Goal: Information Seeking & Learning: Learn about a topic

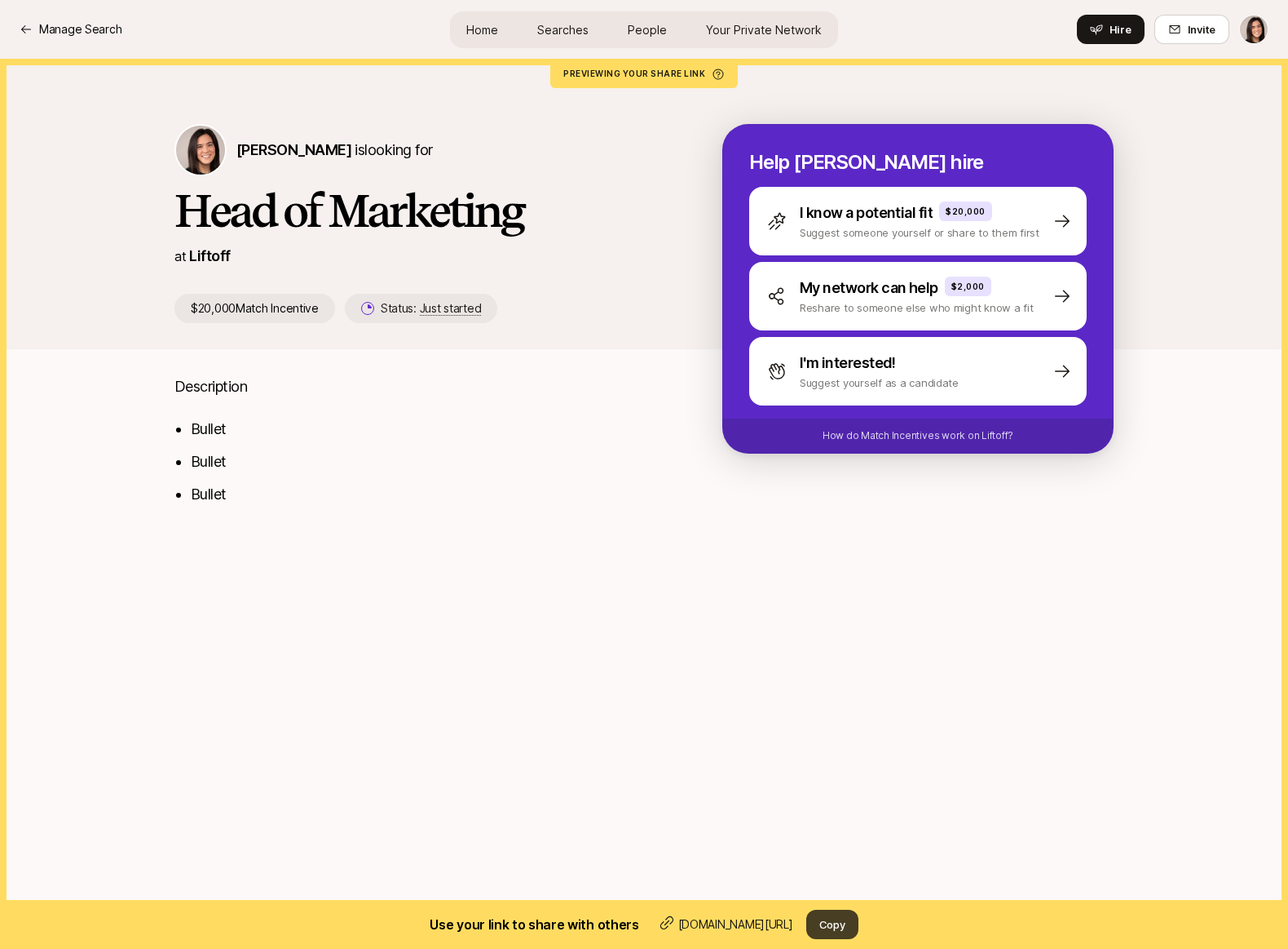
click at [843, 927] on button "Copy" at bounding box center [832, 923] width 52 height 29
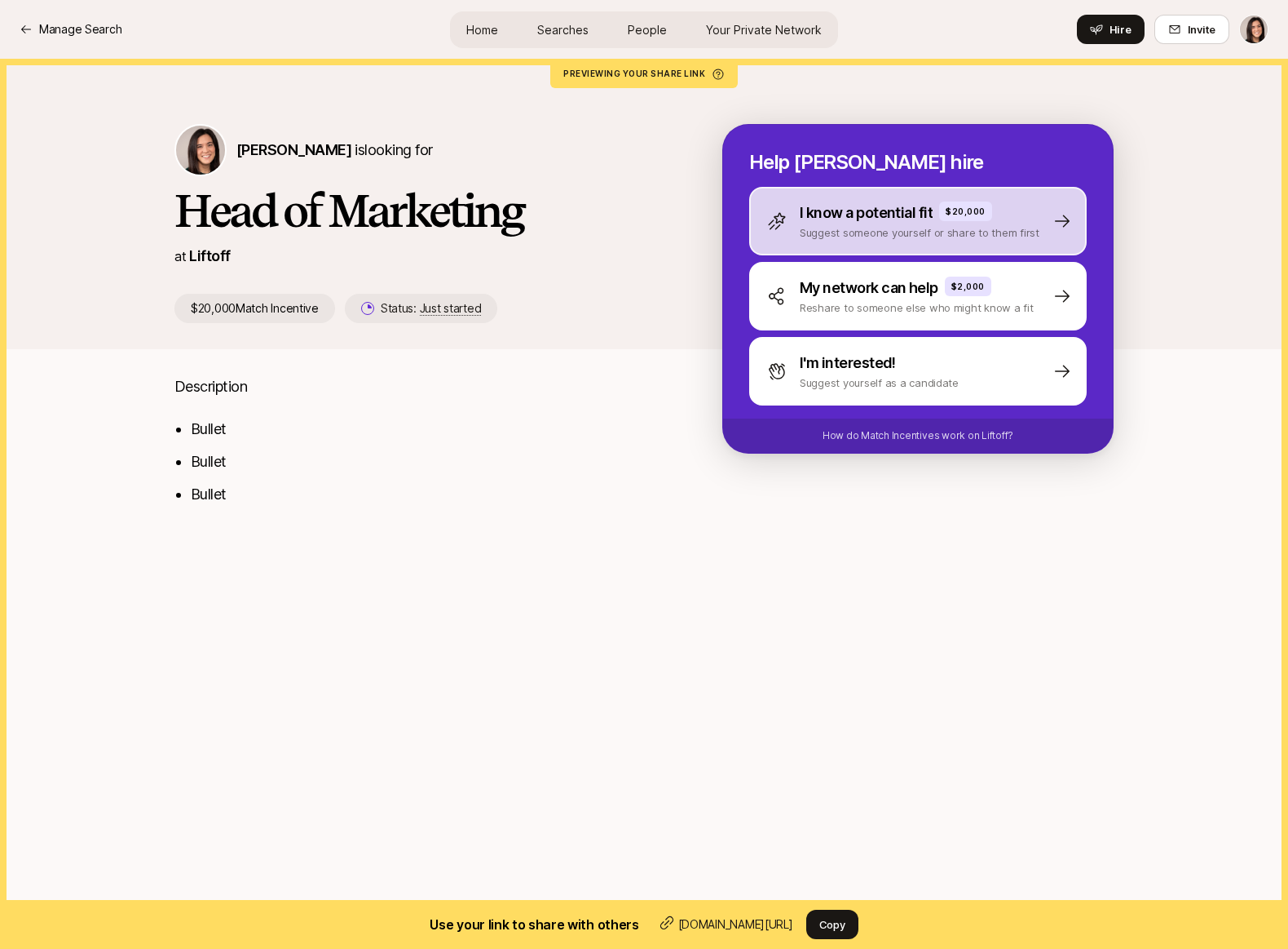
click at [827, 243] on div "I know a potential fit $20,000 Suggest someone yourself or share to them first" at bounding box center [918, 221] width 338 height 69
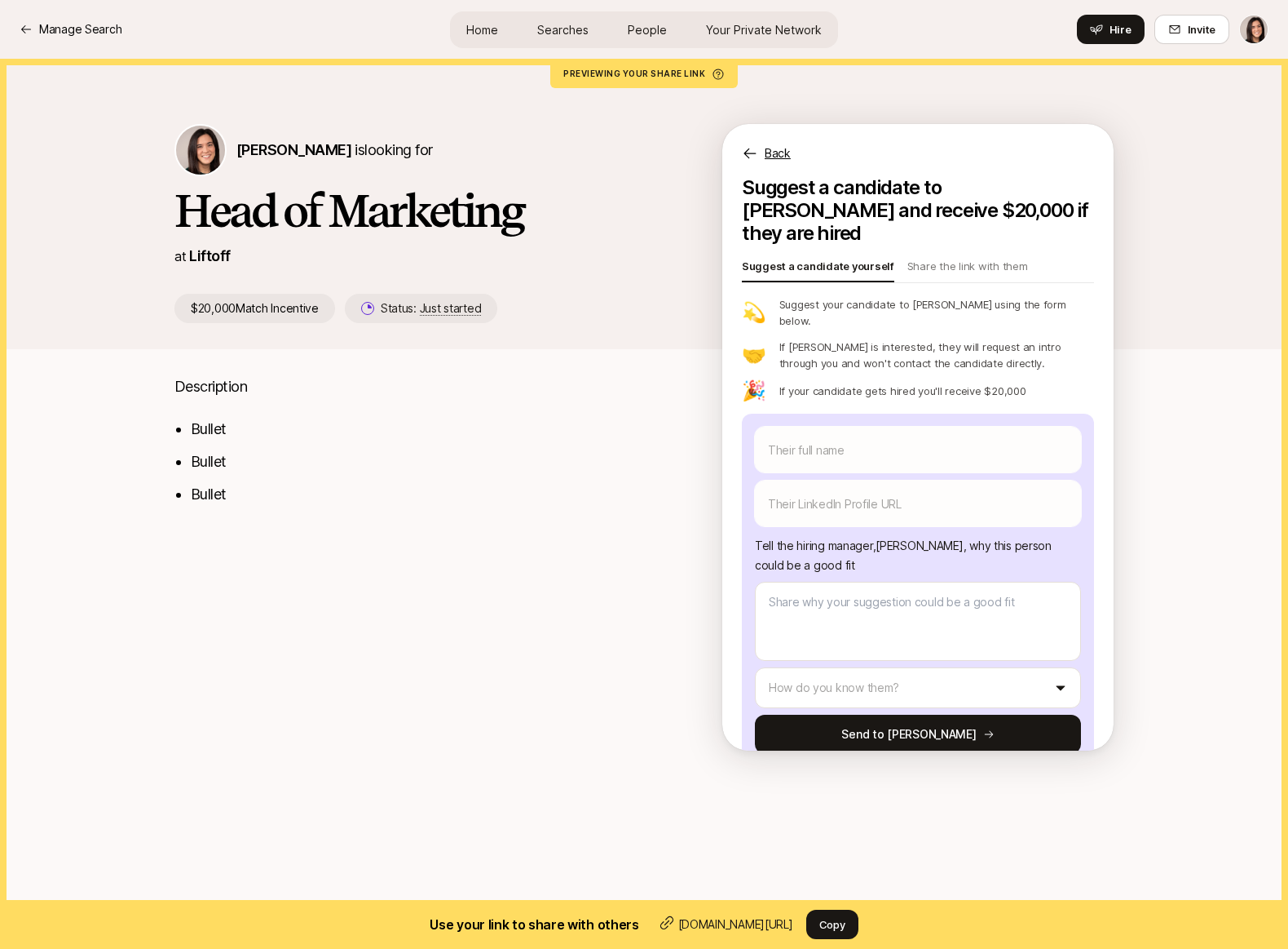
click at [777, 151] on p "Back" at bounding box center [778, 153] width 26 height 20
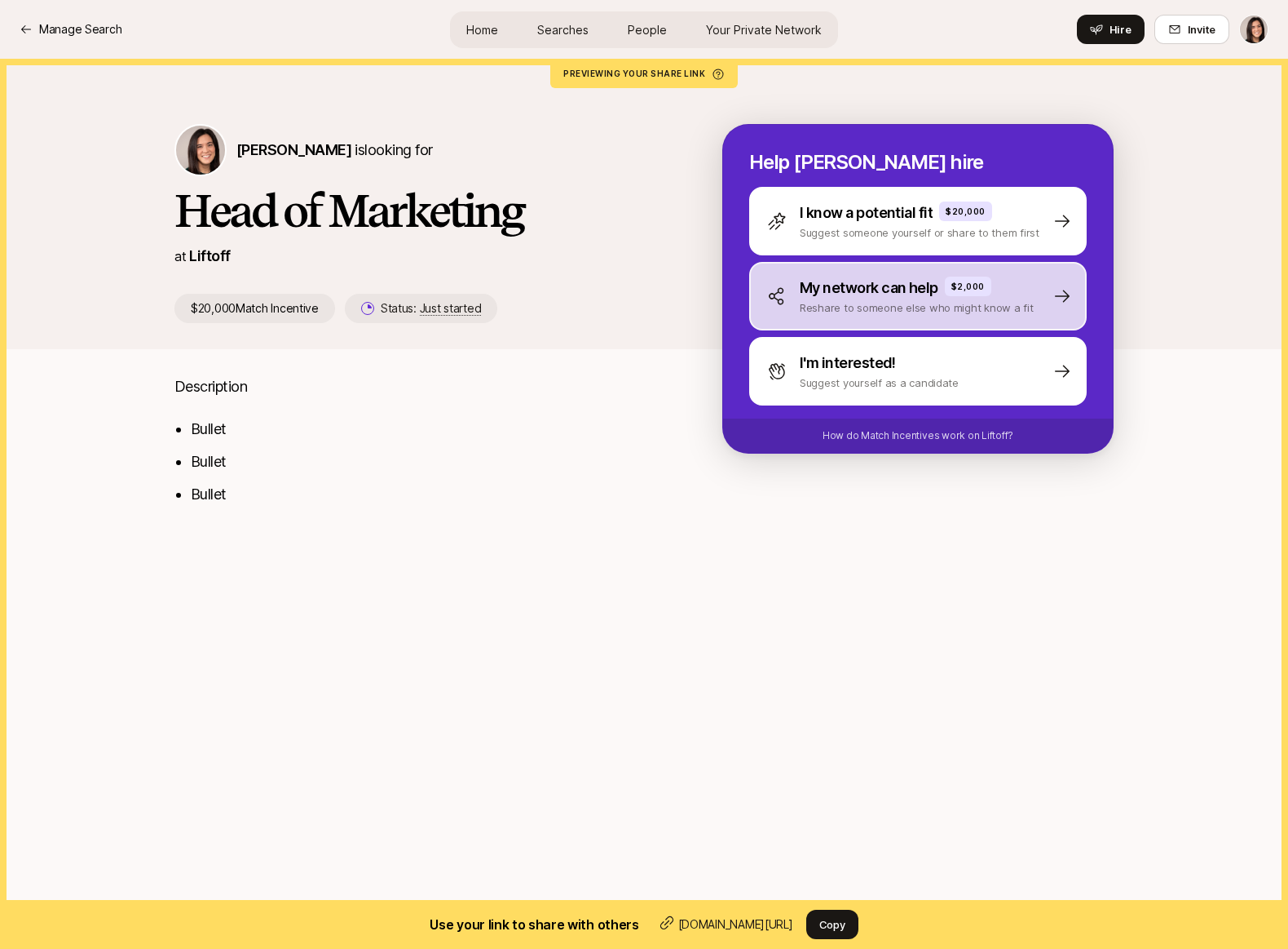
click at [795, 324] on div "My network can help $2,000 Reshare to someone else who might know a fit" at bounding box center [918, 296] width 338 height 69
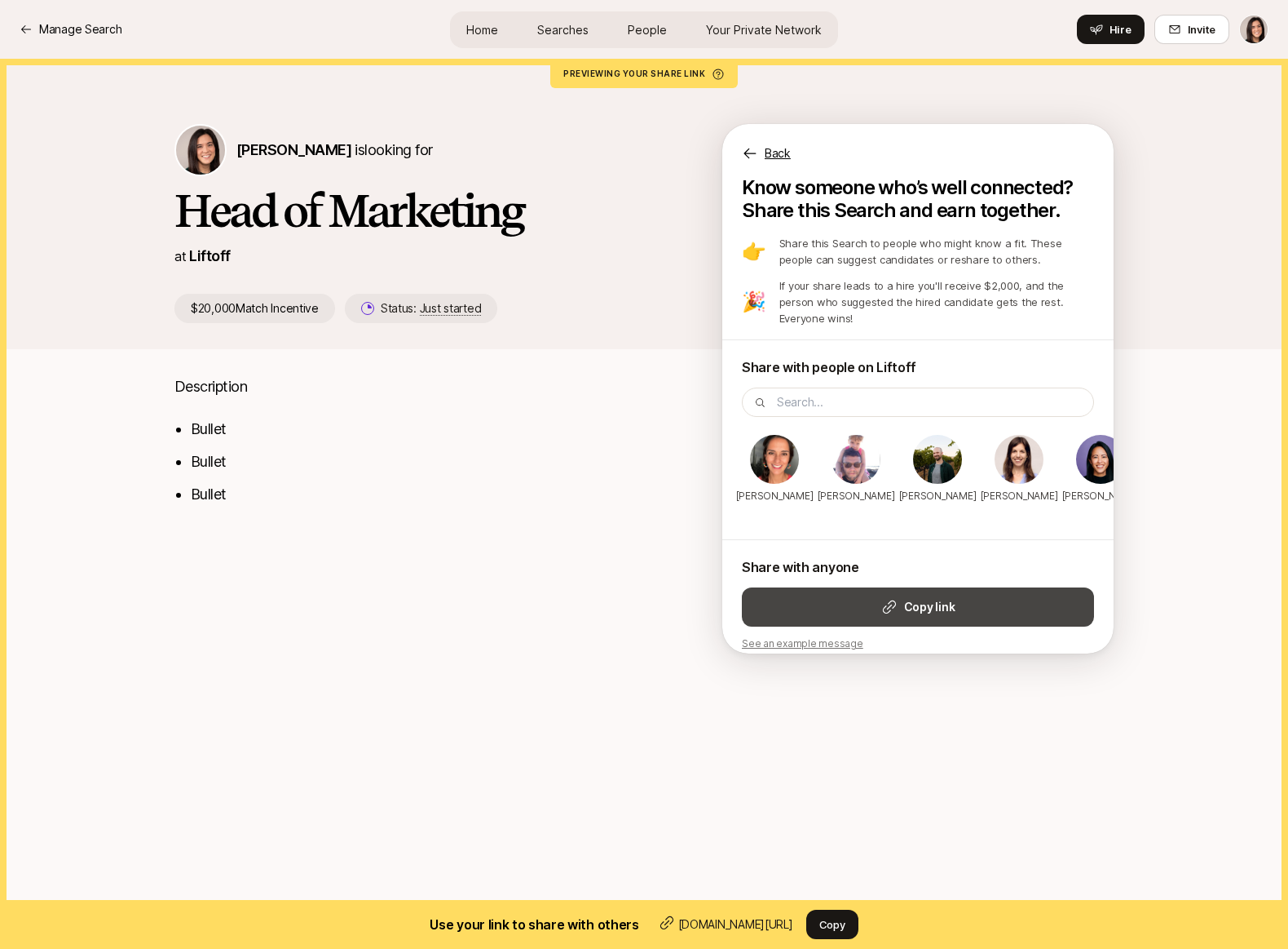
click at [938, 599] on strong "Copy link" at bounding box center [929, 607] width 50 height 20
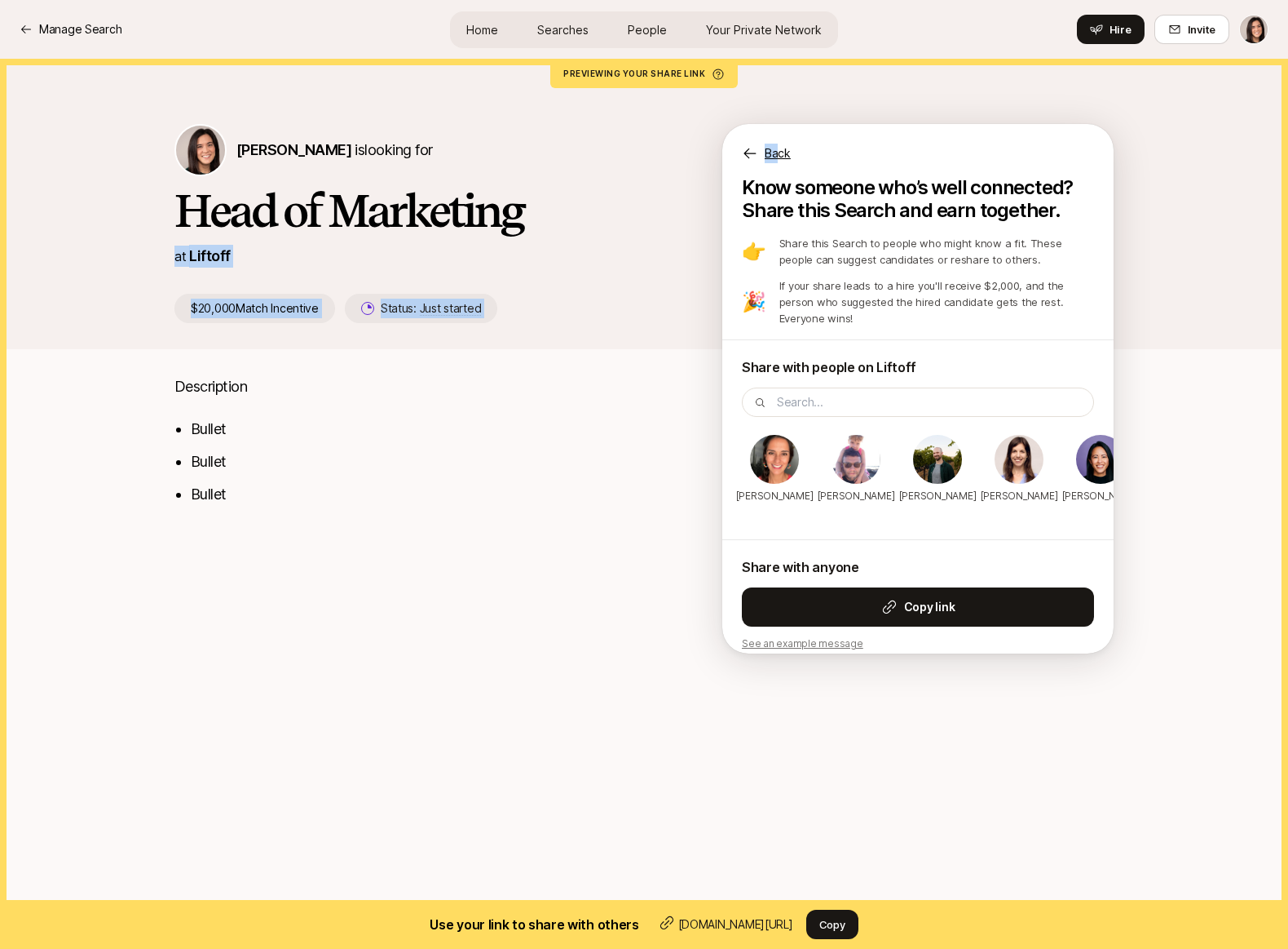
drag, startPoint x: 781, startPoint y: 147, endPoint x: 702, endPoint y: 220, distance: 107.6
click at [702, 220] on div "Eleanor Morgan is looking for Head of Marketing at Liftoff $20,000 Match Incent…" at bounding box center [644, 224] width 940 height 199
click at [678, 228] on div "Eleanor Morgan is looking for Head of Marketing at Liftoff $20,000 Match Incent…" at bounding box center [449, 224] width 548 height 199
click at [782, 154] on p "Back" at bounding box center [778, 153] width 26 height 20
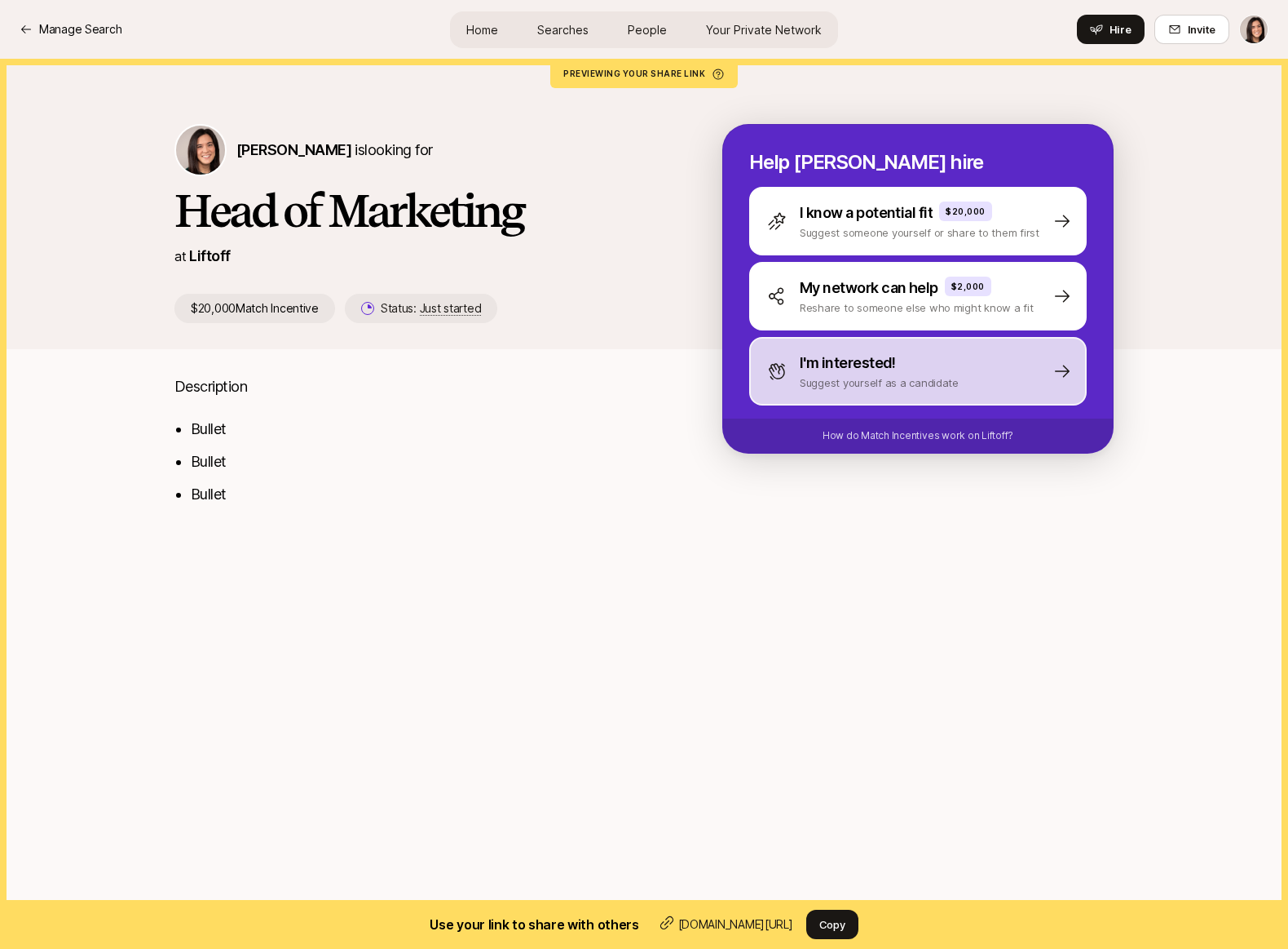
click at [805, 391] on div "I'm interested! Suggest yourself as a candidate" at bounding box center [918, 371] width 338 height 69
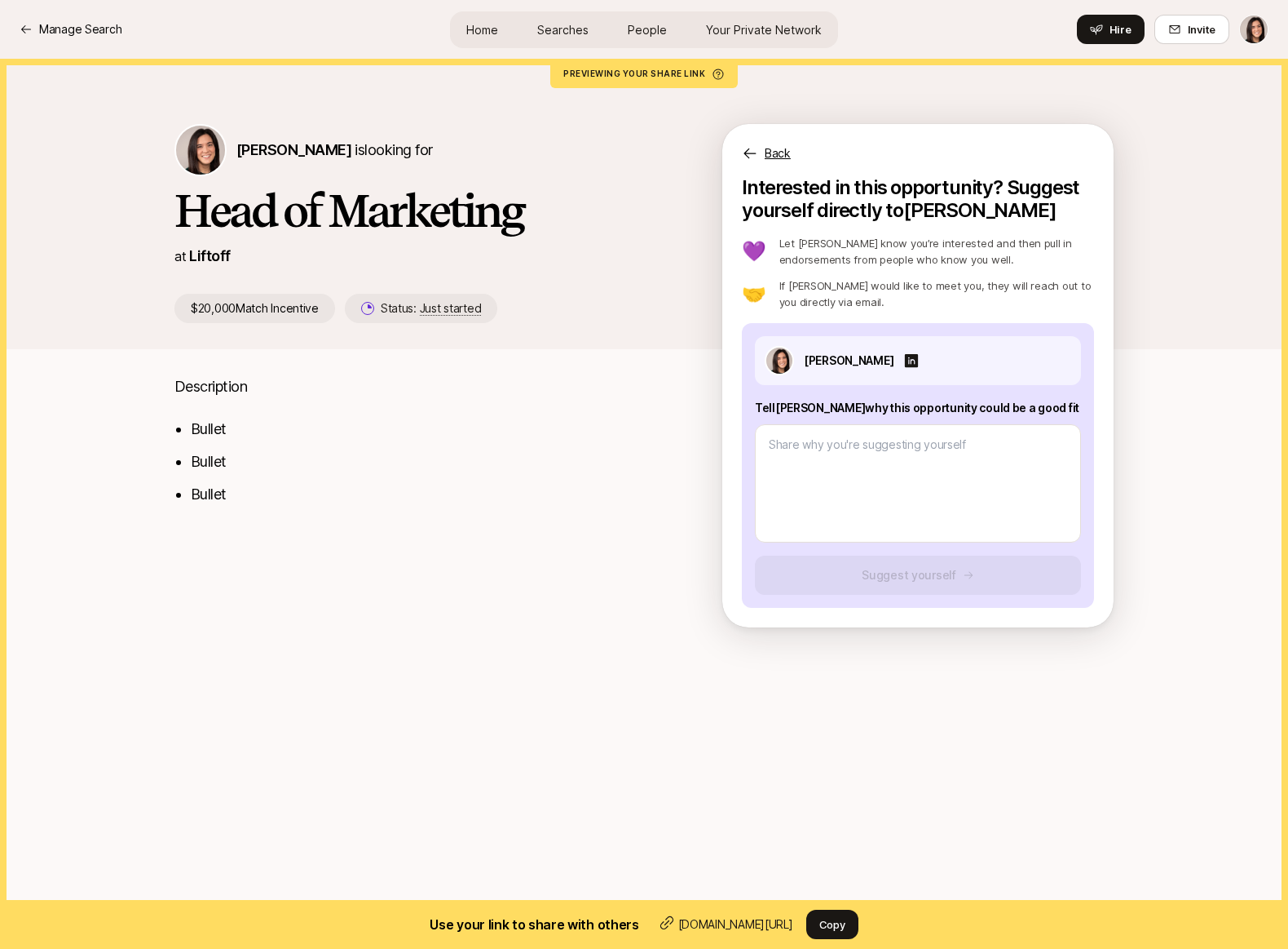
click at [771, 150] on p "Back" at bounding box center [778, 153] width 26 height 20
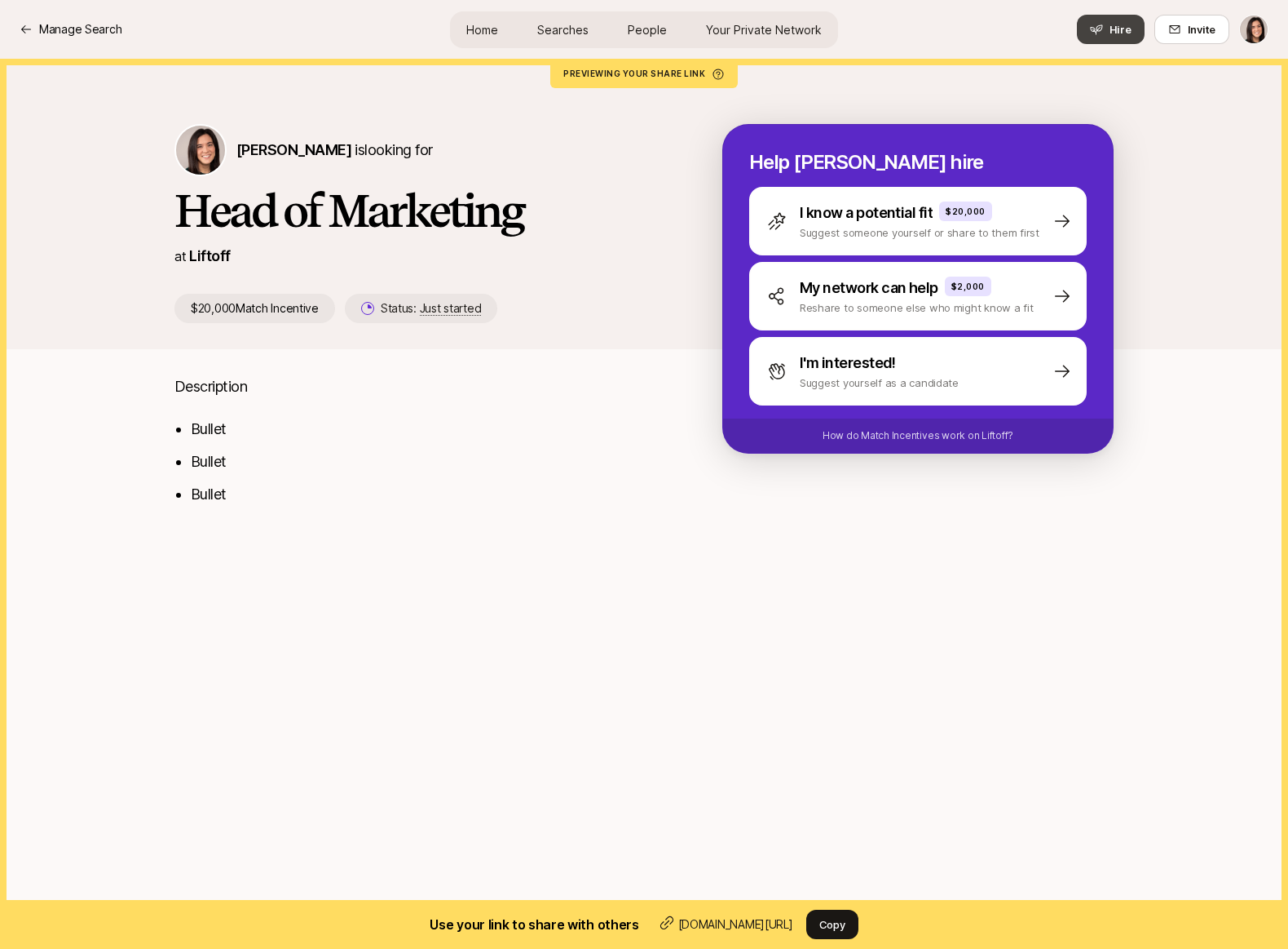
click at [1122, 39] on button "Hire" at bounding box center [1111, 29] width 68 height 29
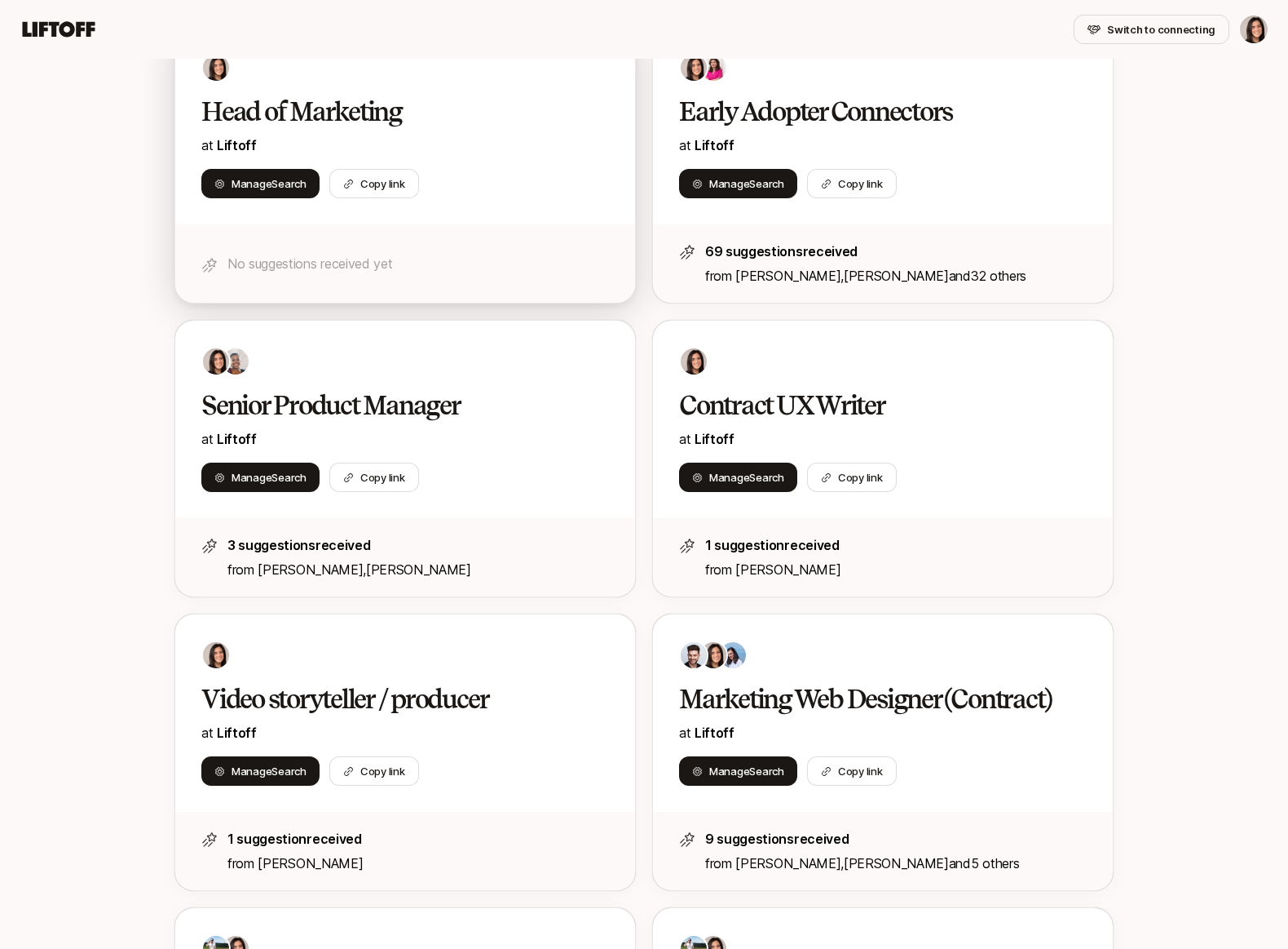
scroll to position [617, 0]
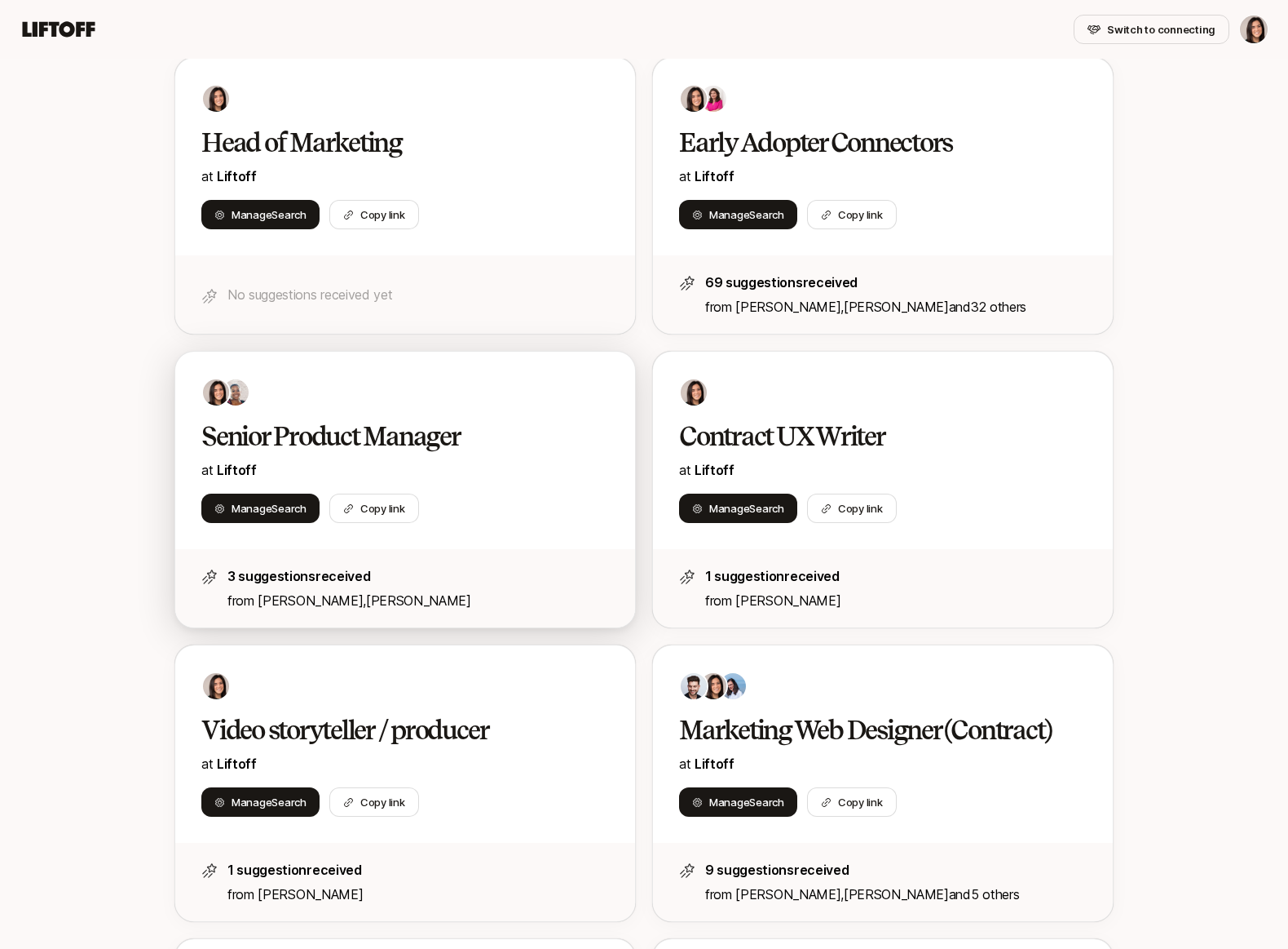
click at [578, 386] on div at bounding box center [405, 392] width 407 height 29
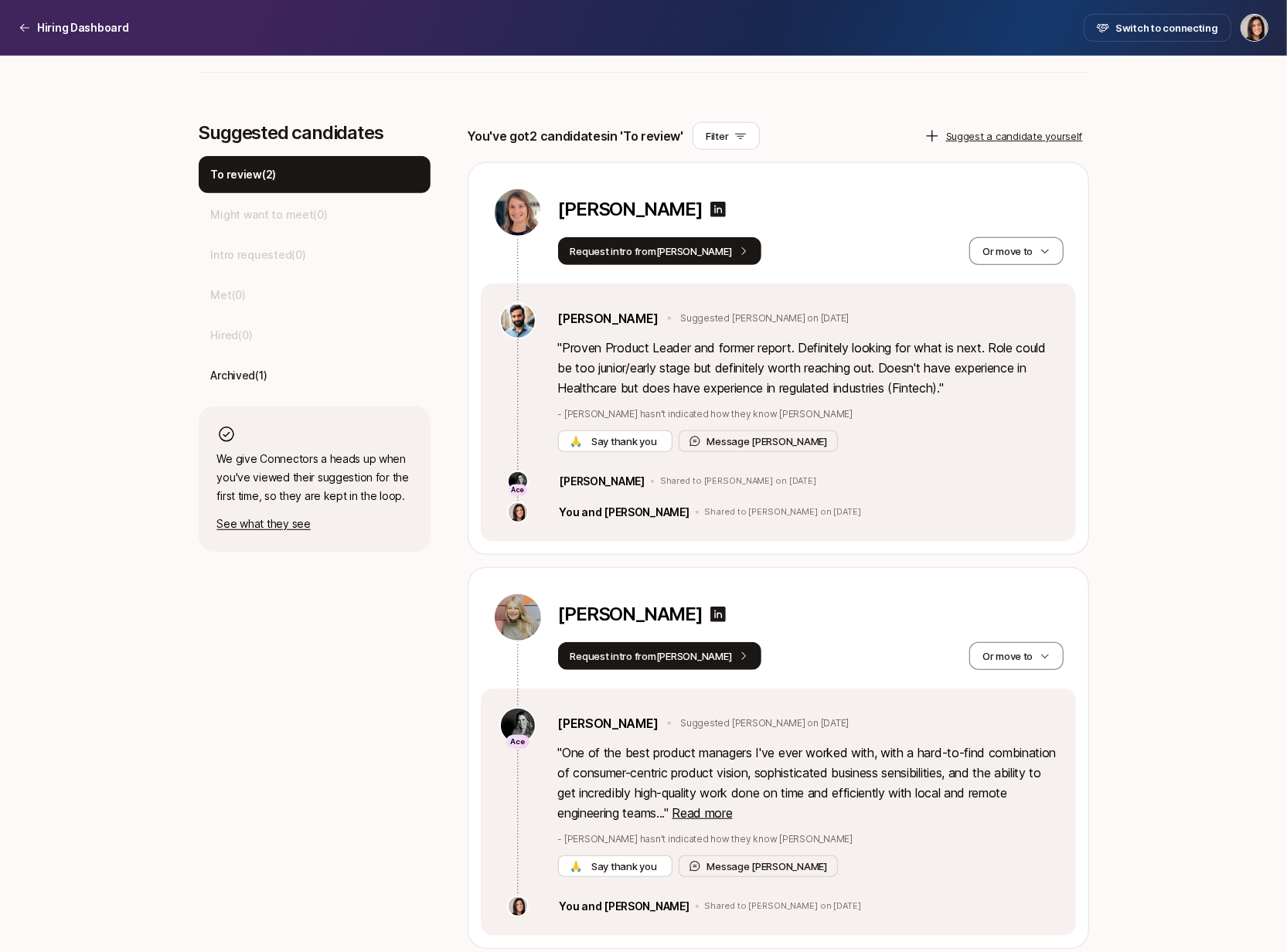
scroll to position [389, 0]
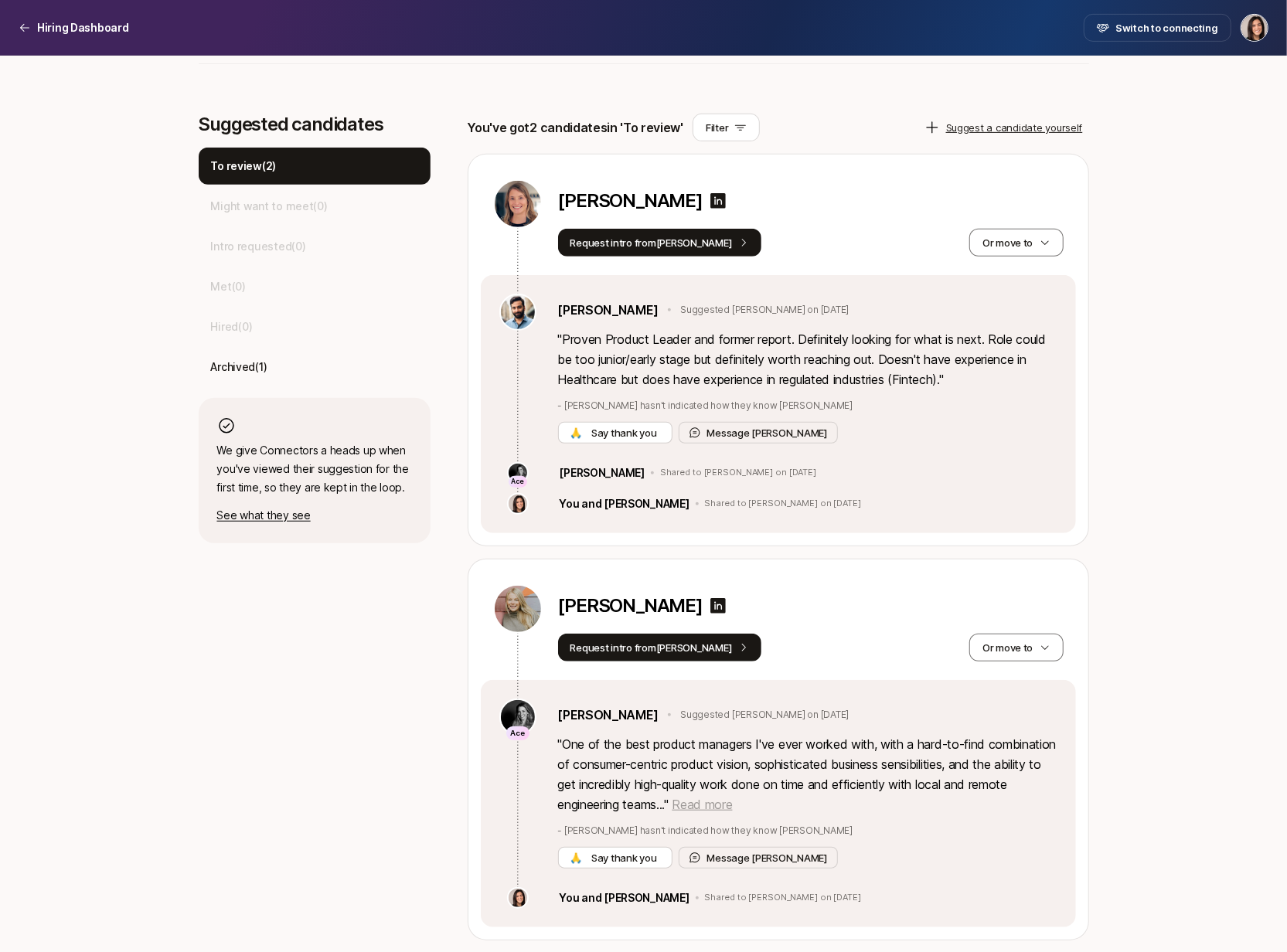
click at [732, 805] on span "Read more" at bounding box center [702, 805] width 60 height 16
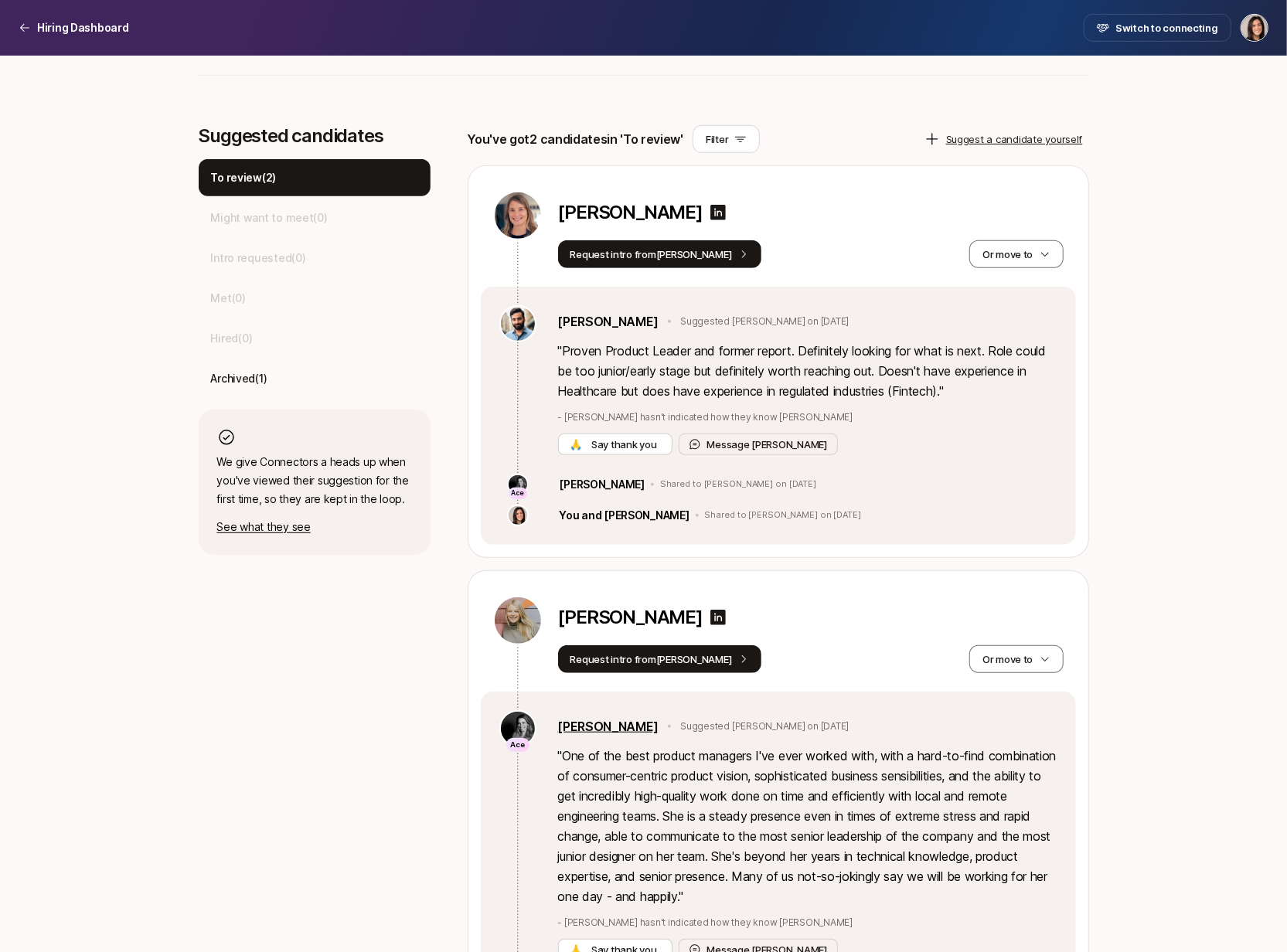
scroll to position [331, 0]
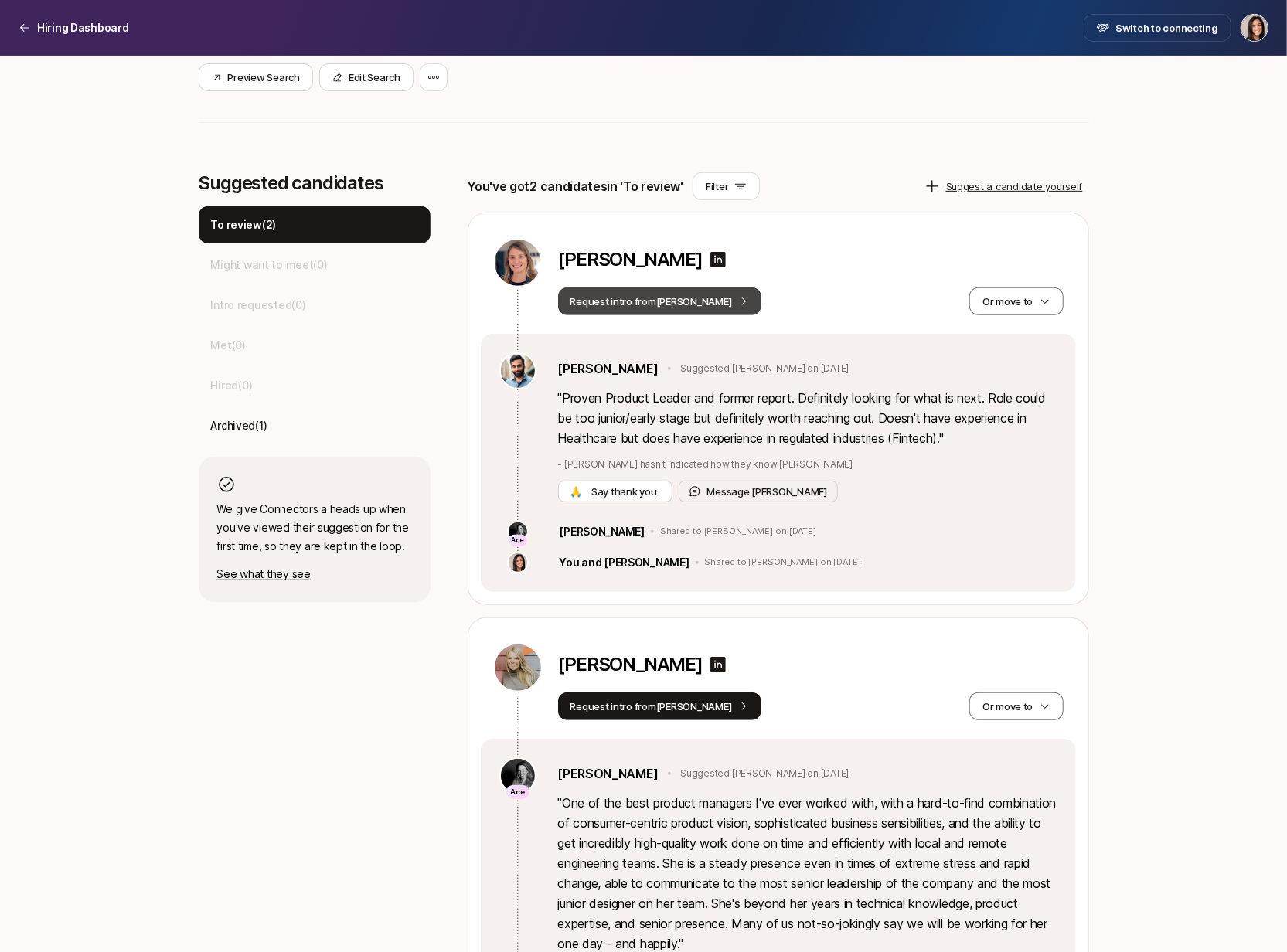
click at [681, 312] on button "Request intro from Frank" at bounding box center [660, 301] width 204 height 27
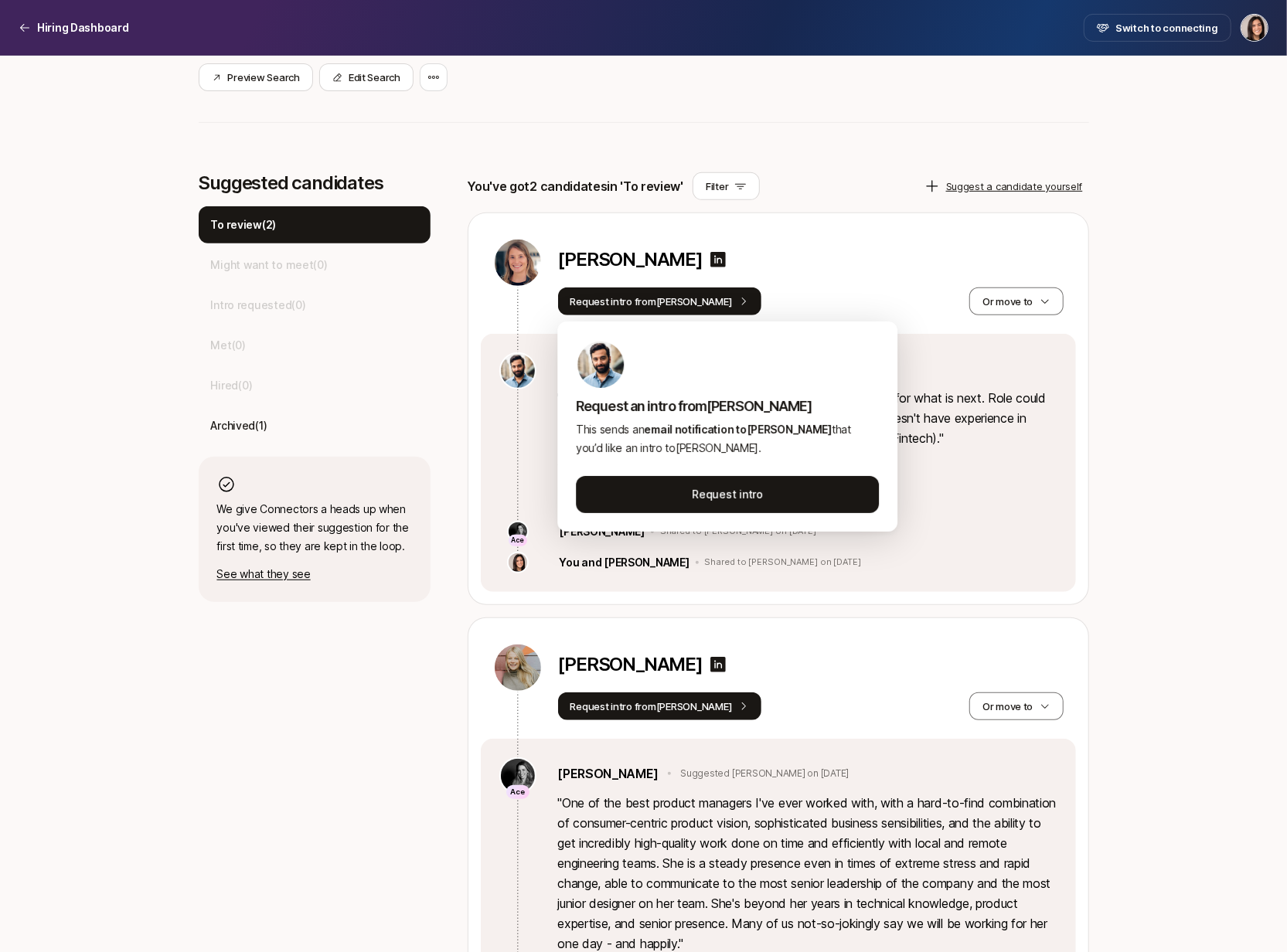
click at [921, 285] on div "Megan Hughes" at bounding box center [811, 262] width 505 height 49
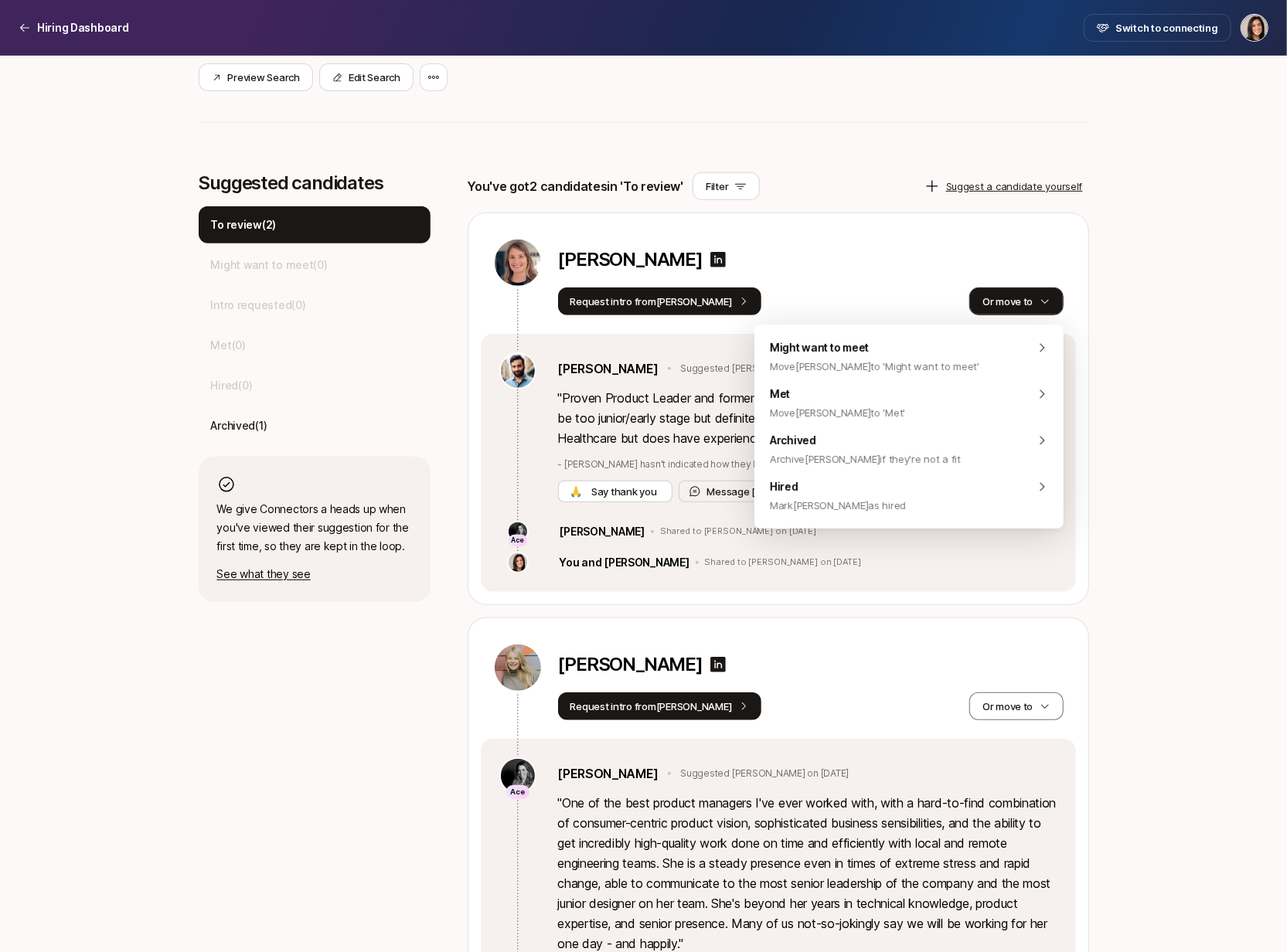
click at [1038, 306] on button "Or move to" at bounding box center [1015, 301] width 93 height 27
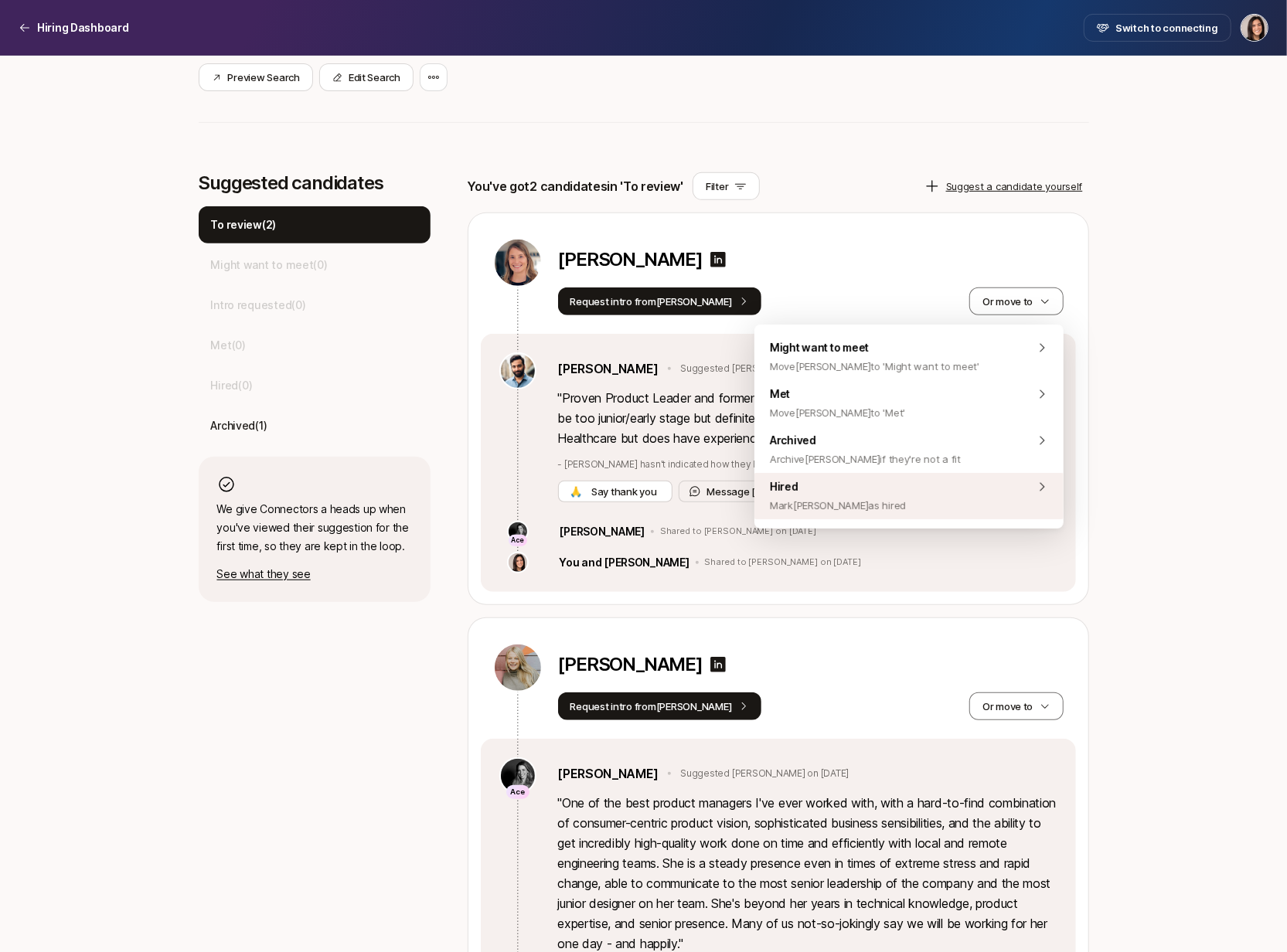
click at [973, 499] on div "Hired Mark Megan as hired" at bounding box center [909, 496] width 309 height 46
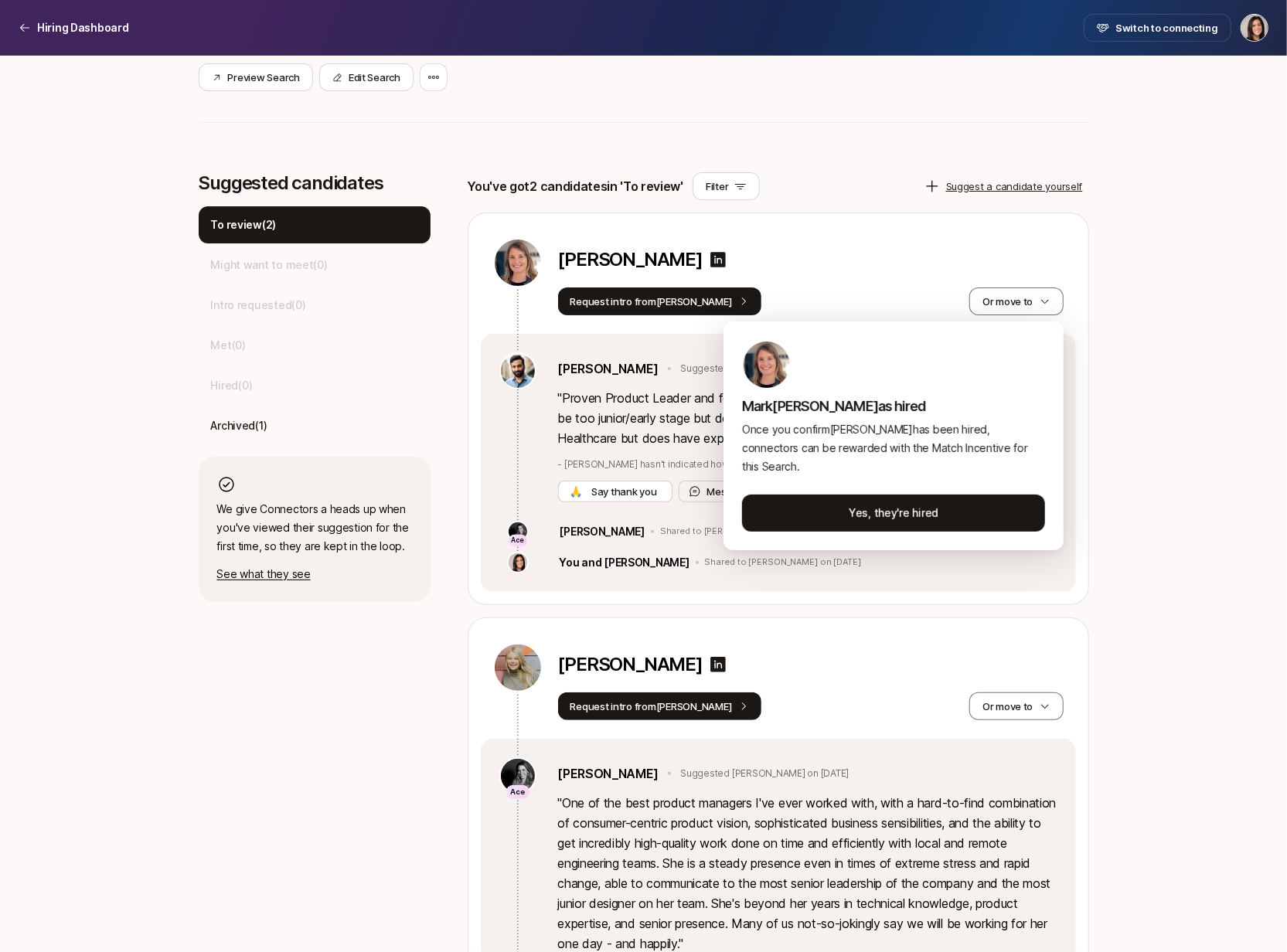
click at [1089, 571] on html "Hiring Dashboard Hiring Dashboard Switch to connecting Senior Product Manager a…" at bounding box center [644, 144] width 1287 height 952
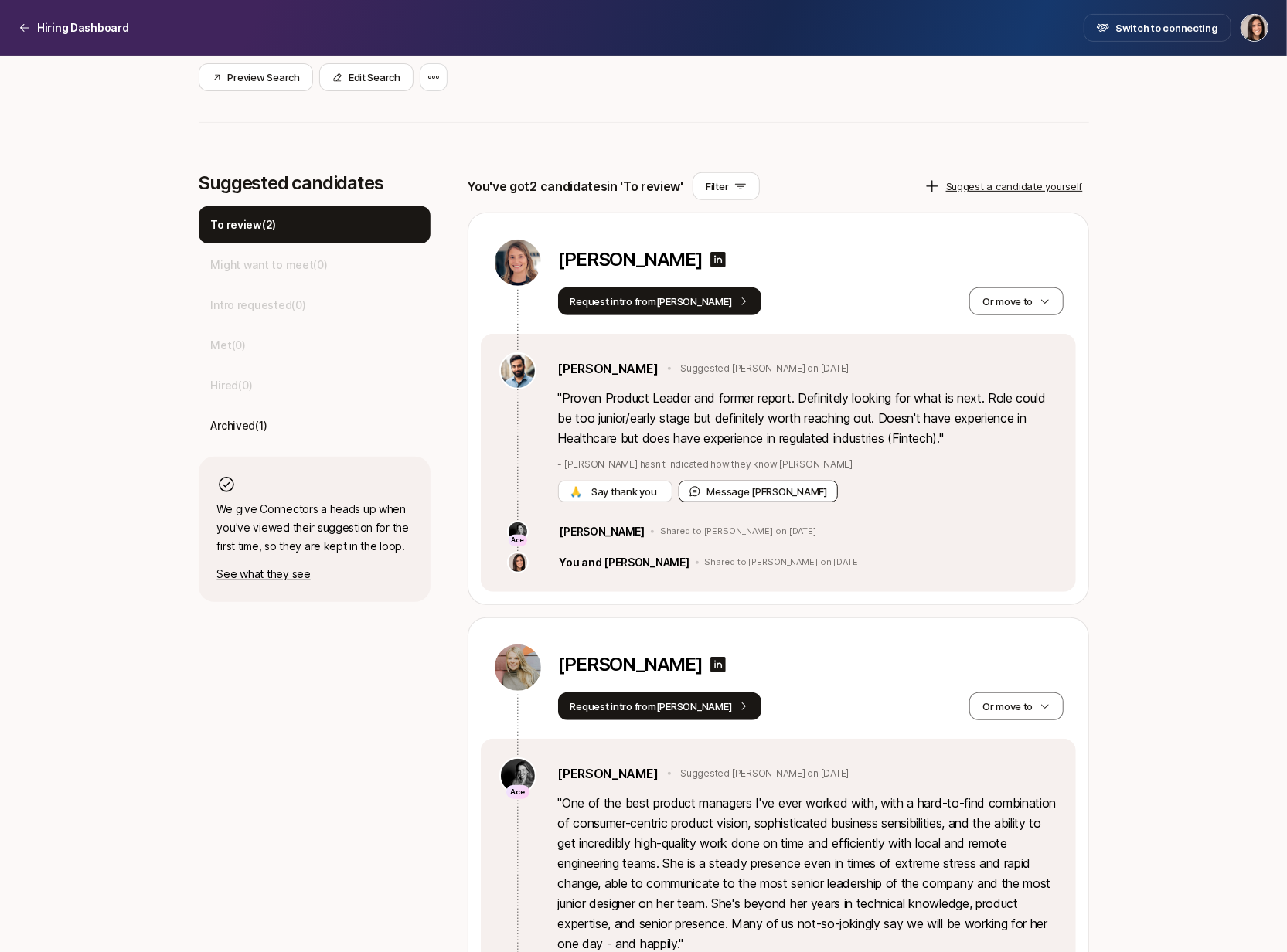
click at [726, 489] on button "Message Frank" at bounding box center [759, 492] width 160 height 22
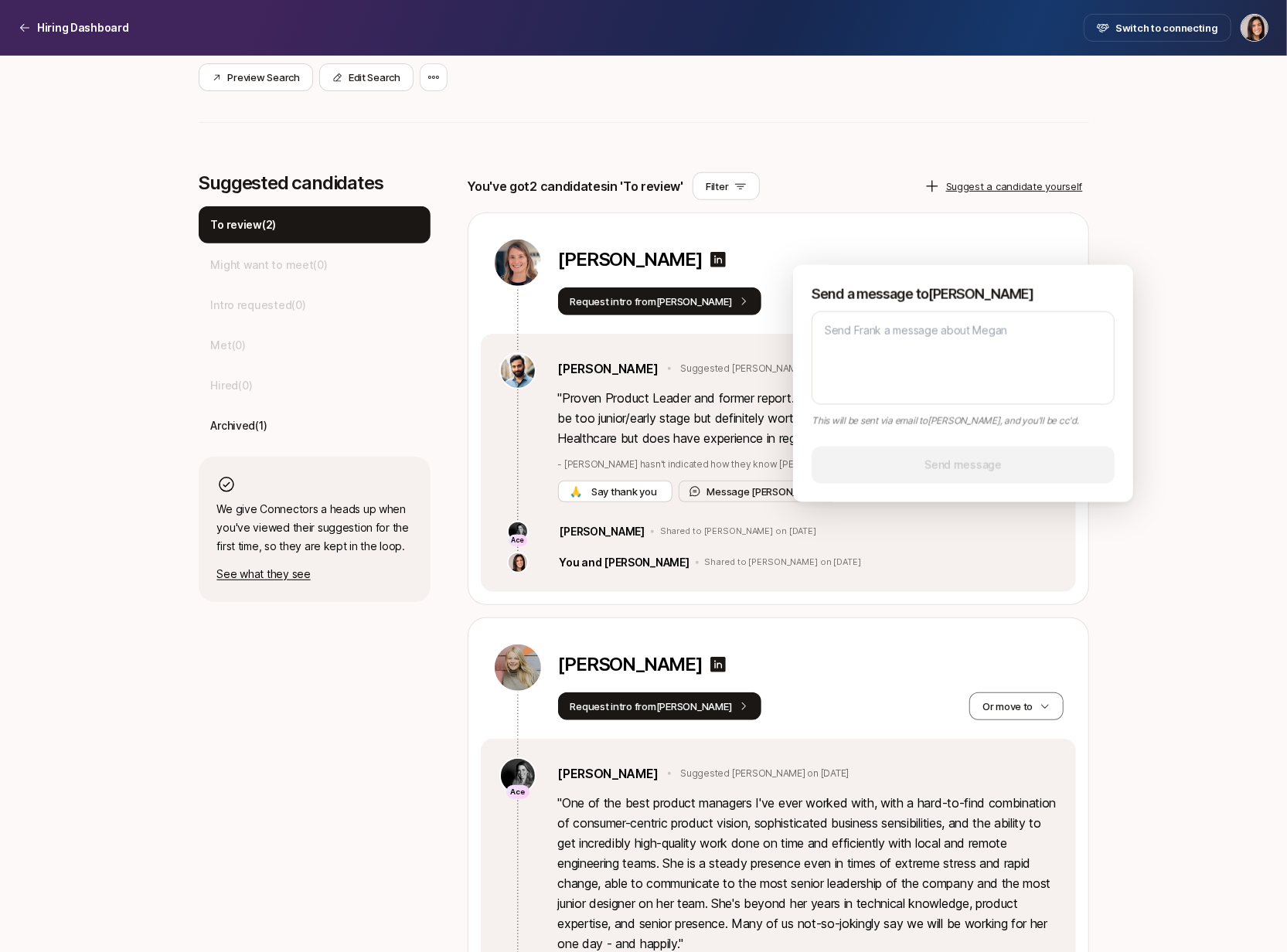
click at [857, 228] on div "Megan Hughes Request intro from Frank Or move to" at bounding box center [778, 274] width 595 height 121
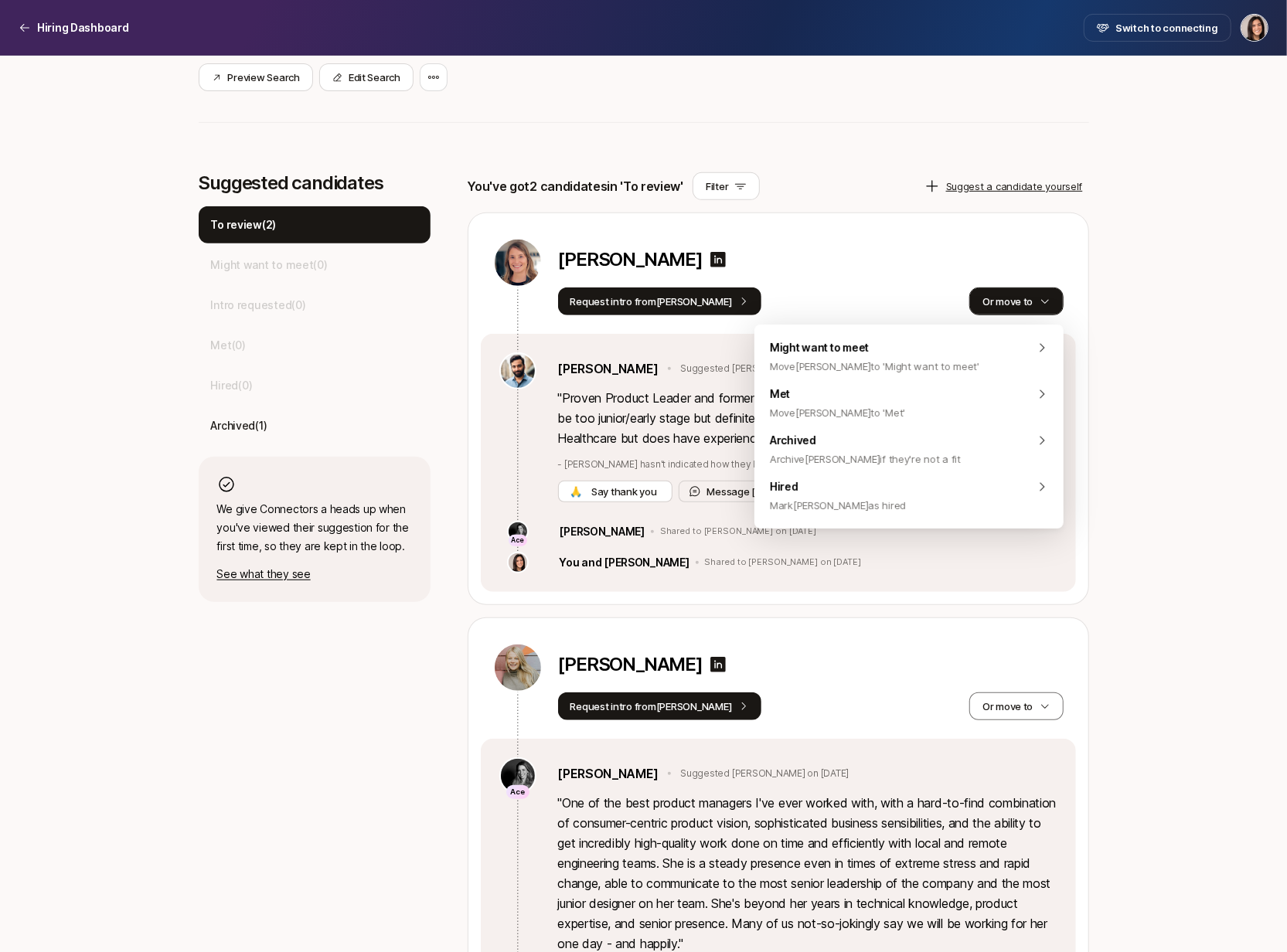
click at [1014, 304] on button "Or move to" at bounding box center [1015, 301] width 93 height 27
click at [946, 448] on div "Archived Archive Megan if they're not a fit" at bounding box center [909, 450] width 309 height 46
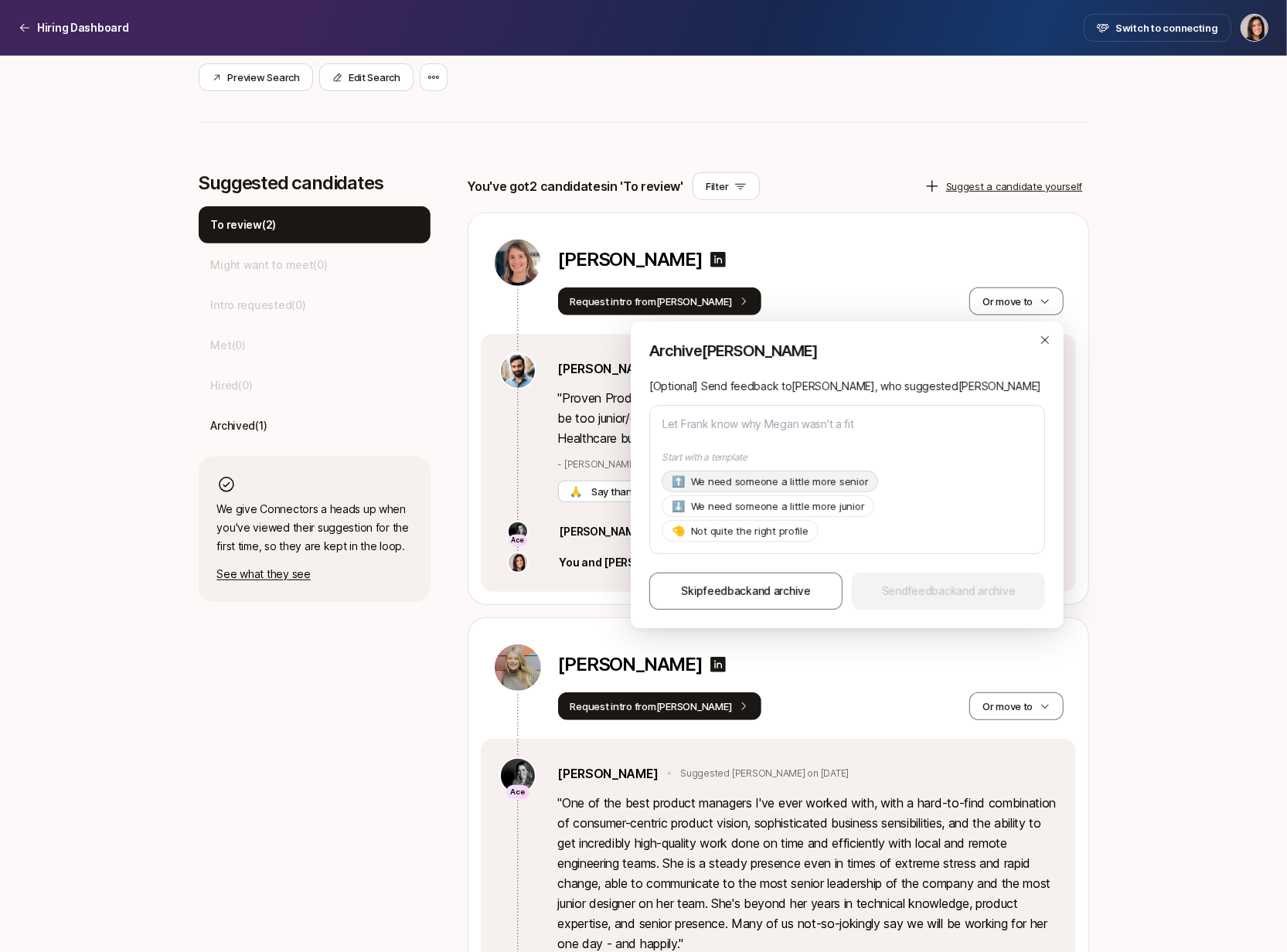
click at [823, 485] on p "We need someone a little more senior" at bounding box center [780, 482] width 178 height 16
type textarea "x"
type textarea "Hi Frank, Thanks so much for suggesting Megan! As of now we're looking for a pr…"
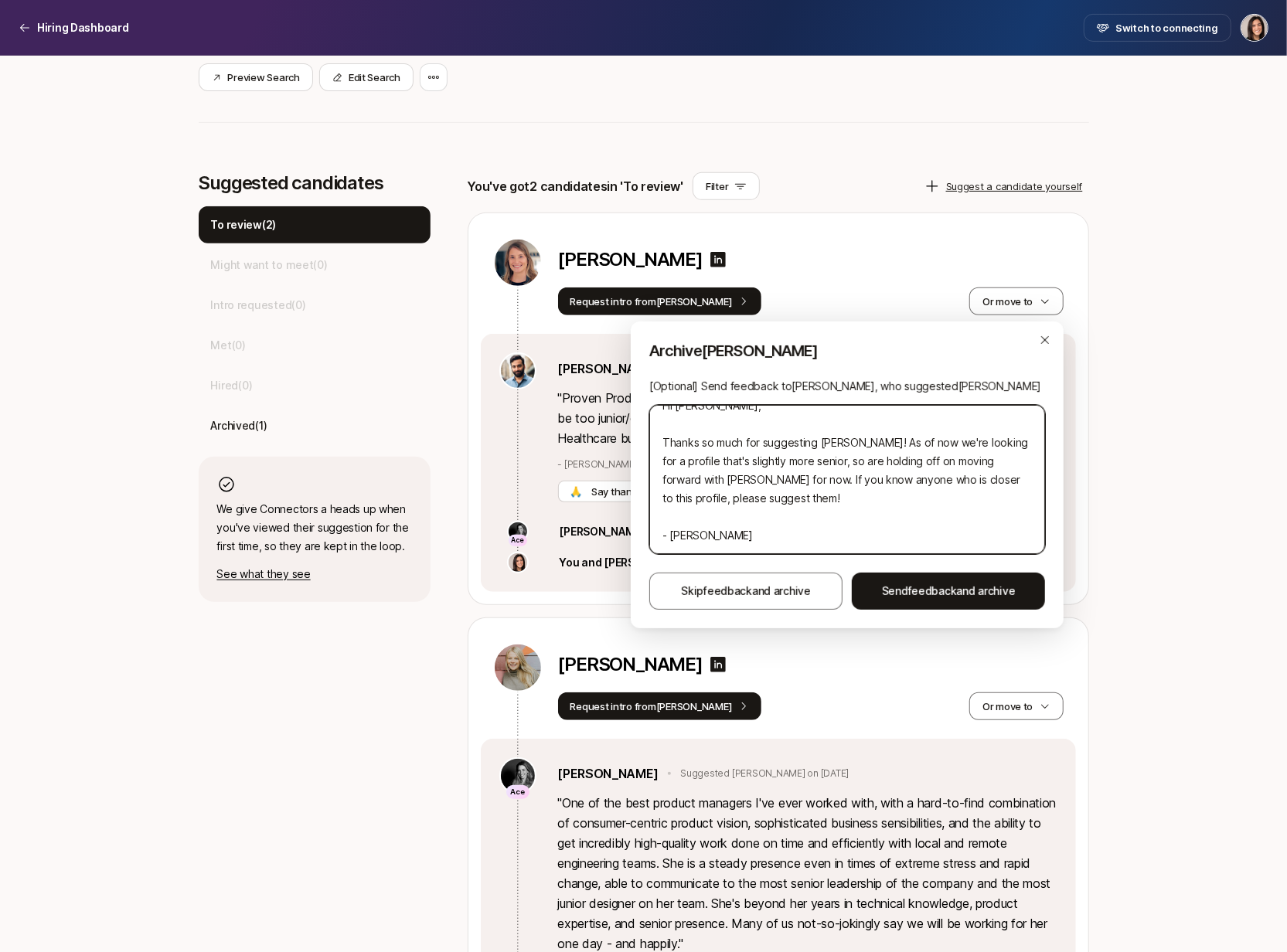
scroll to position [0, 0]
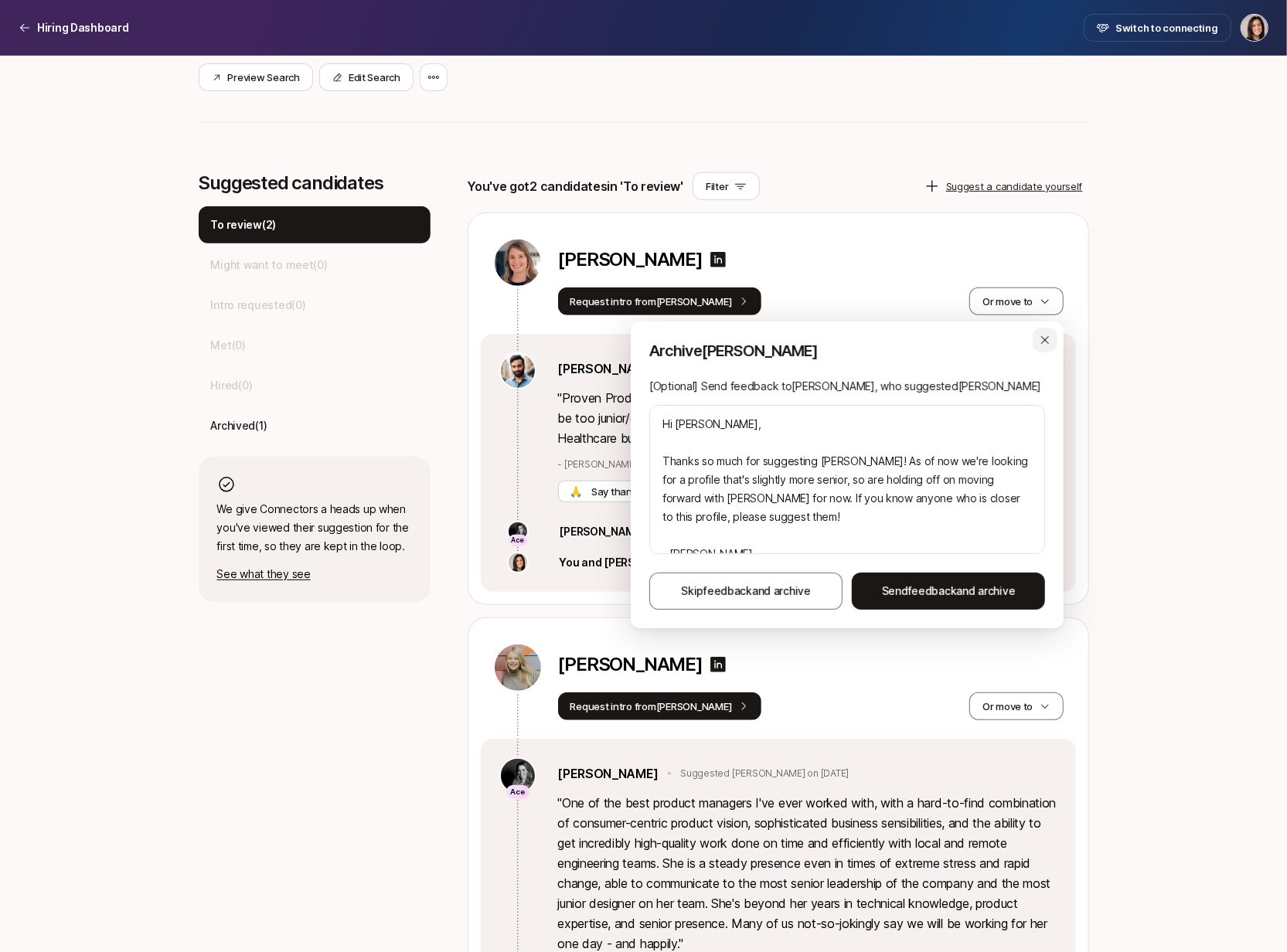
click at [1047, 345] on icon "button" at bounding box center [1045, 341] width 13 height 13
type textarea "x"
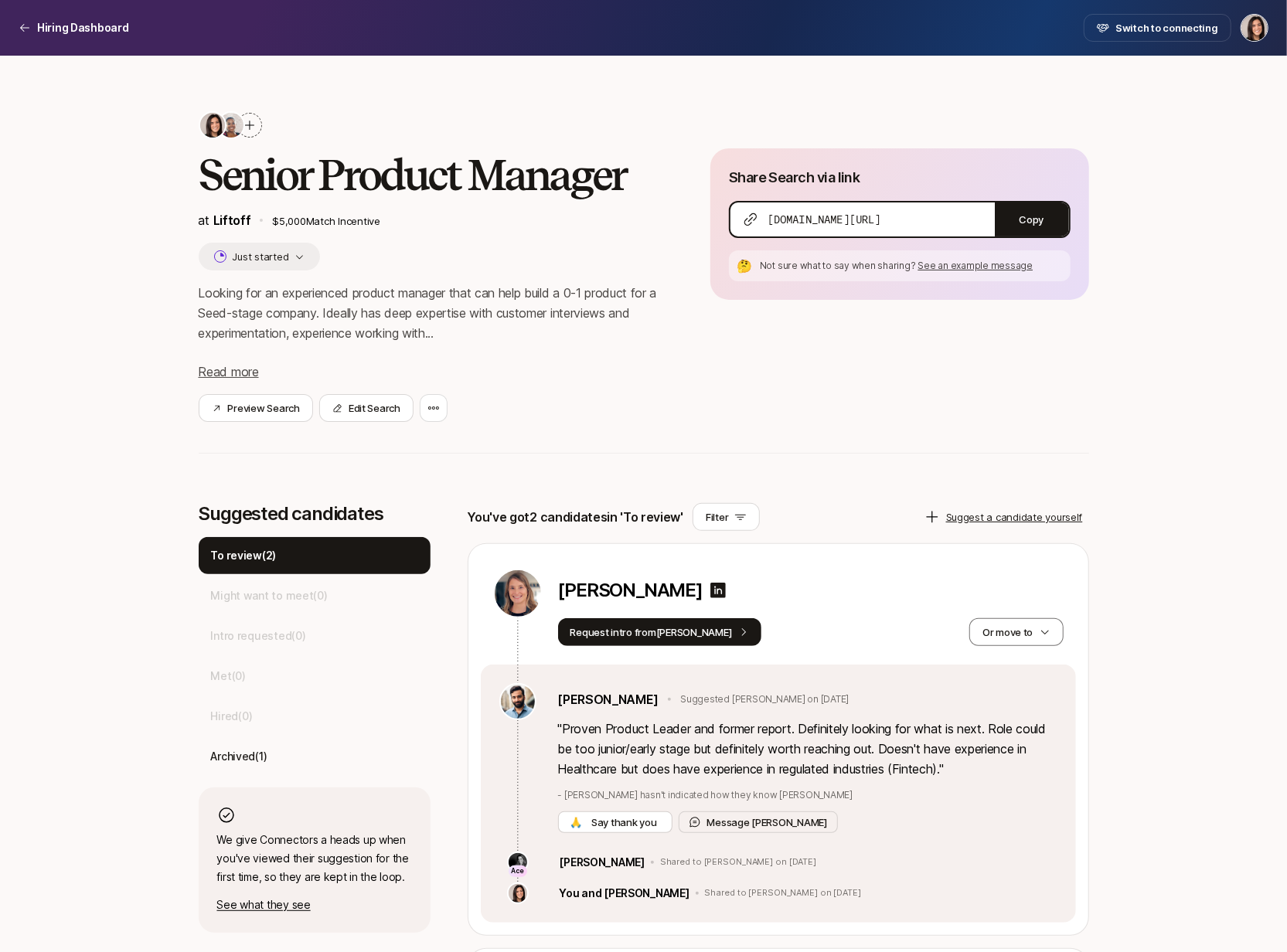
click at [327, 159] on h2 "Senior Product Manager" at bounding box center [429, 174] width 462 height 46
click at [89, 24] on p "Hiring Dashboard" at bounding box center [82, 28] width 92 height 19
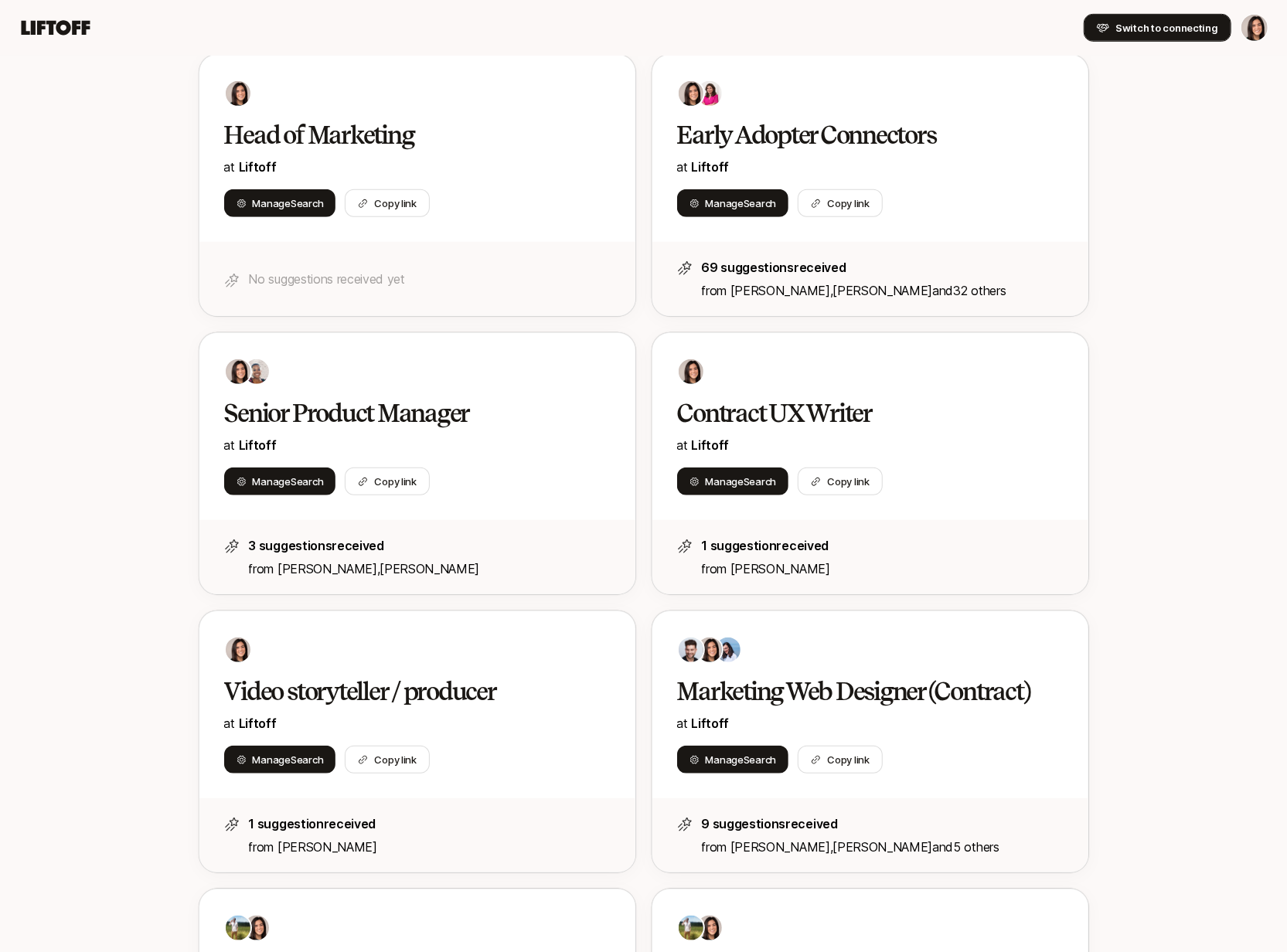
click at [1143, 31] on span "Switch to connecting" at bounding box center [1166, 28] width 103 height 16
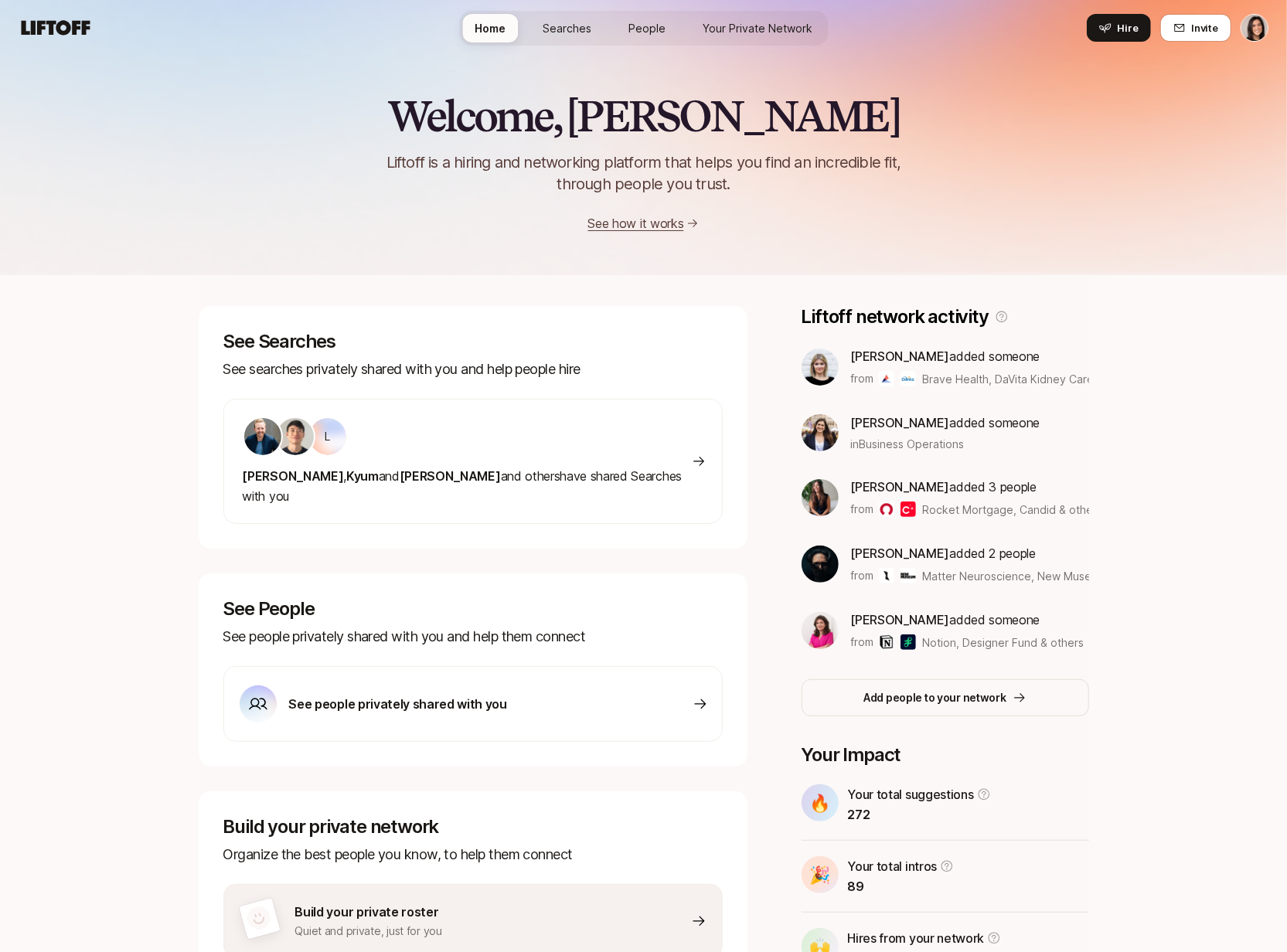
click at [585, 31] on span "Searches" at bounding box center [567, 28] width 49 height 16
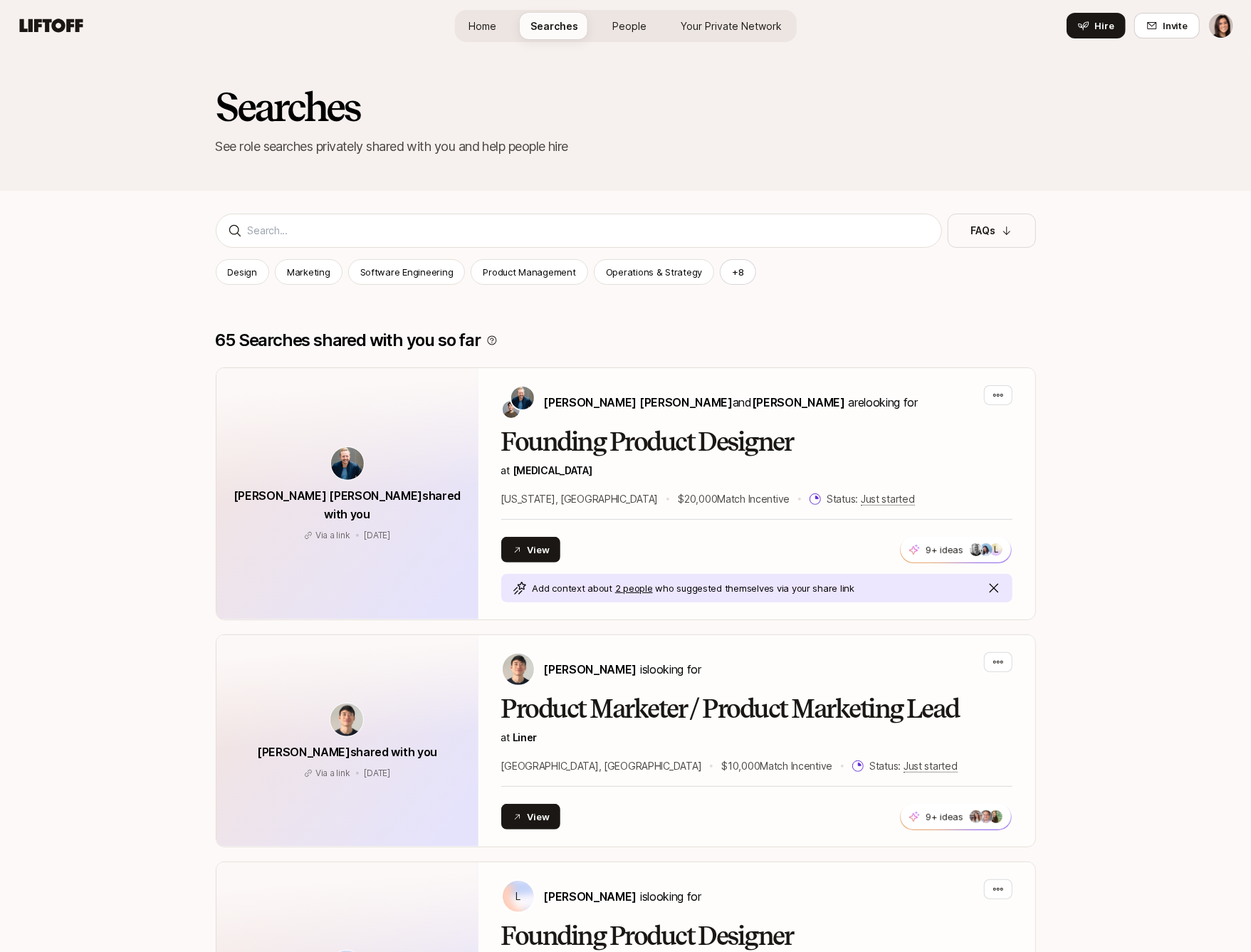
click at [640, 48] on div "Home Searches People Your Private Network Hire" at bounding box center [625, 25] width 342 height 51
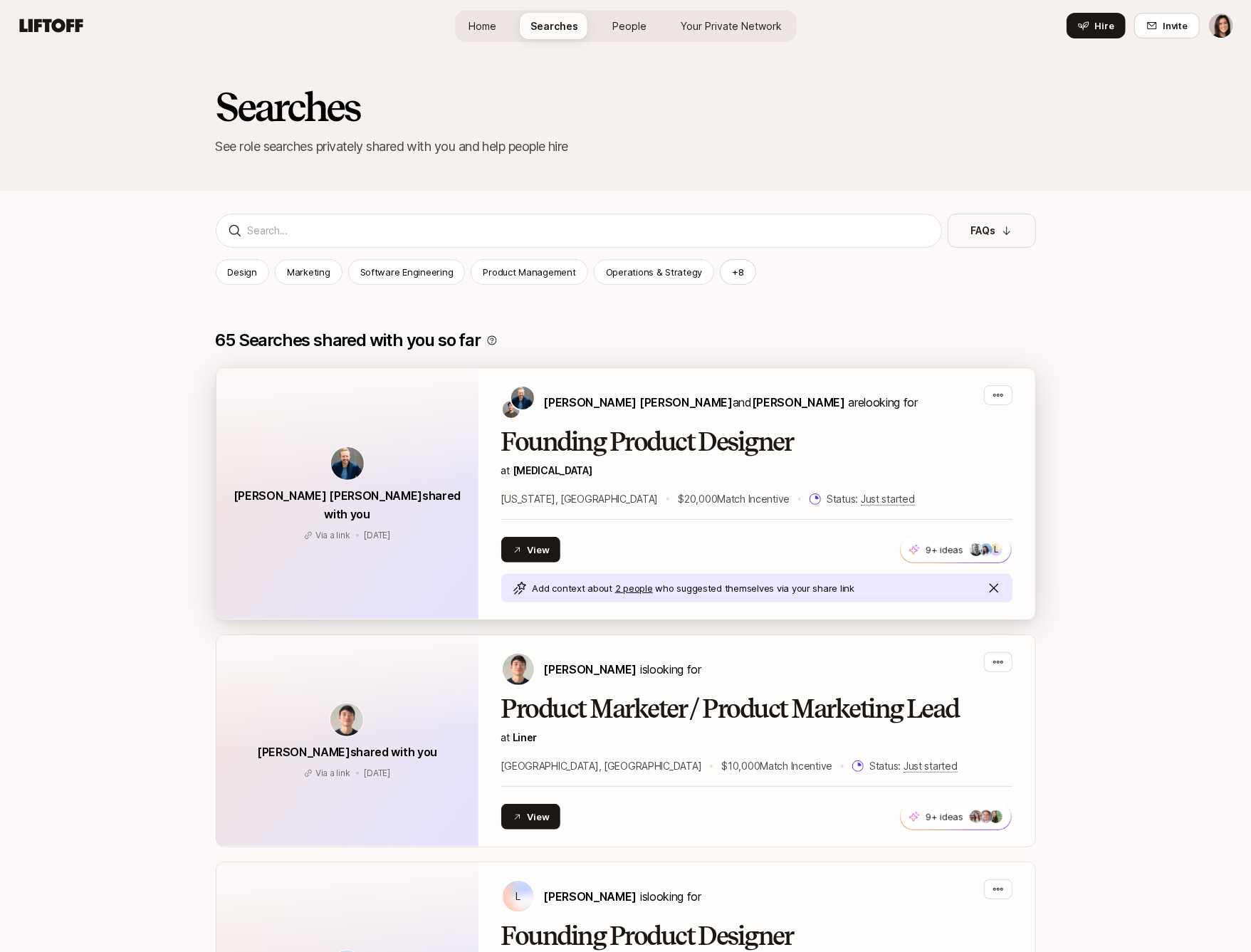
click at [666, 552] on div "View 9+ ideas L +99" at bounding box center [756, 549] width 511 height 25
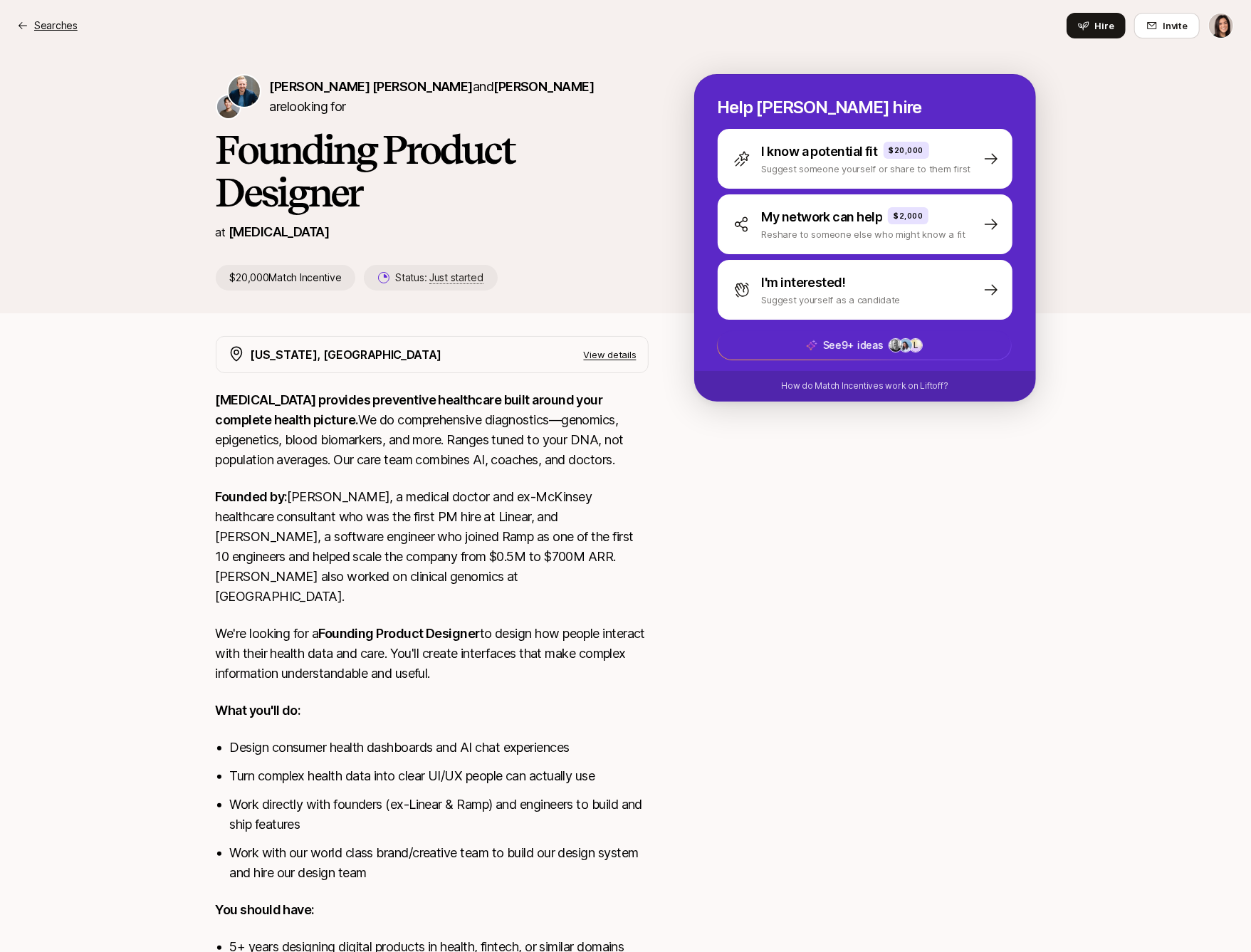
click at [18, 28] on icon at bounding box center [23, 26] width 12 height 12
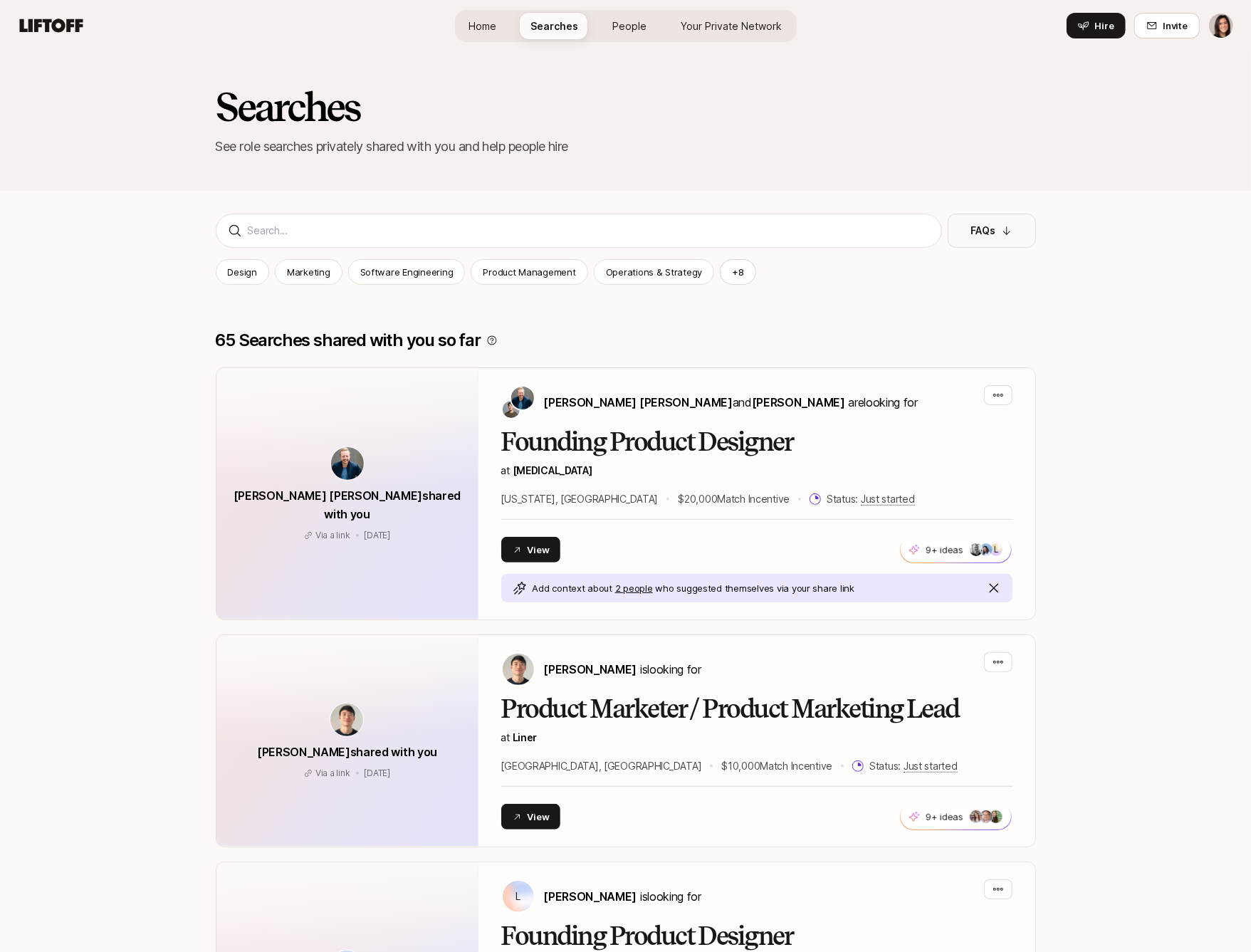
click at [613, 30] on span "People" at bounding box center [629, 26] width 34 height 15
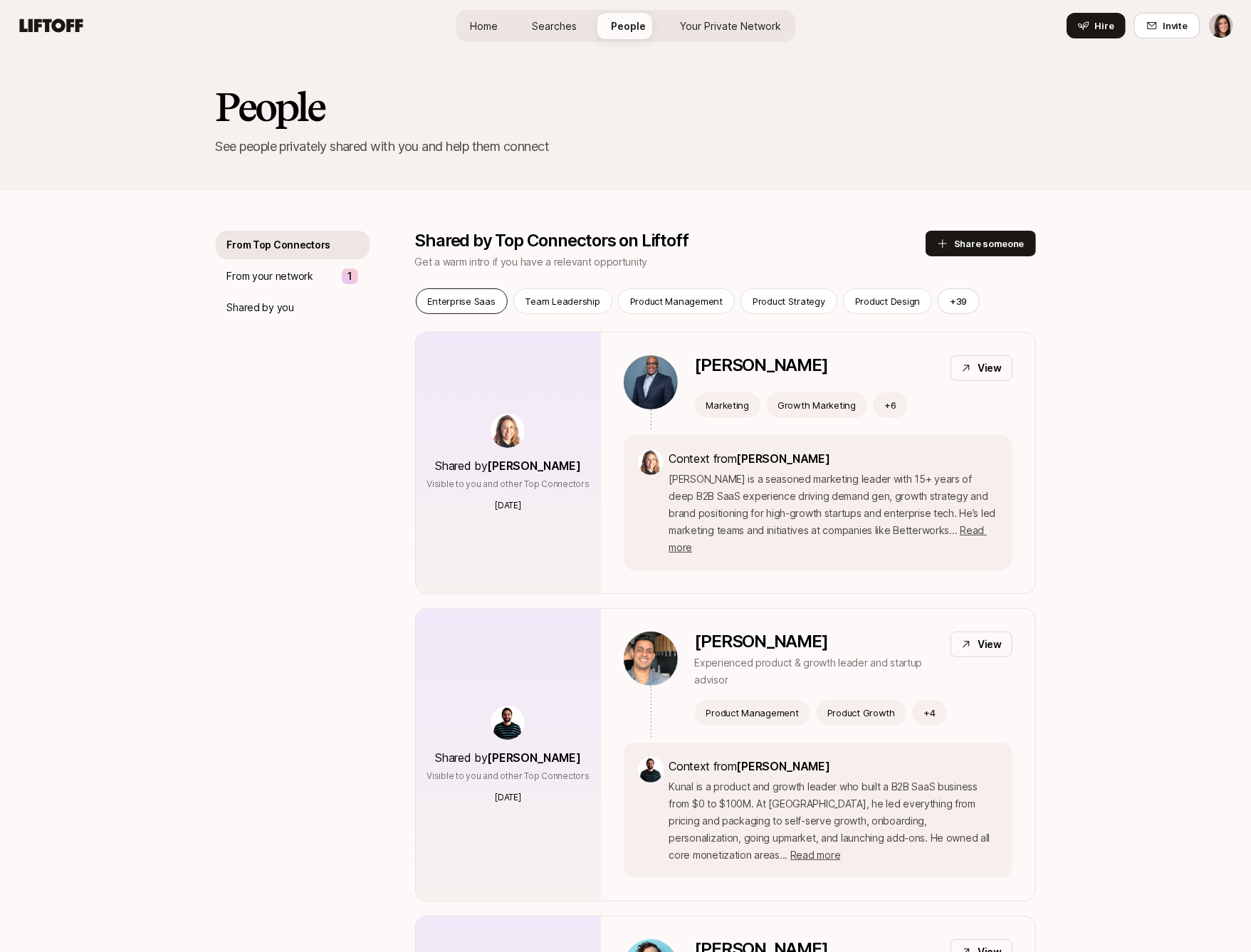
click at [466, 311] on div "Enterprise Saas" at bounding box center [461, 301] width 92 height 25
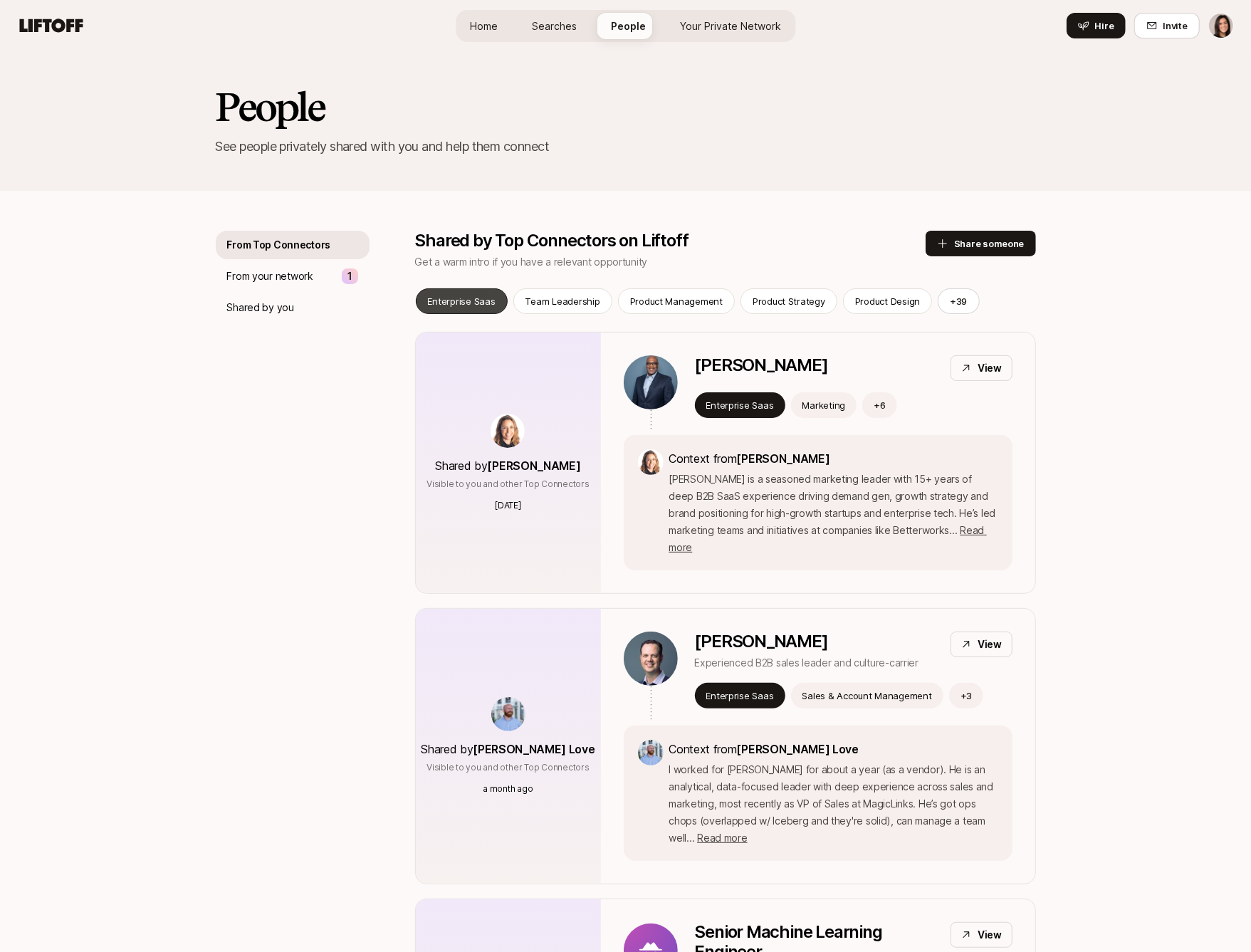
click at [486, 306] on p "Enterprise Saas" at bounding box center [462, 301] width 68 height 14
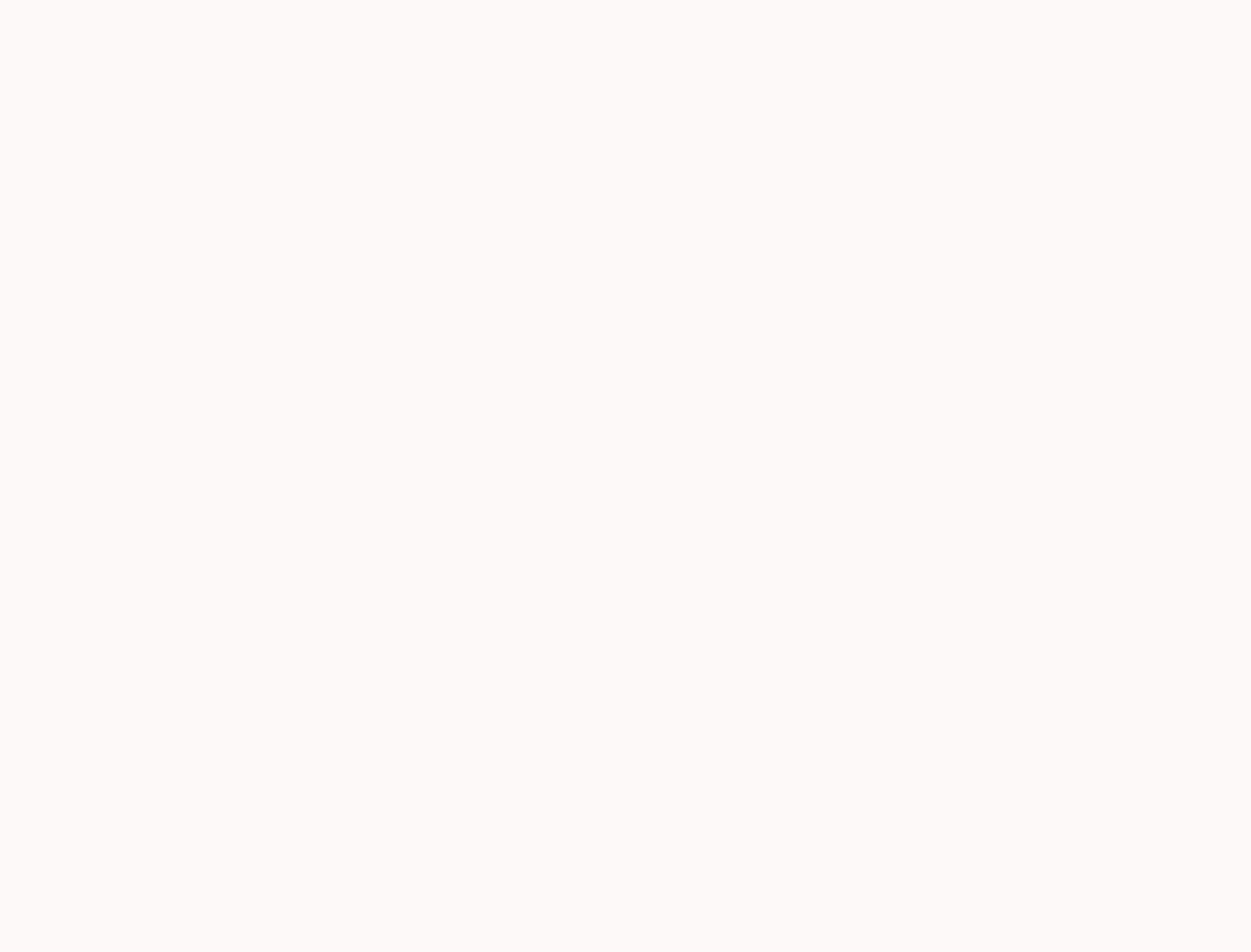
click at [340, 341] on div at bounding box center [625, 476] width 1251 height 952
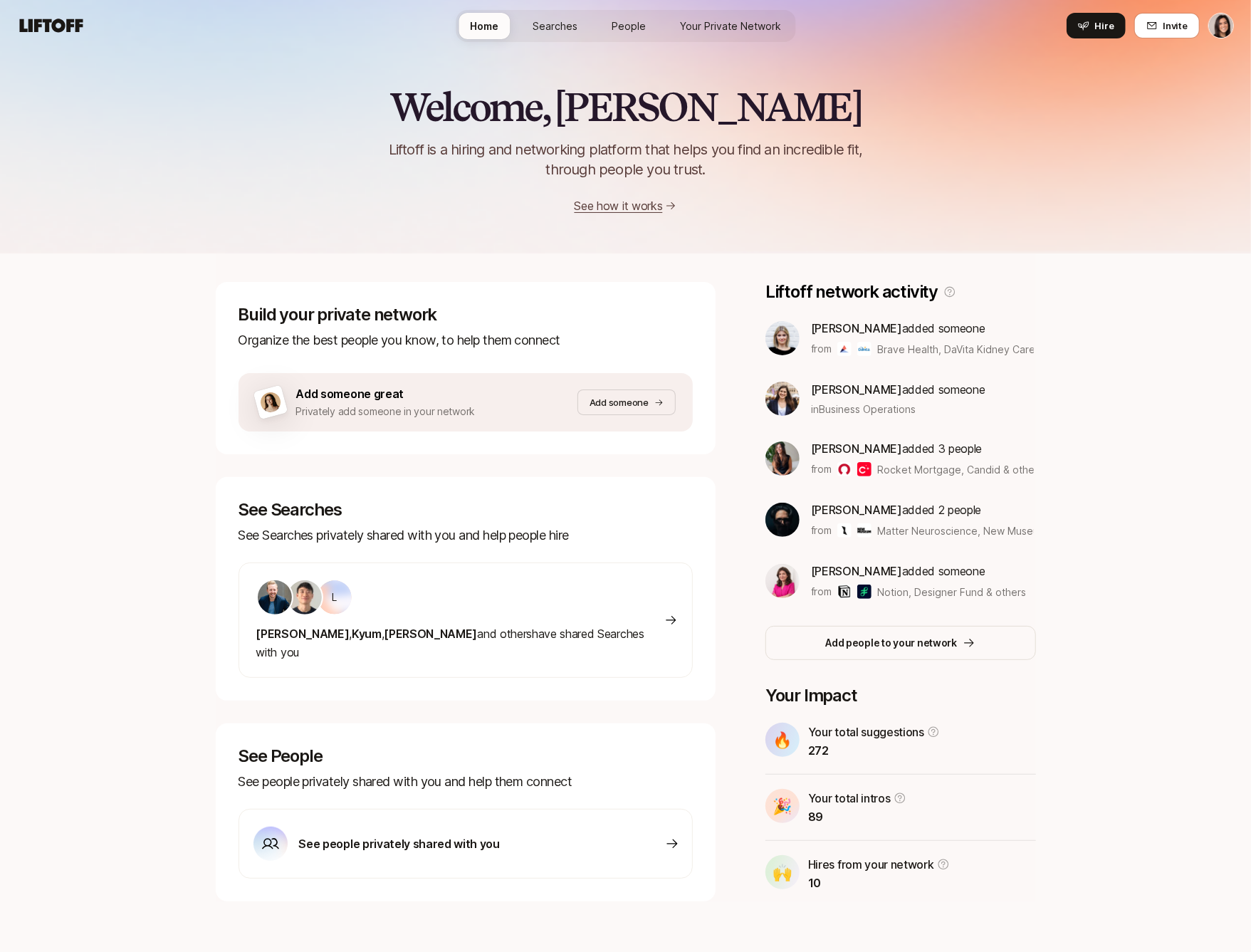
click at [758, 30] on span "Your Private Network" at bounding box center [731, 26] width 101 height 15
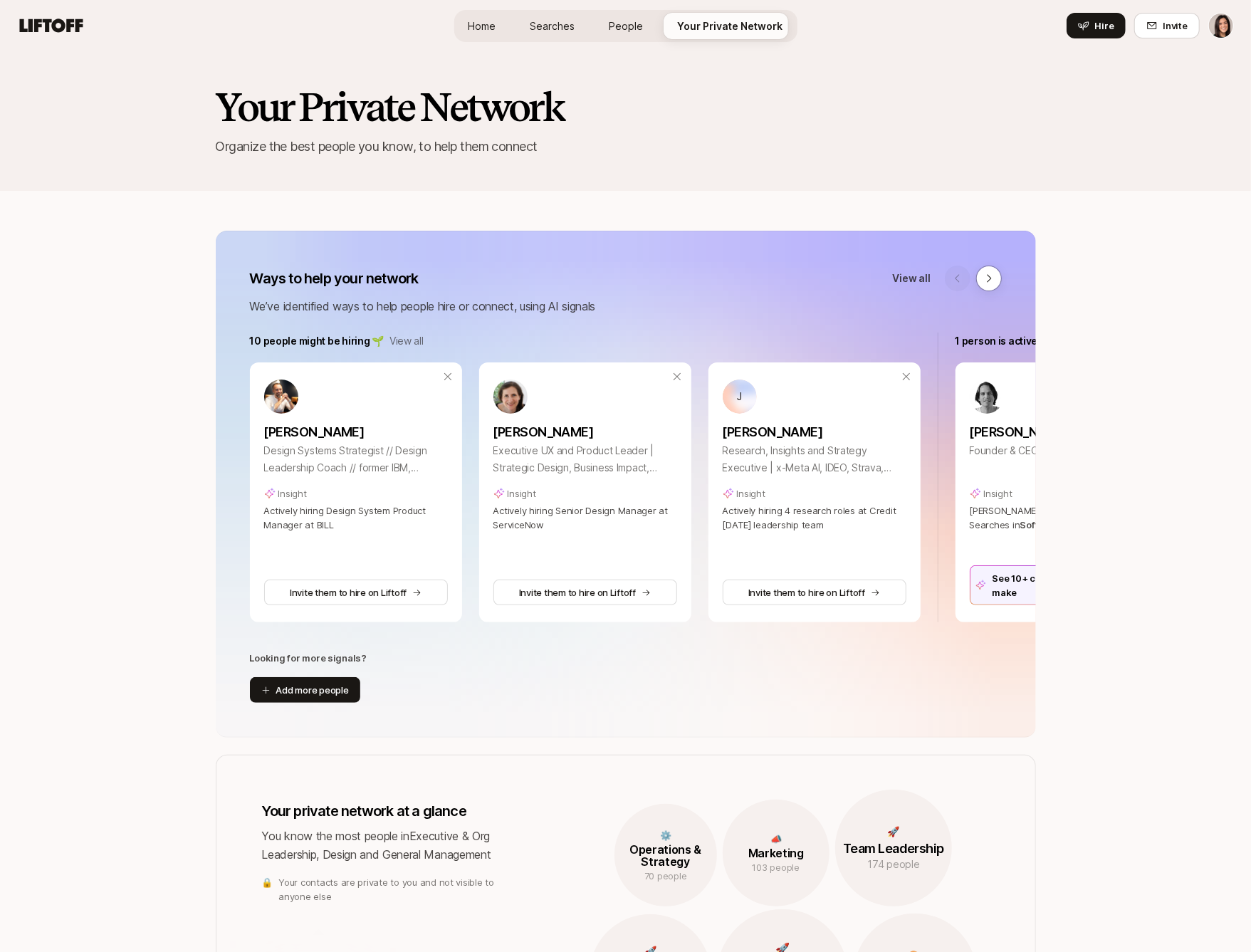
click at [614, 30] on span "People" at bounding box center [626, 26] width 34 height 15
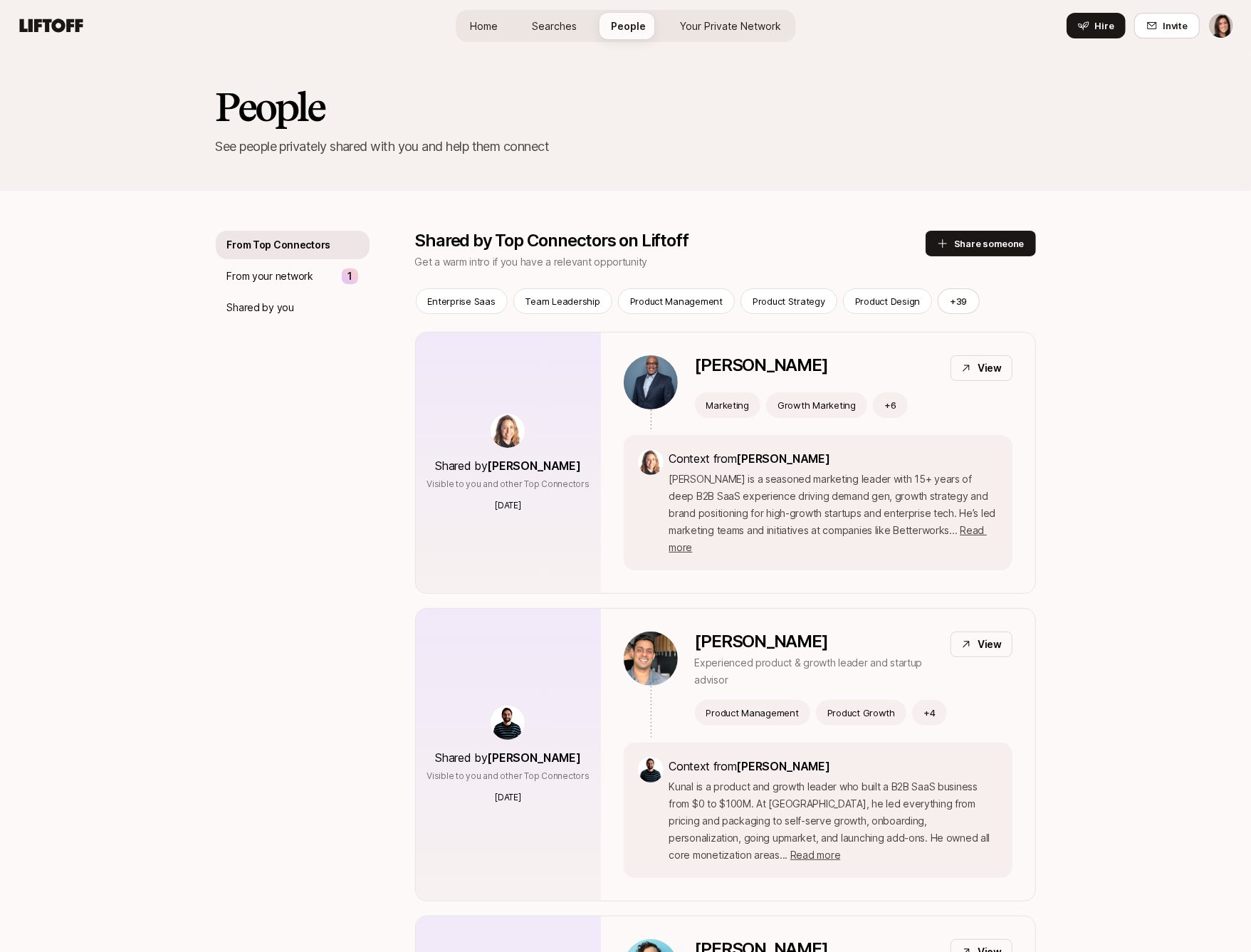
click at [554, 24] on span "Searches" at bounding box center [554, 26] width 45 height 15
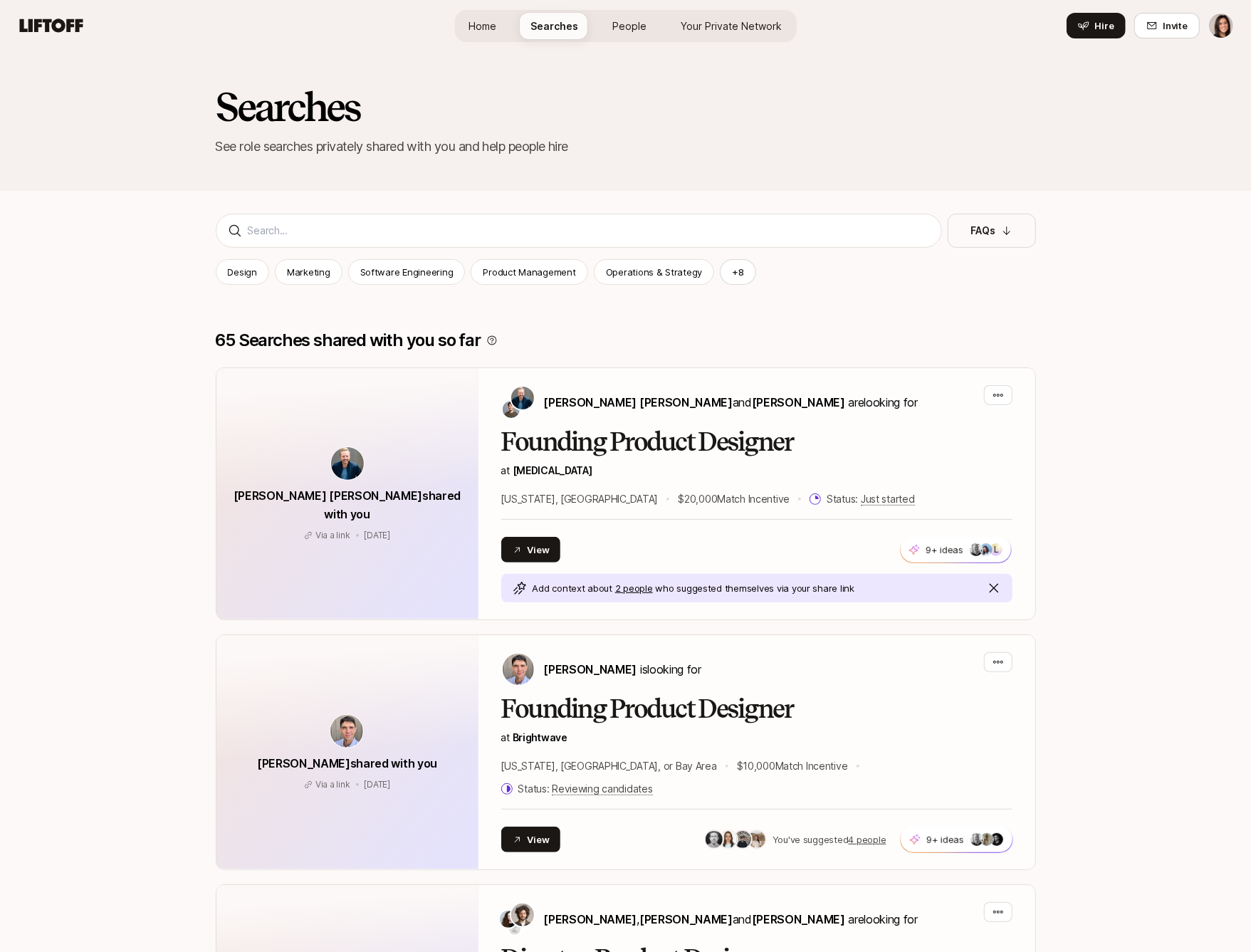
click at [1233, 33] on html "Home Searches People Your Private Network Hire Home Searches People Your Privat…" at bounding box center [625, 476] width 1251 height 952
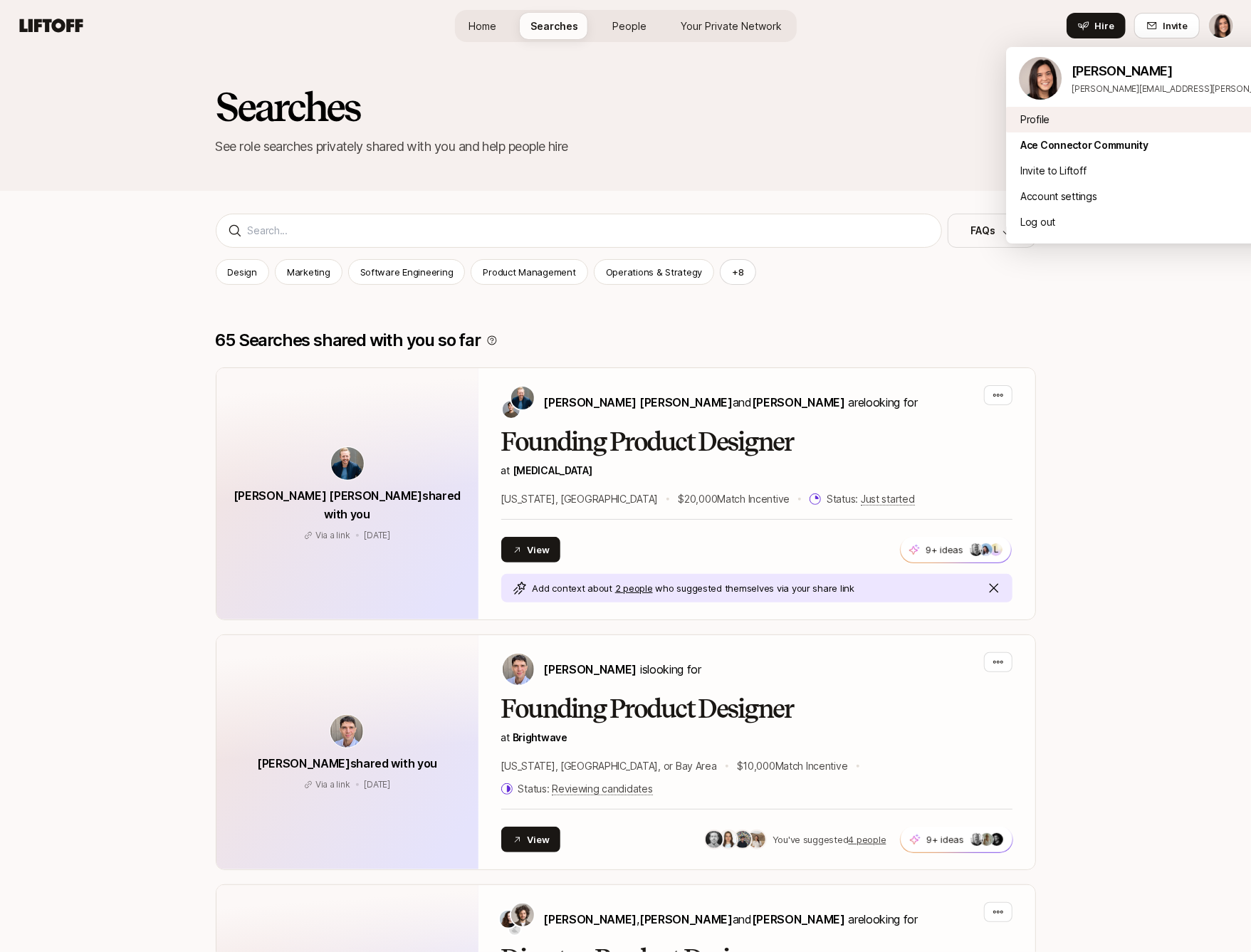
click at [1141, 115] on div "Profile" at bounding box center [1182, 119] width 353 height 25
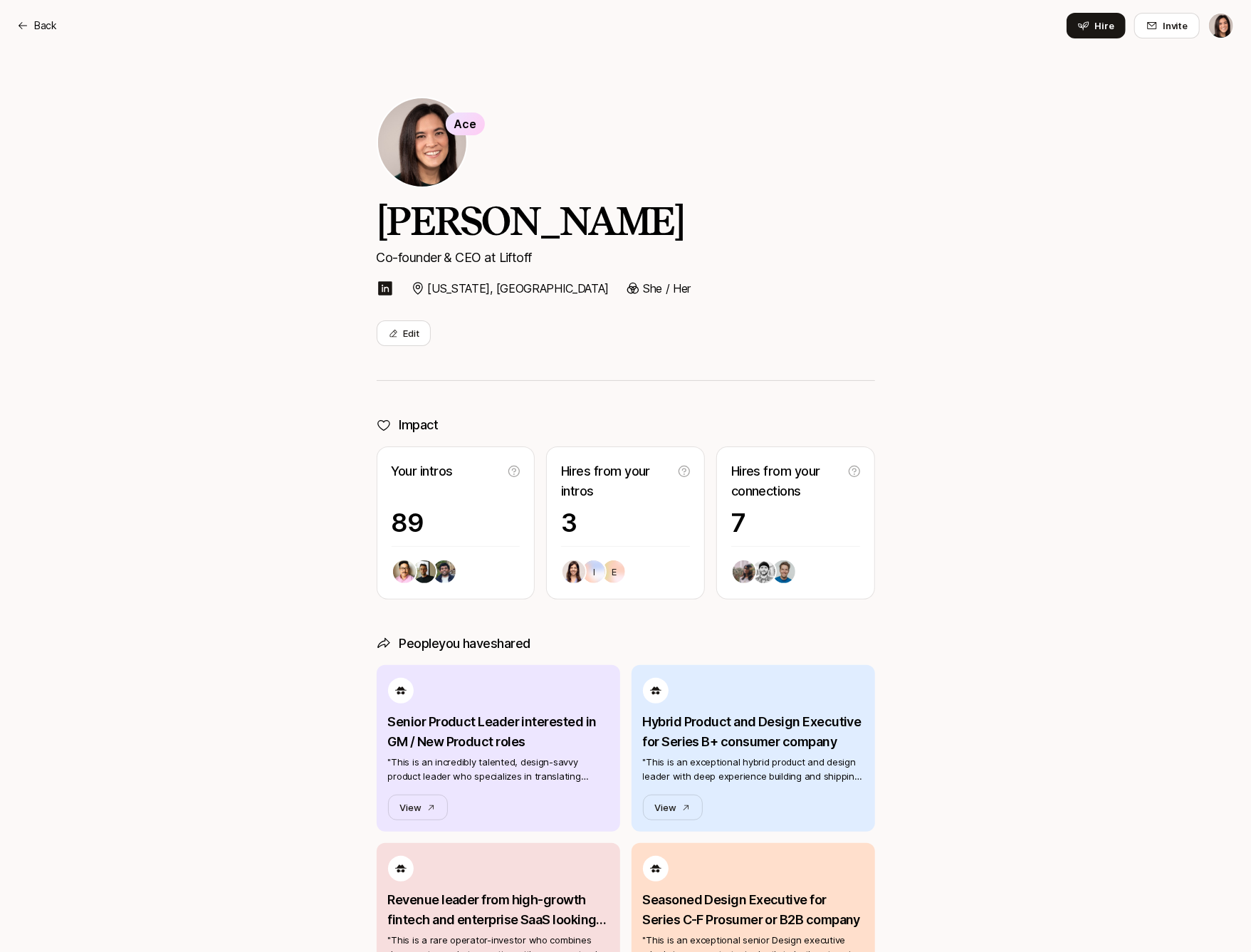
click at [42, 34] on div "Back Hire Invite" at bounding box center [625, 25] width 1216 height 25
click at [36, 18] on p "Back" at bounding box center [46, 26] width 23 height 17
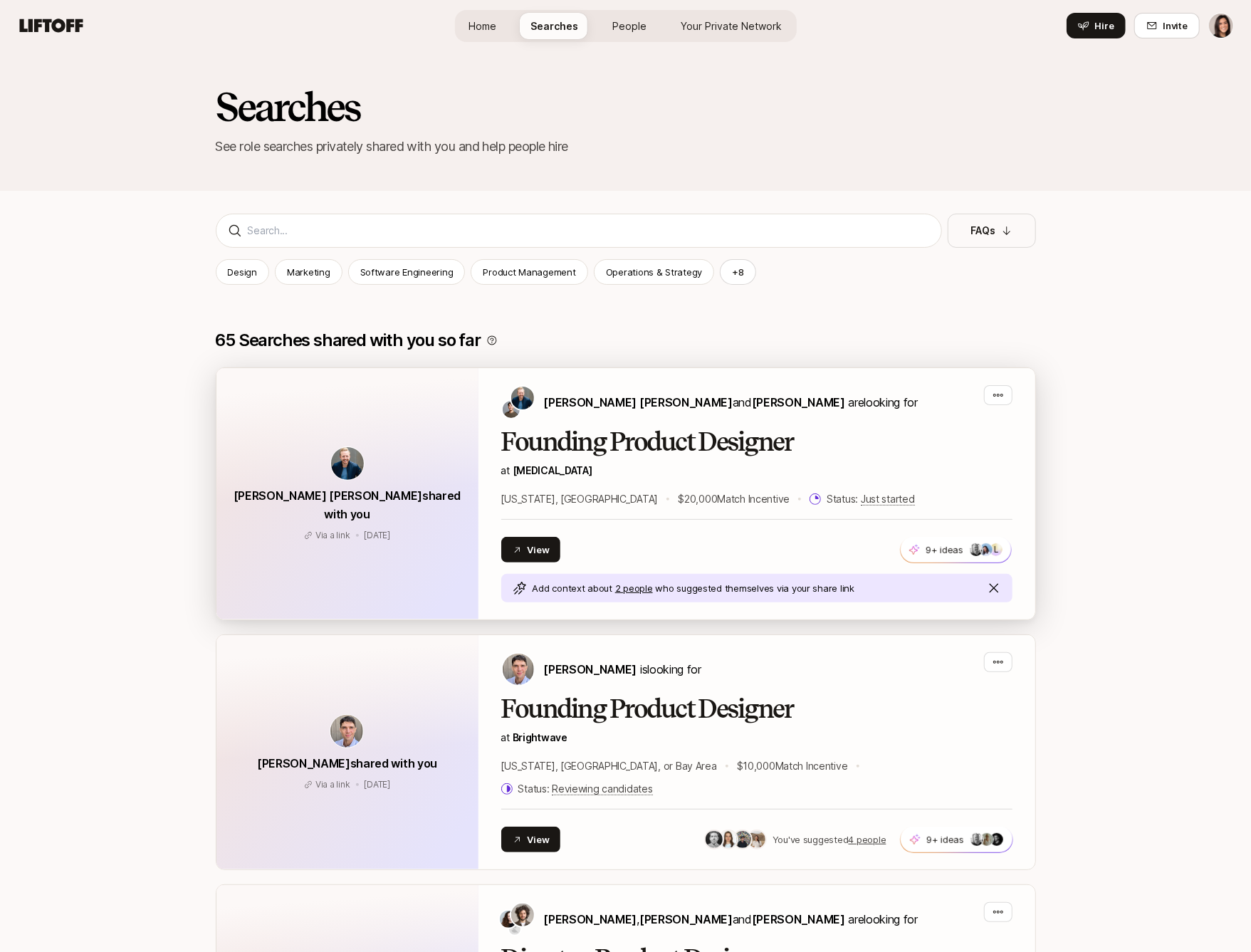
click at [856, 465] on p "at SONATA" at bounding box center [756, 471] width 511 height 17
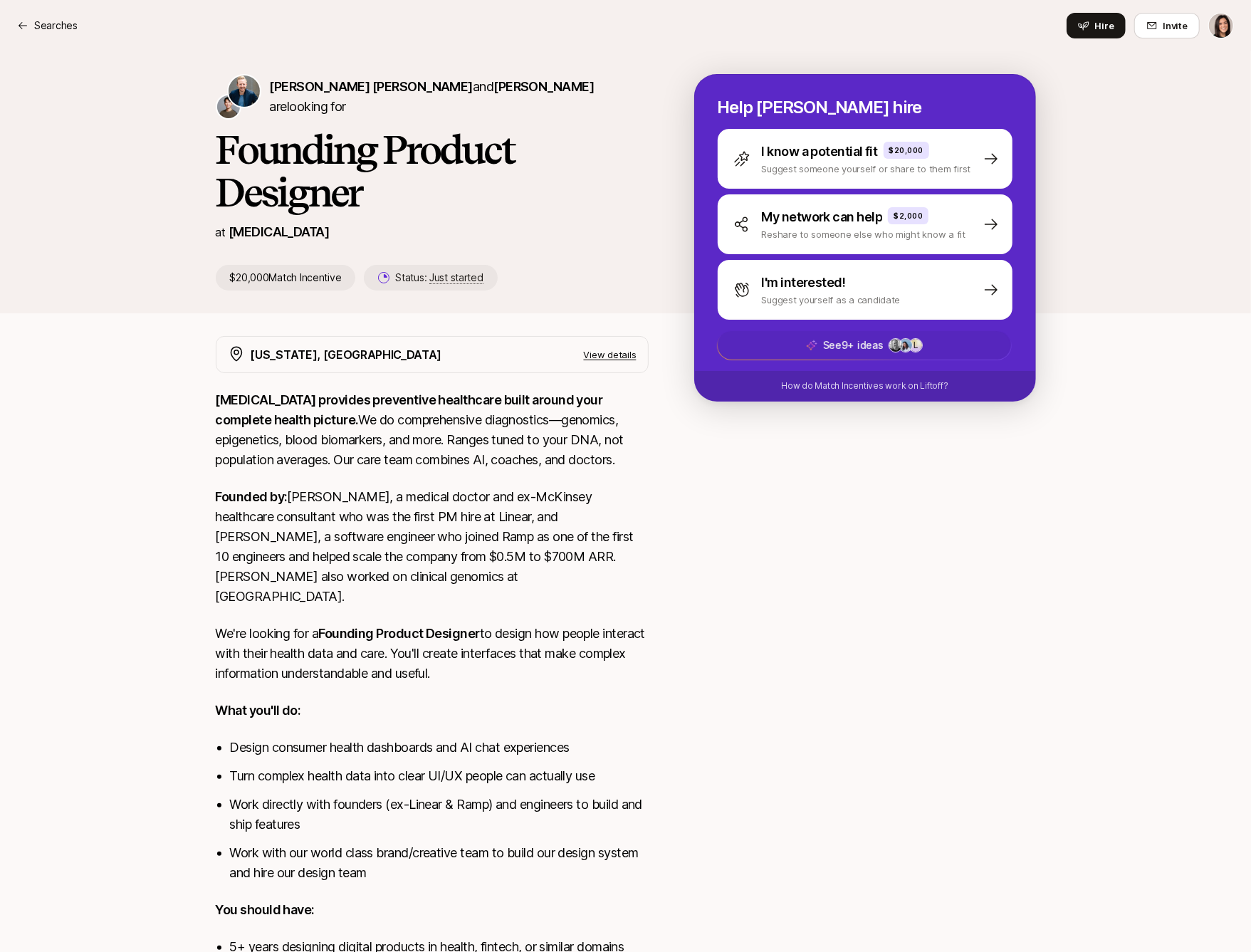
click at [873, 343] on p "See 9+ ideas" at bounding box center [853, 346] width 61 height 17
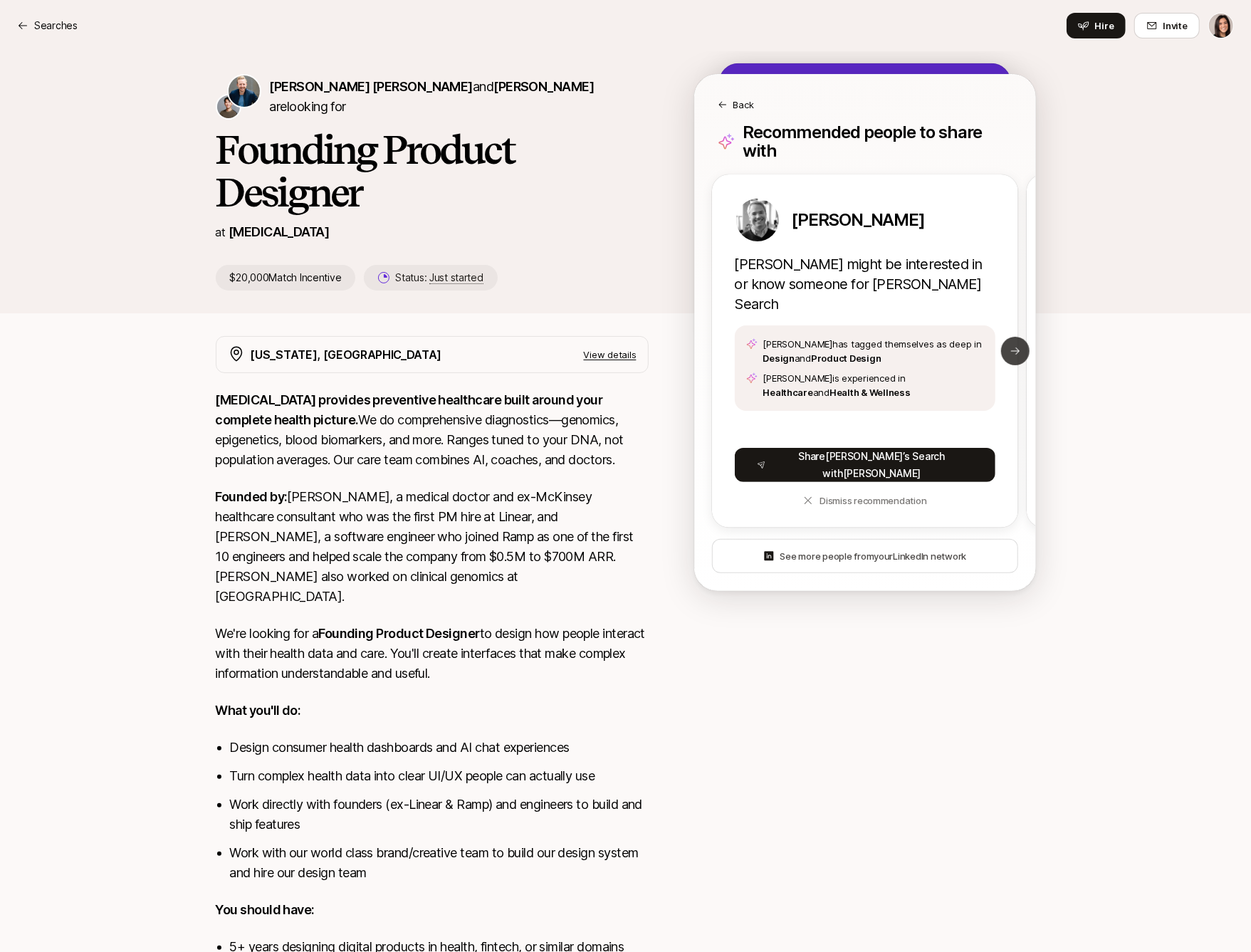
click at [1013, 346] on icon at bounding box center [1015, 351] width 12 height 12
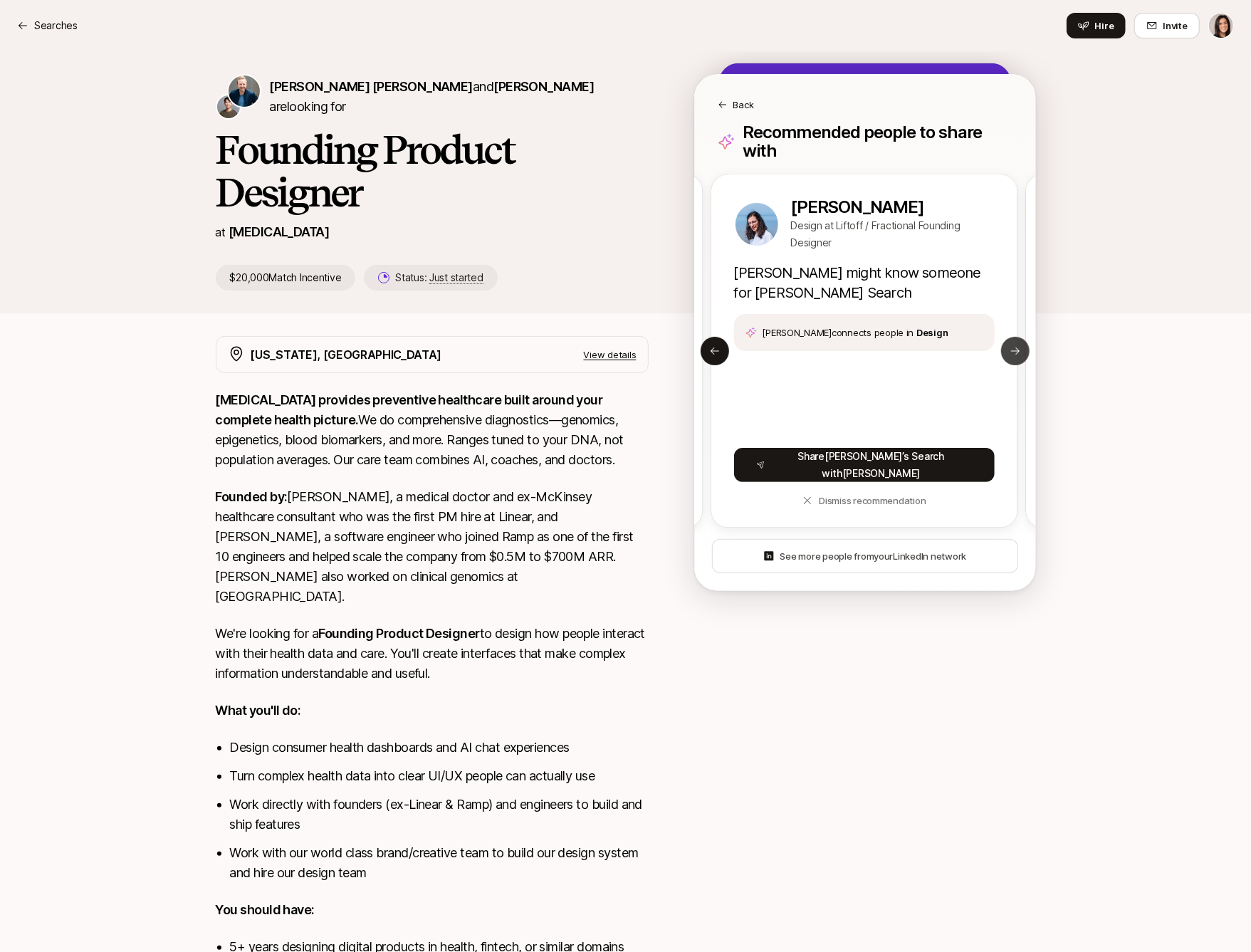
click at [1013, 346] on icon at bounding box center [1015, 351] width 12 height 12
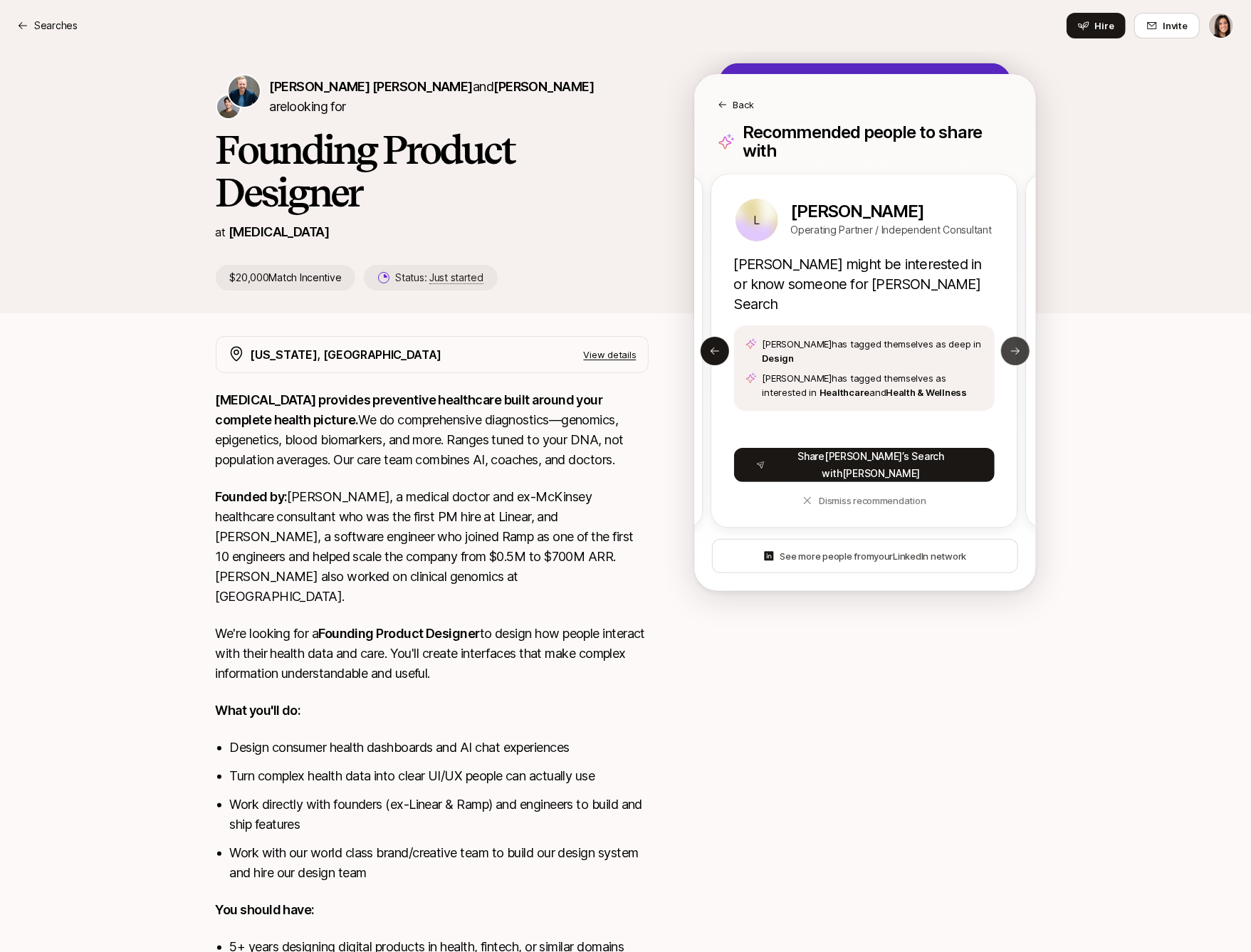
click at [1013, 346] on icon at bounding box center [1015, 351] width 12 height 12
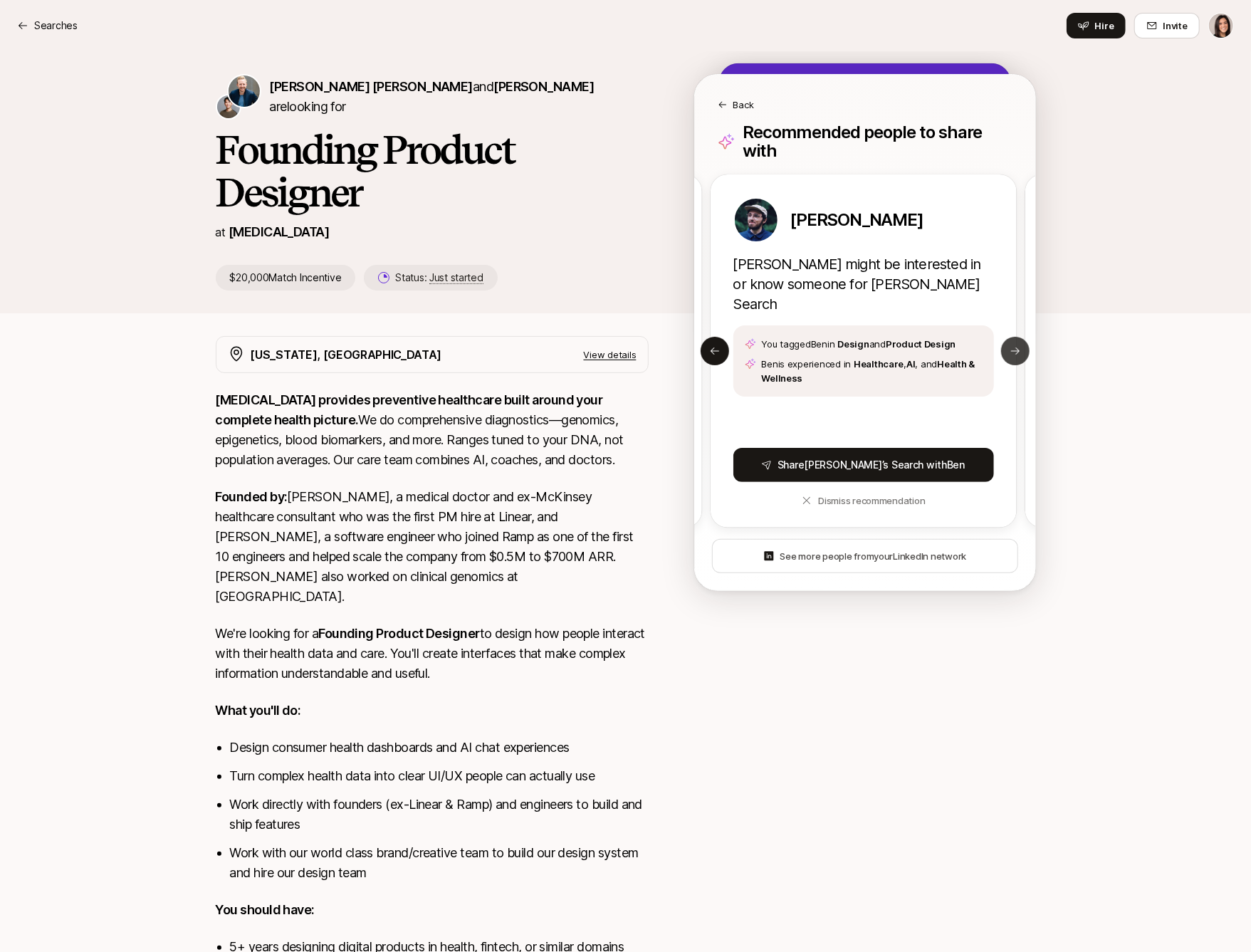
click at [1012, 346] on icon at bounding box center [1015, 351] width 12 height 12
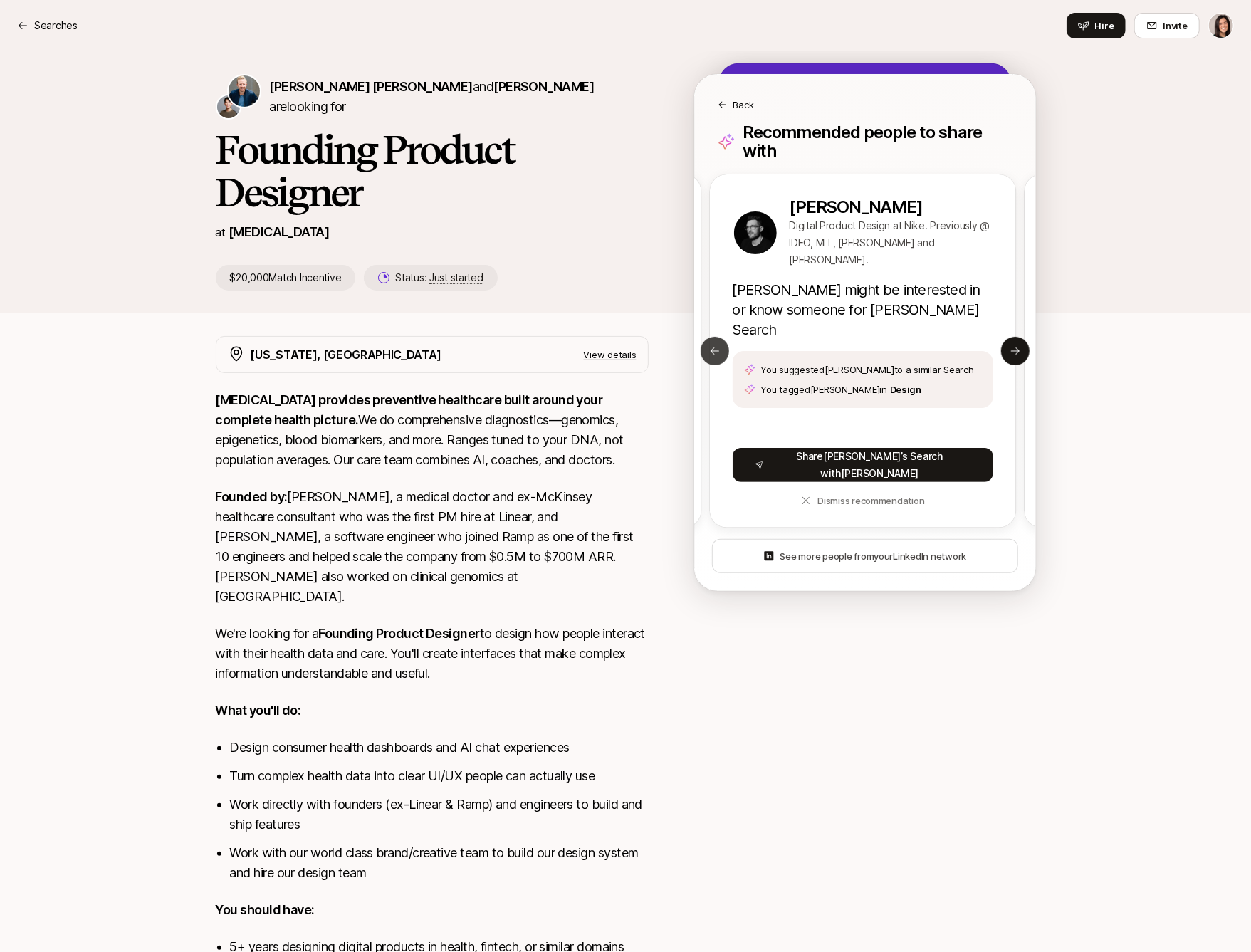
click at [720, 347] on button "Previous slide" at bounding box center [714, 351] width 28 height 28
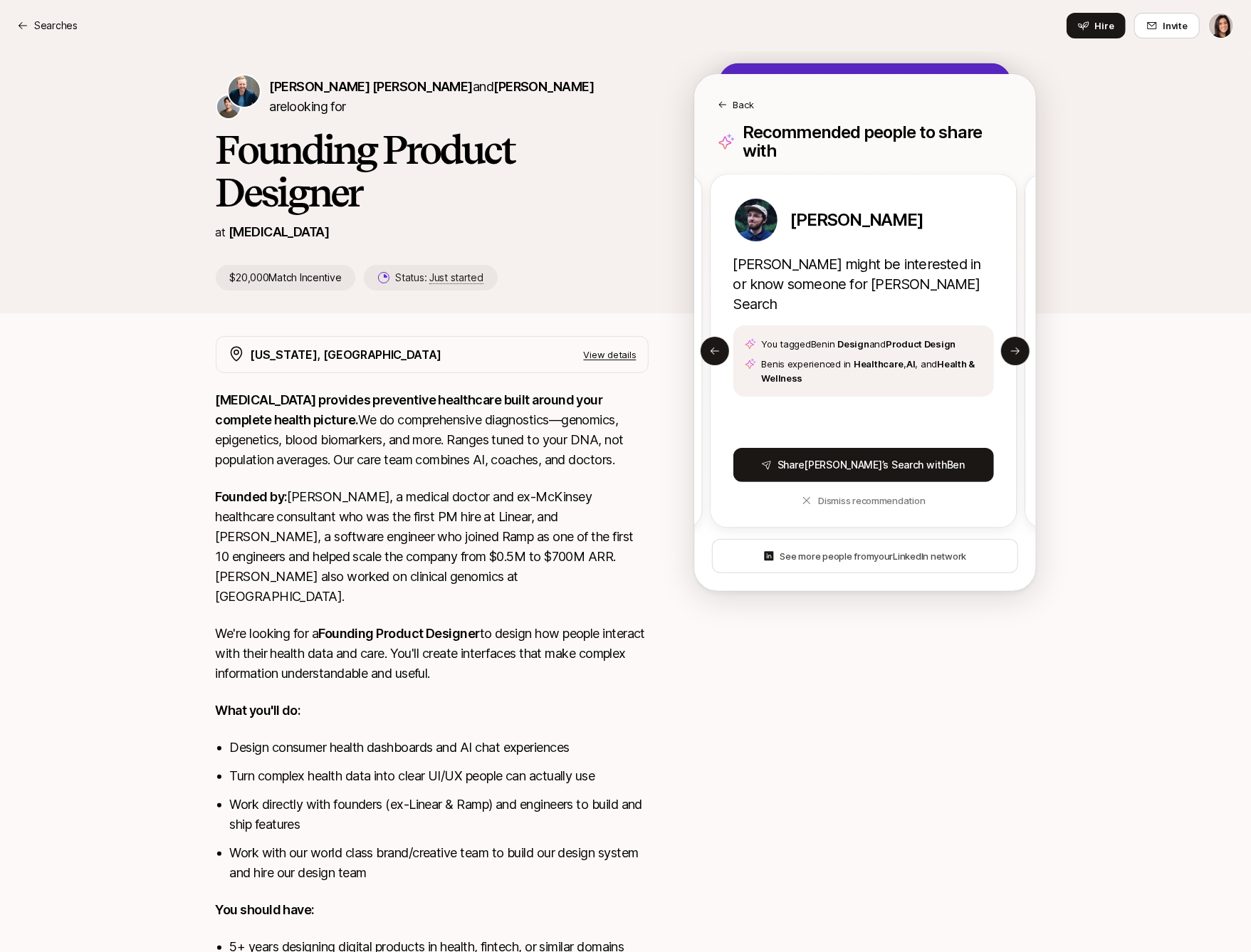
click at [742, 100] on p "Back" at bounding box center [744, 105] width 21 height 14
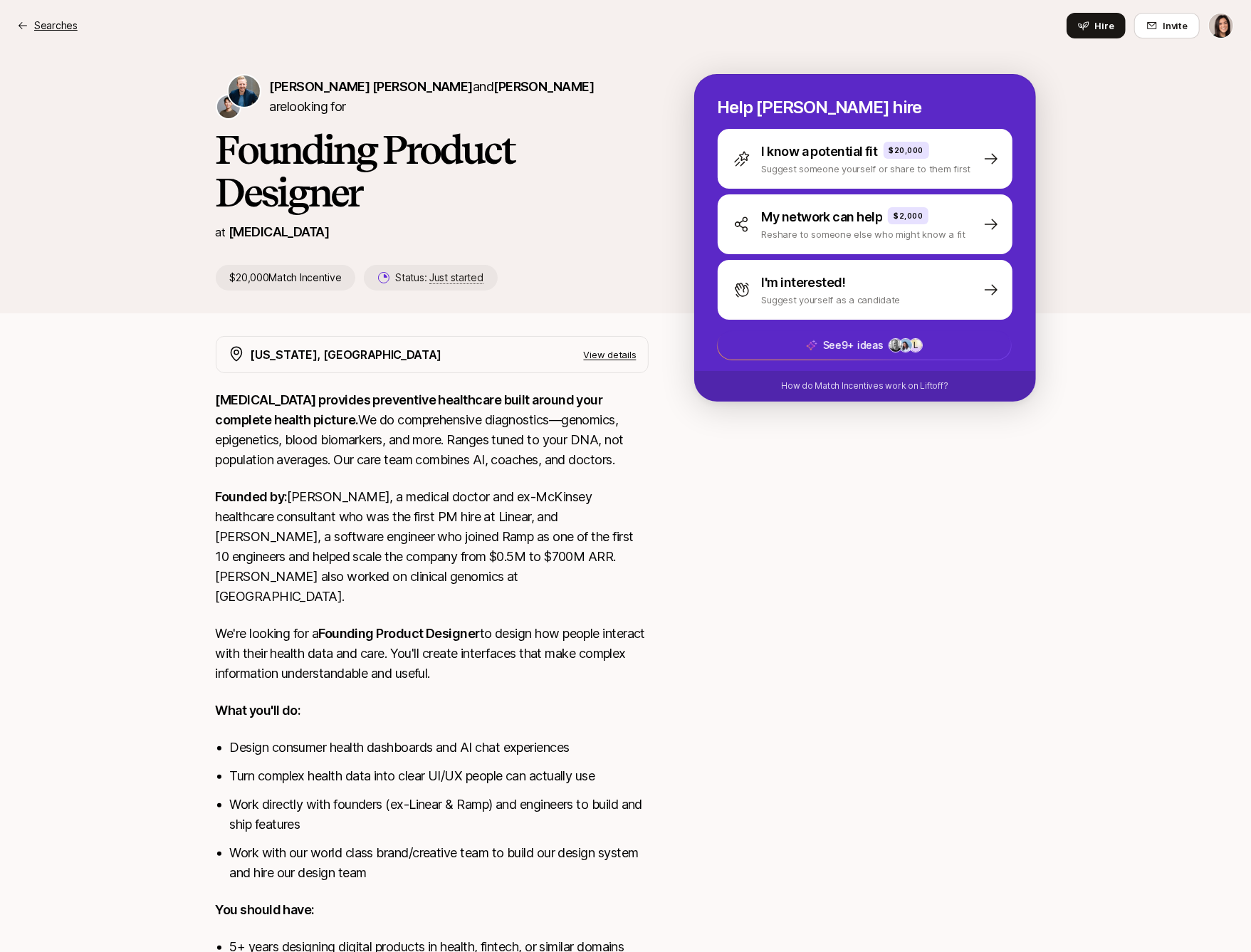
click at [66, 26] on p "Searches" at bounding box center [56, 26] width 43 height 17
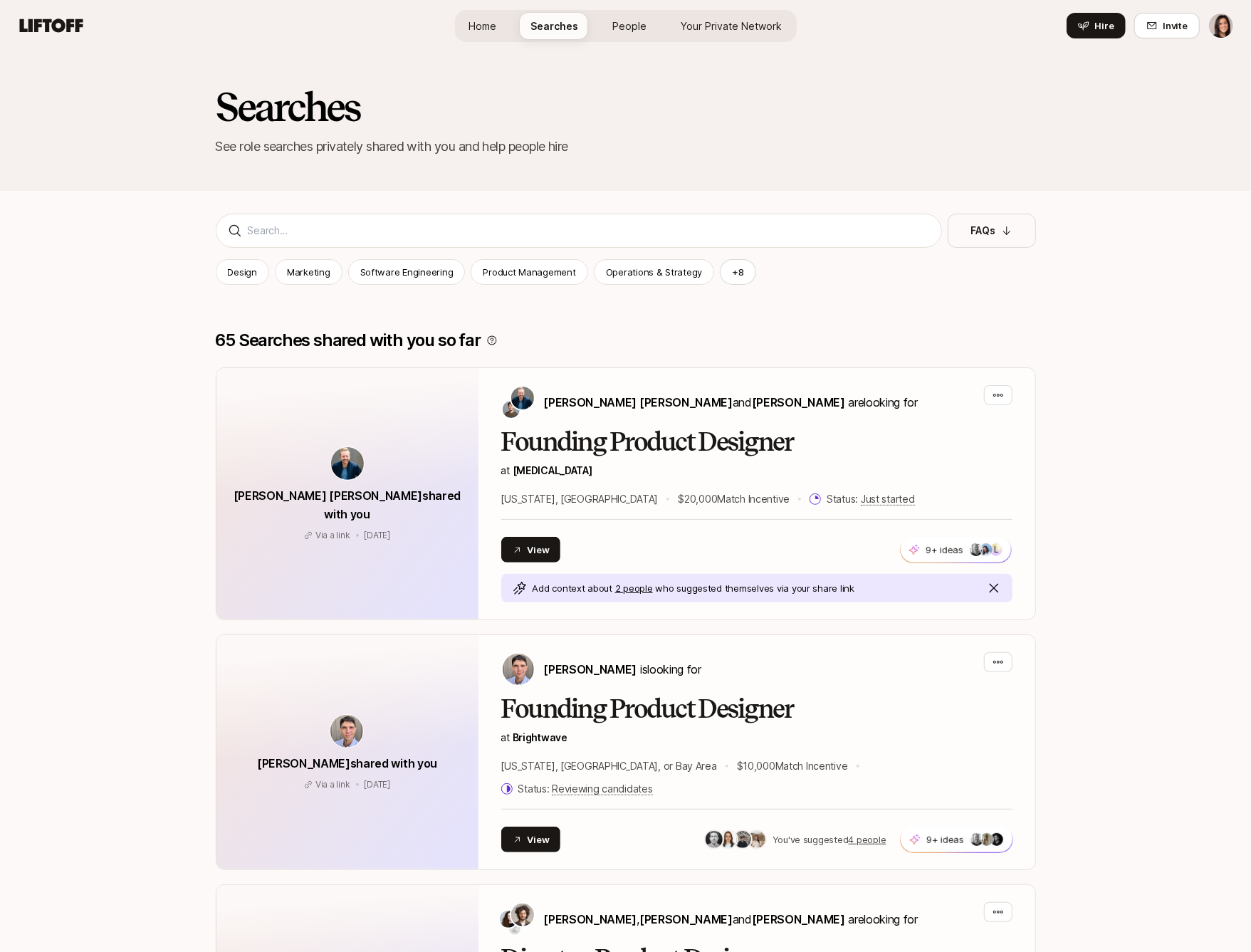
click at [648, 29] on link "People" at bounding box center [629, 26] width 57 height 26
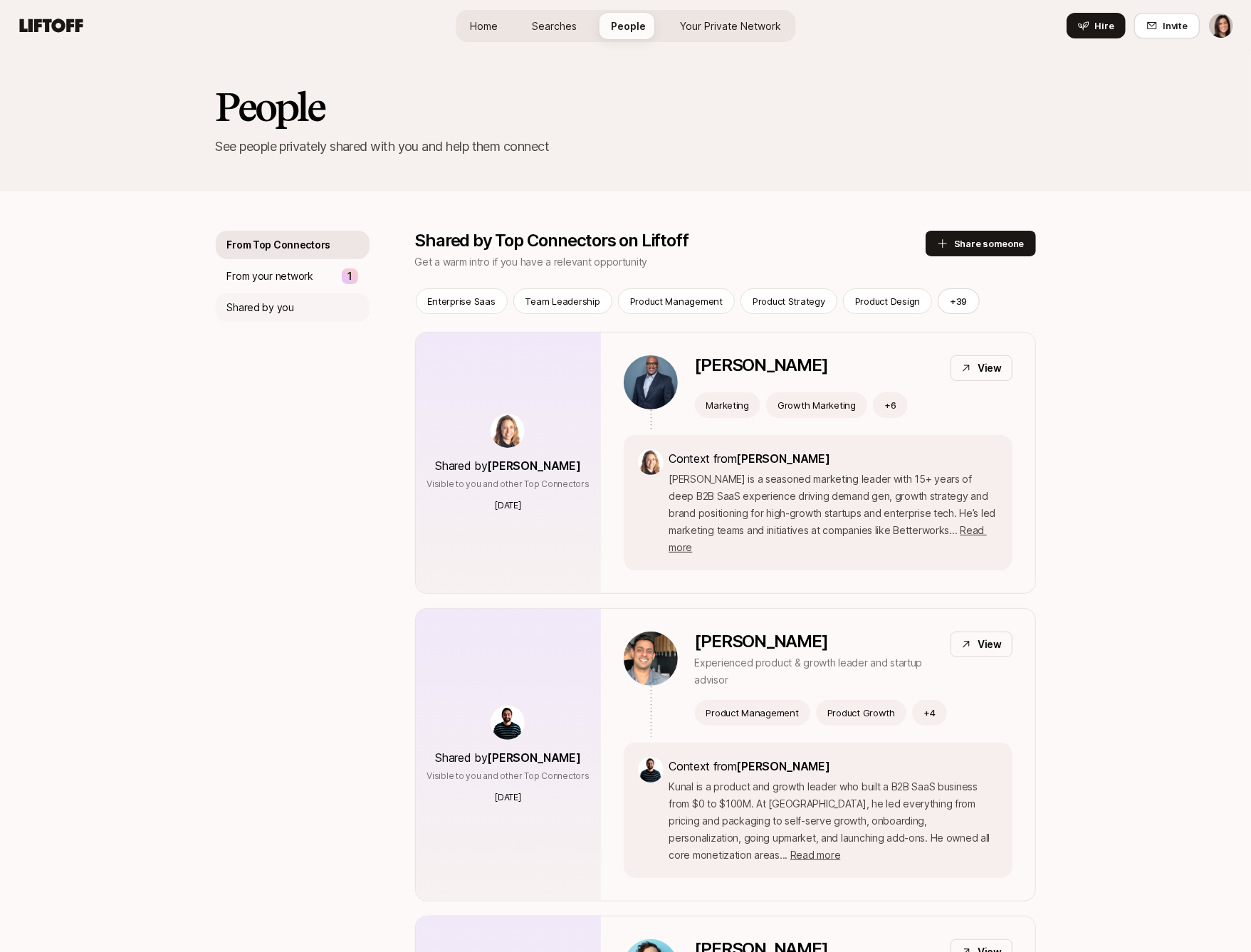
click at [307, 312] on div "Shared by you" at bounding box center [292, 307] width 154 height 28
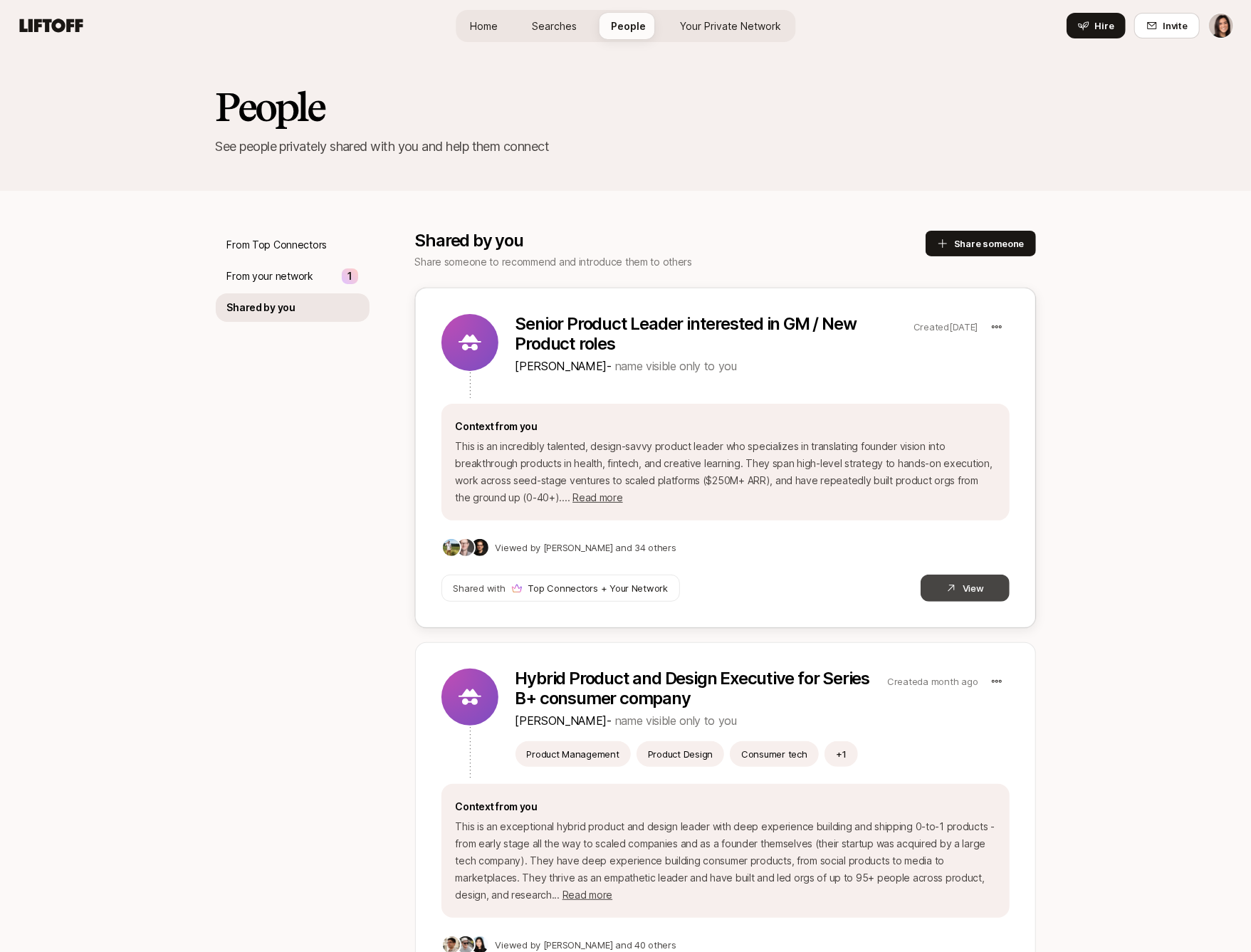
click at [943, 598] on button "View" at bounding box center [965, 588] width 89 height 27
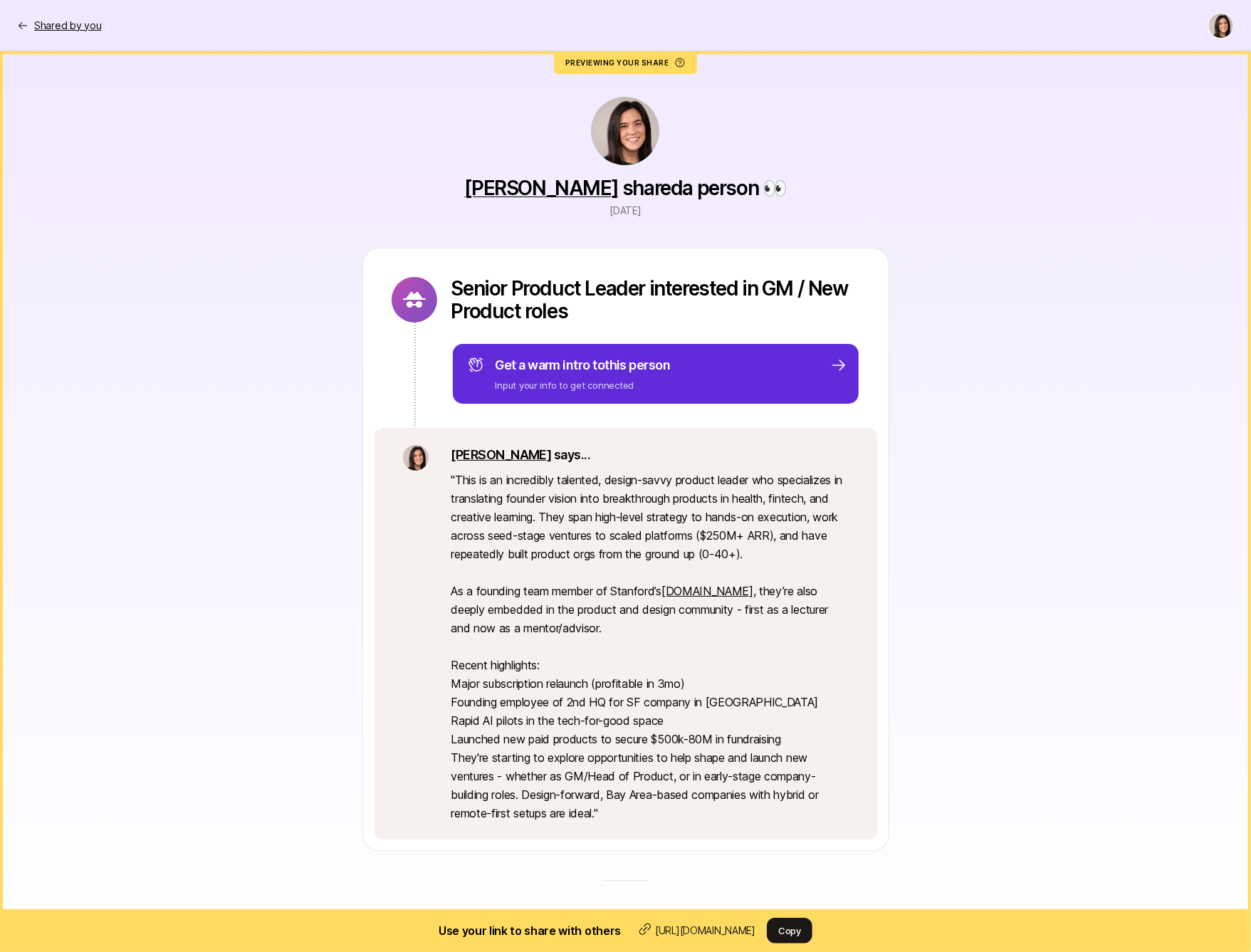
click at [51, 17] on p "Shared by you" at bounding box center [67, 26] width 67 height 17
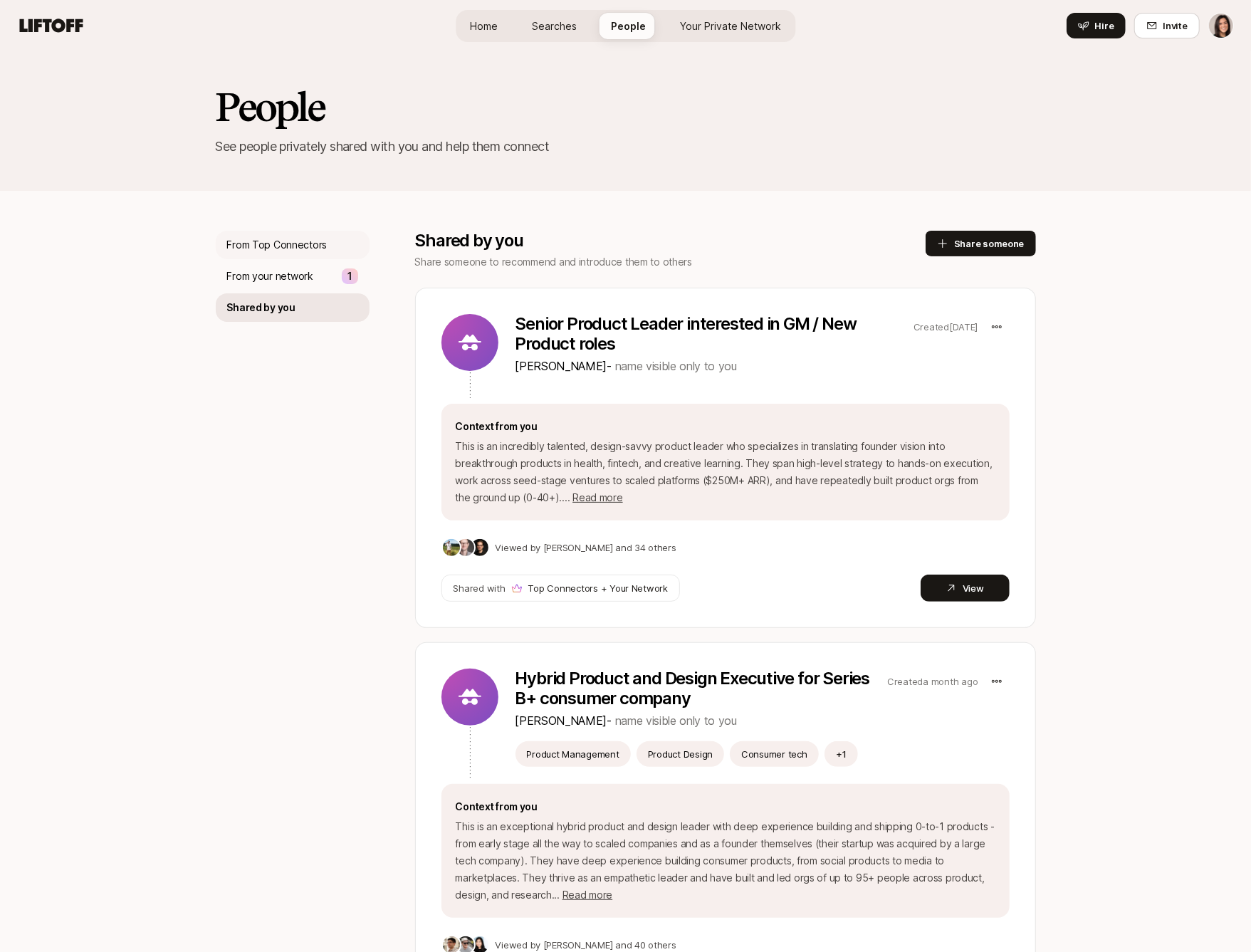
click at [282, 249] on p "From Top Connectors" at bounding box center [277, 245] width 100 height 17
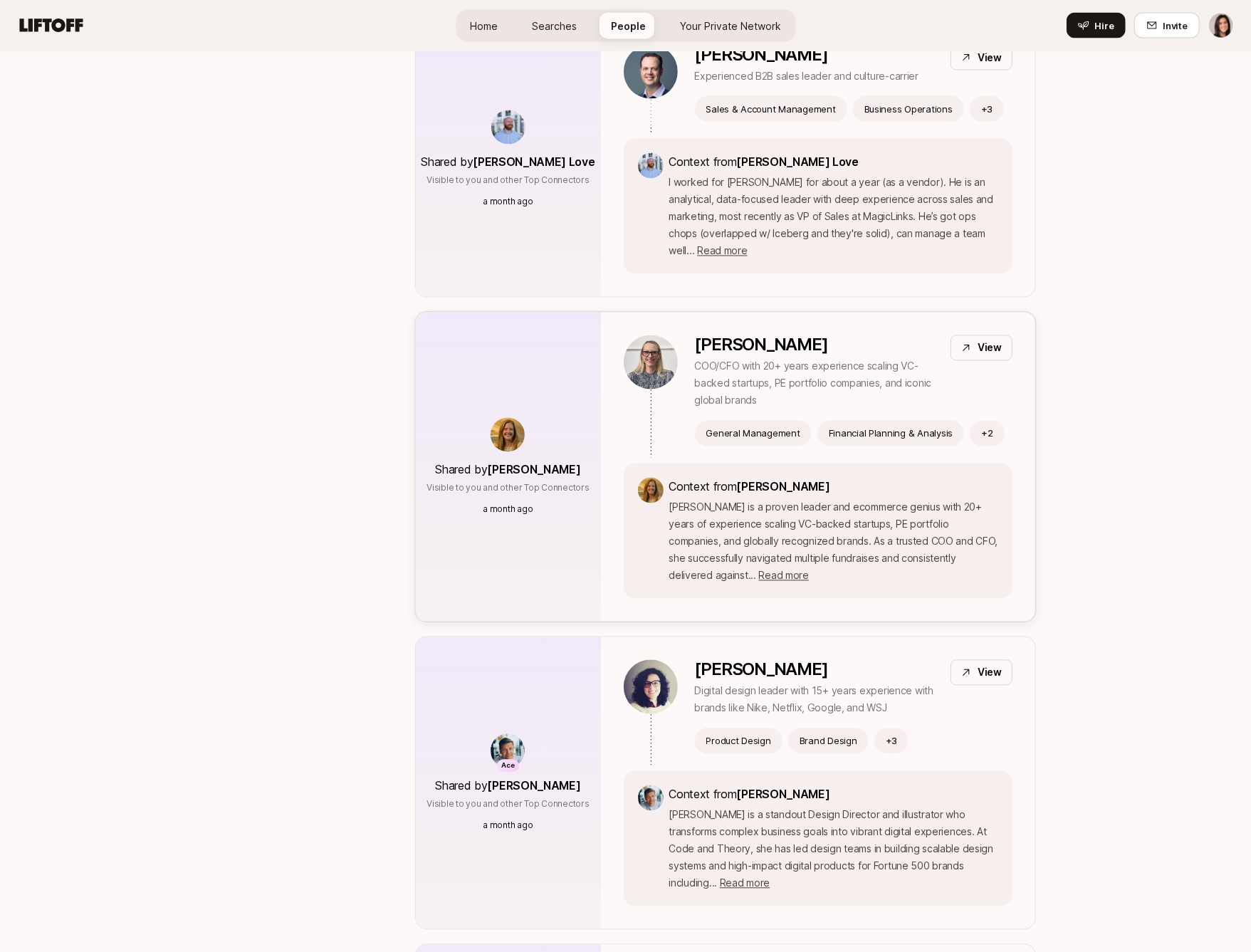
scroll to position [1788, 0]
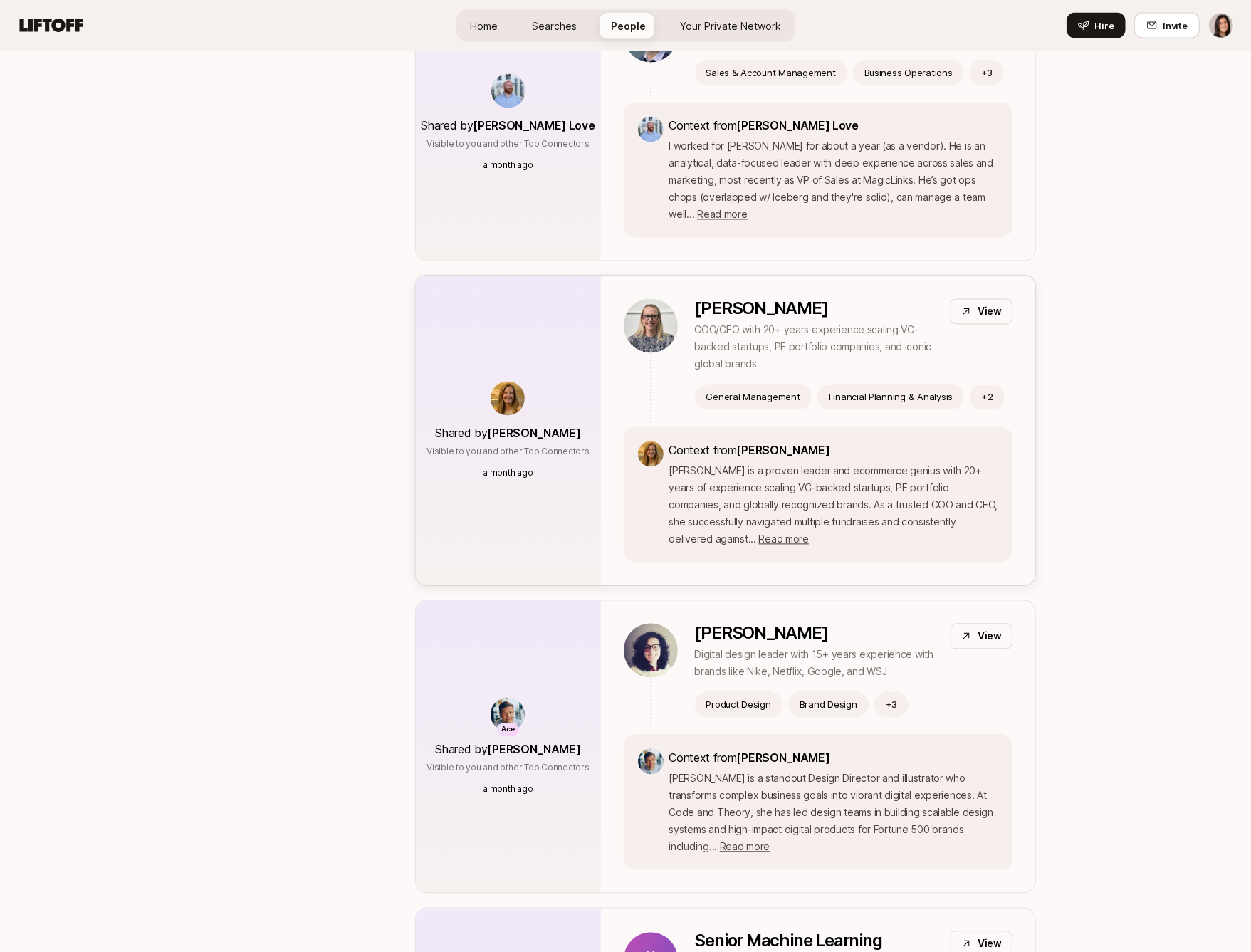
click at [698, 479] on p "Heidi is a proven leader and ecommerce genius with 20+ years of experience scal…" at bounding box center [833, 505] width 329 height 85
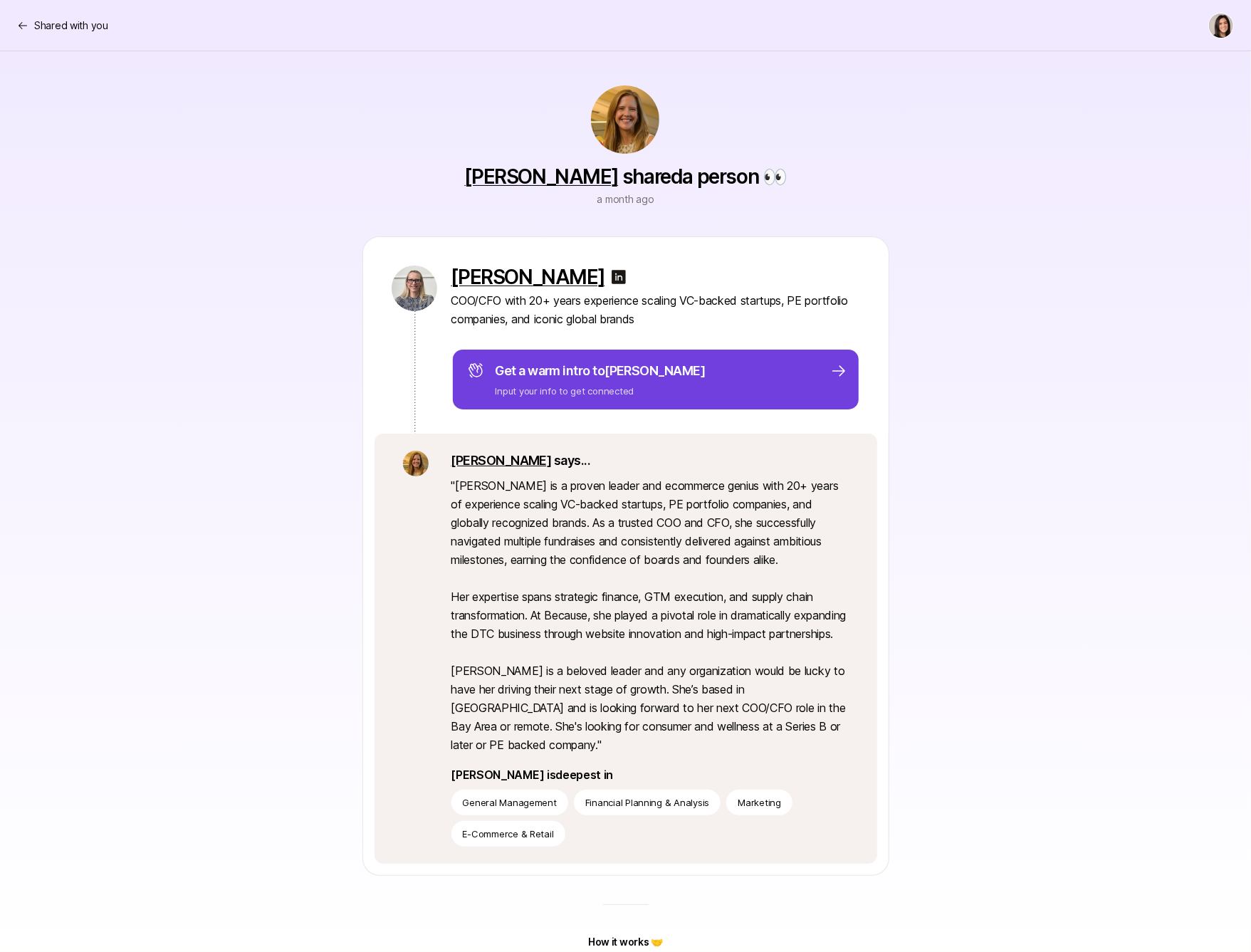
click at [663, 391] on div "Get a warm intro to Heidi Input your info to get connected" at bounding box center [657, 379] width 380 height 37
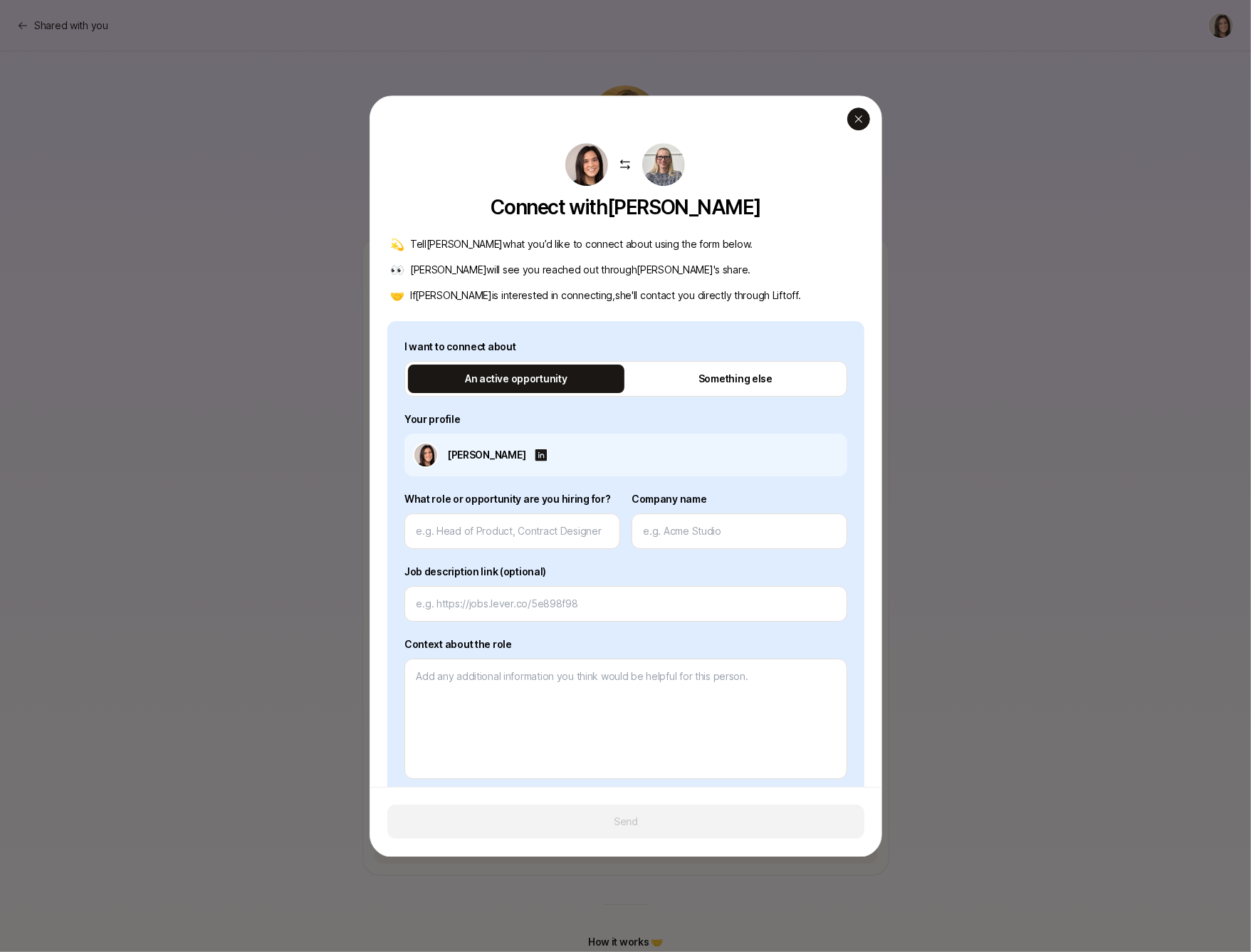
click at [860, 116] on icon "button" at bounding box center [858, 119] width 7 height 7
type textarea "x"
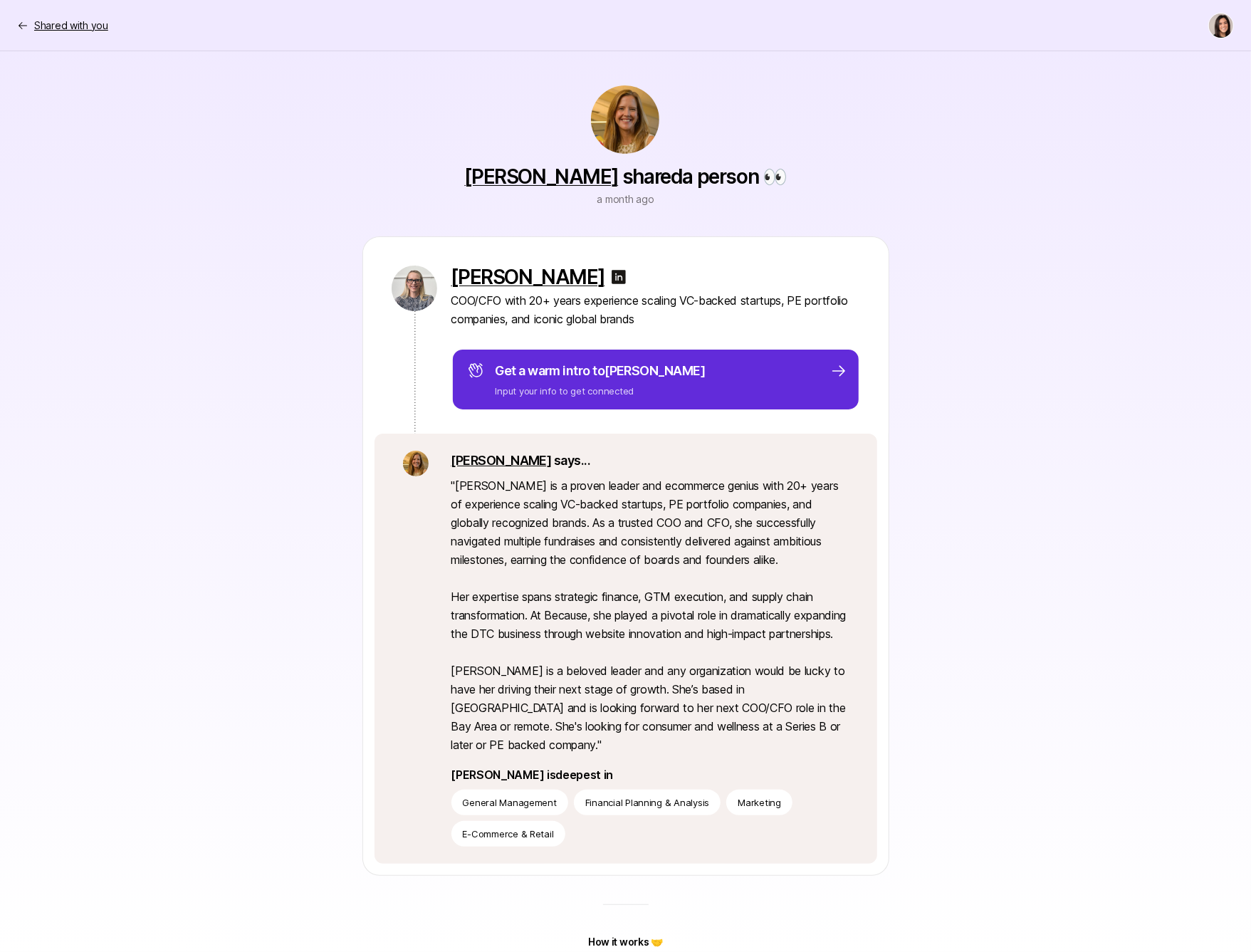
click at [71, 25] on p "Shared with you" at bounding box center [71, 26] width 74 height 17
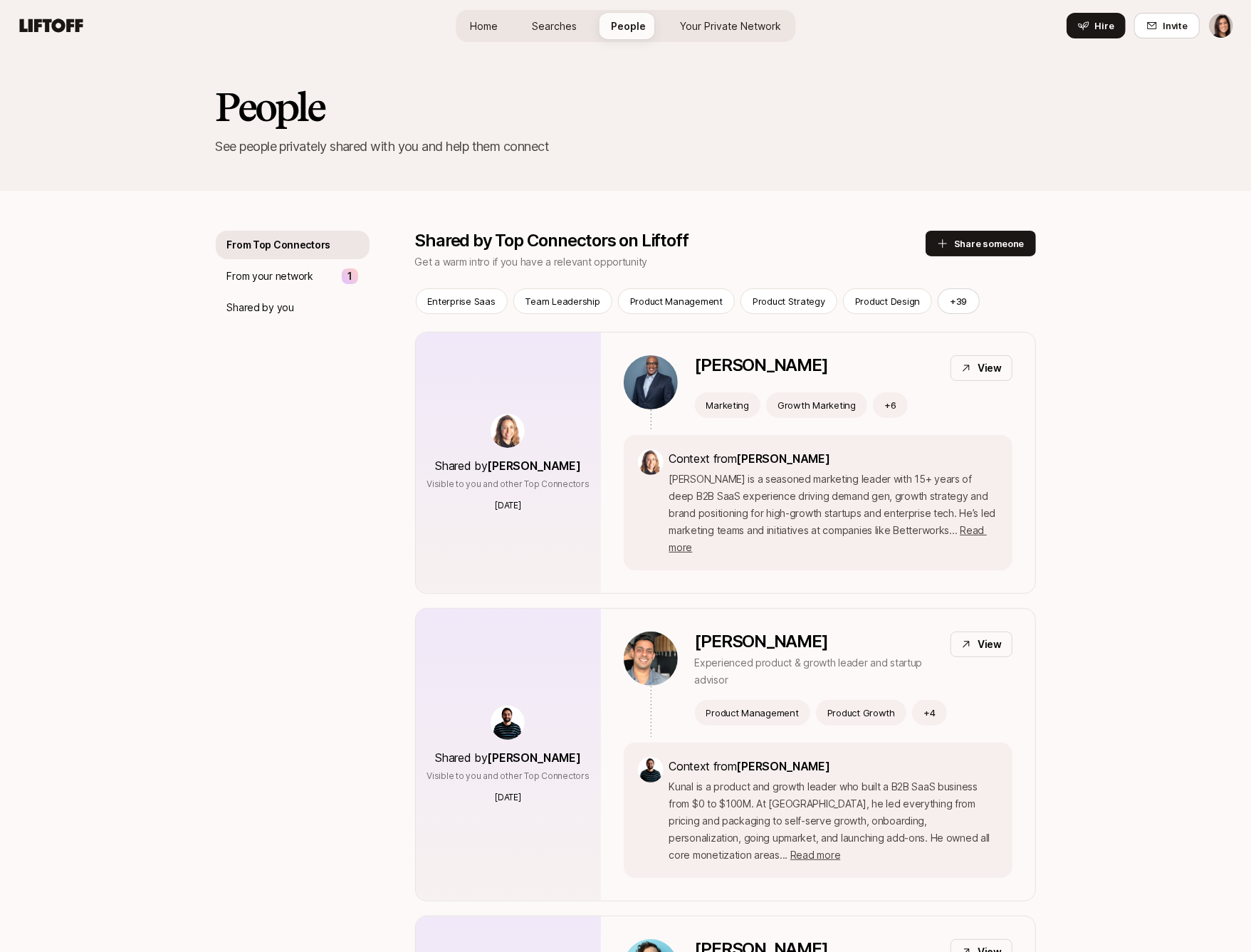
click at [582, 8] on div "Home Searches People Your Private Network Hire" at bounding box center [625, 25] width 340 height 51
click at [568, 21] on span "Searches" at bounding box center [554, 26] width 45 height 15
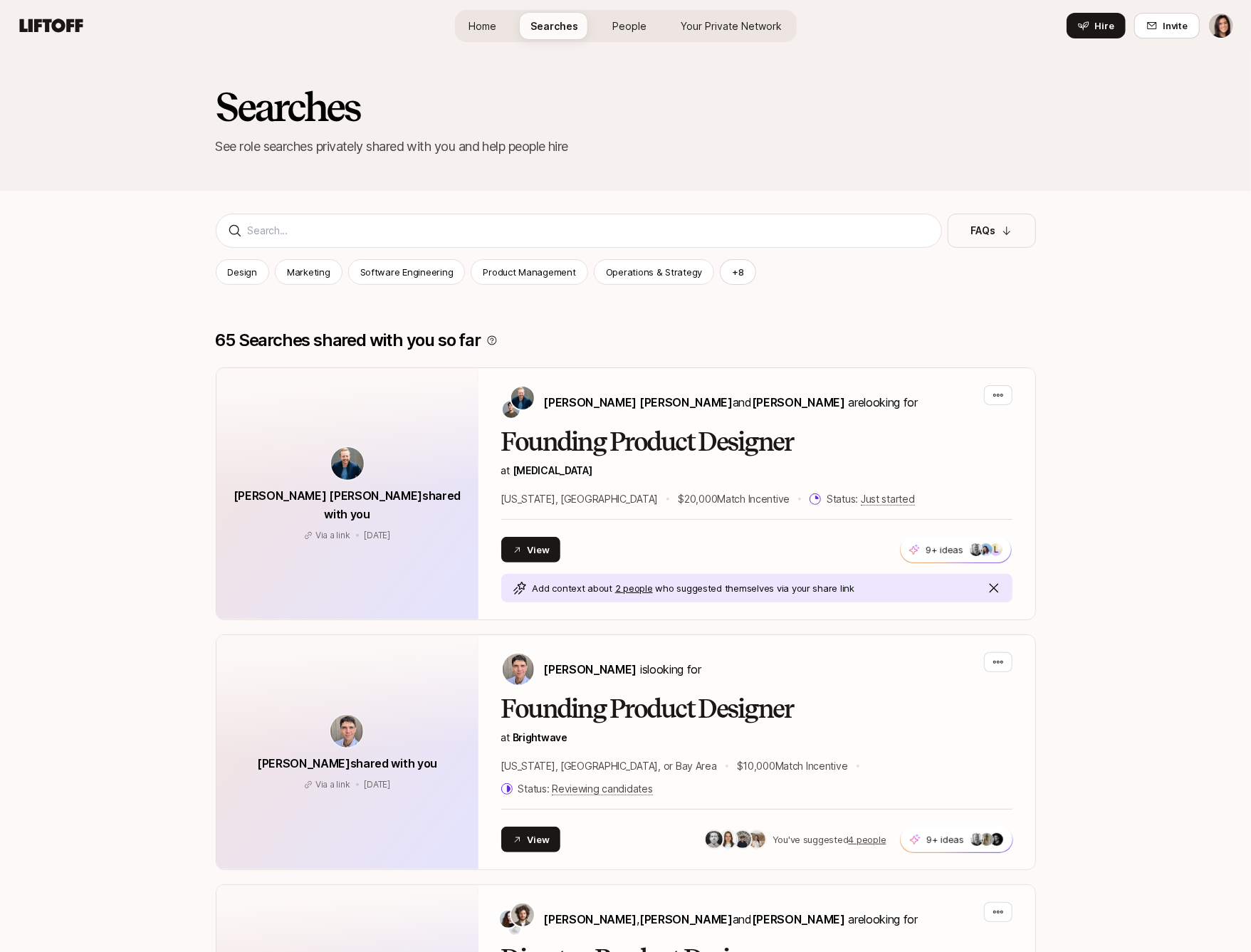
click at [621, 33] on span "People" at bounding box center [629, 26] width 34 height 15
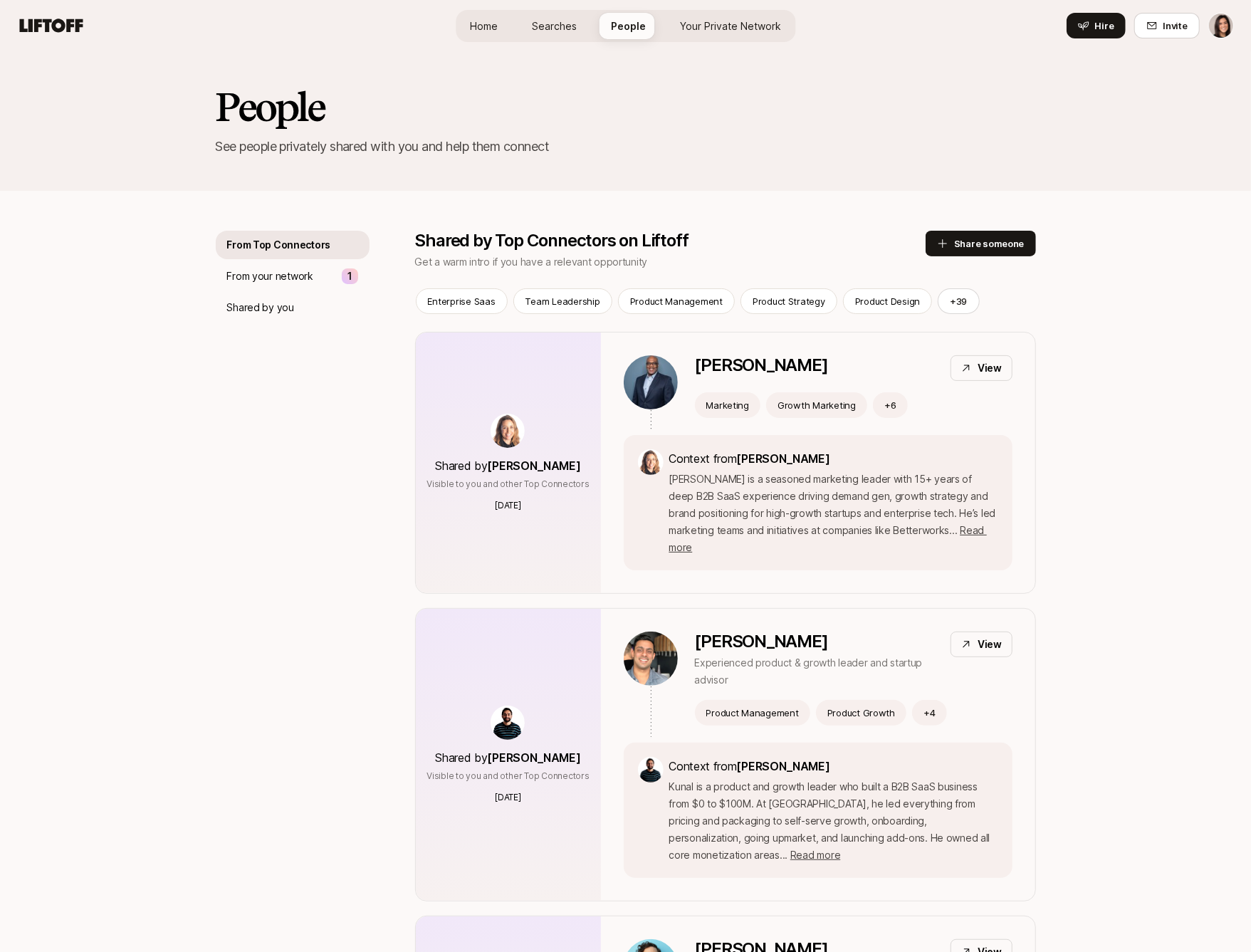
click at [565, 15] on link "Searches" at bounding box center [554, 26] width 68 height 26
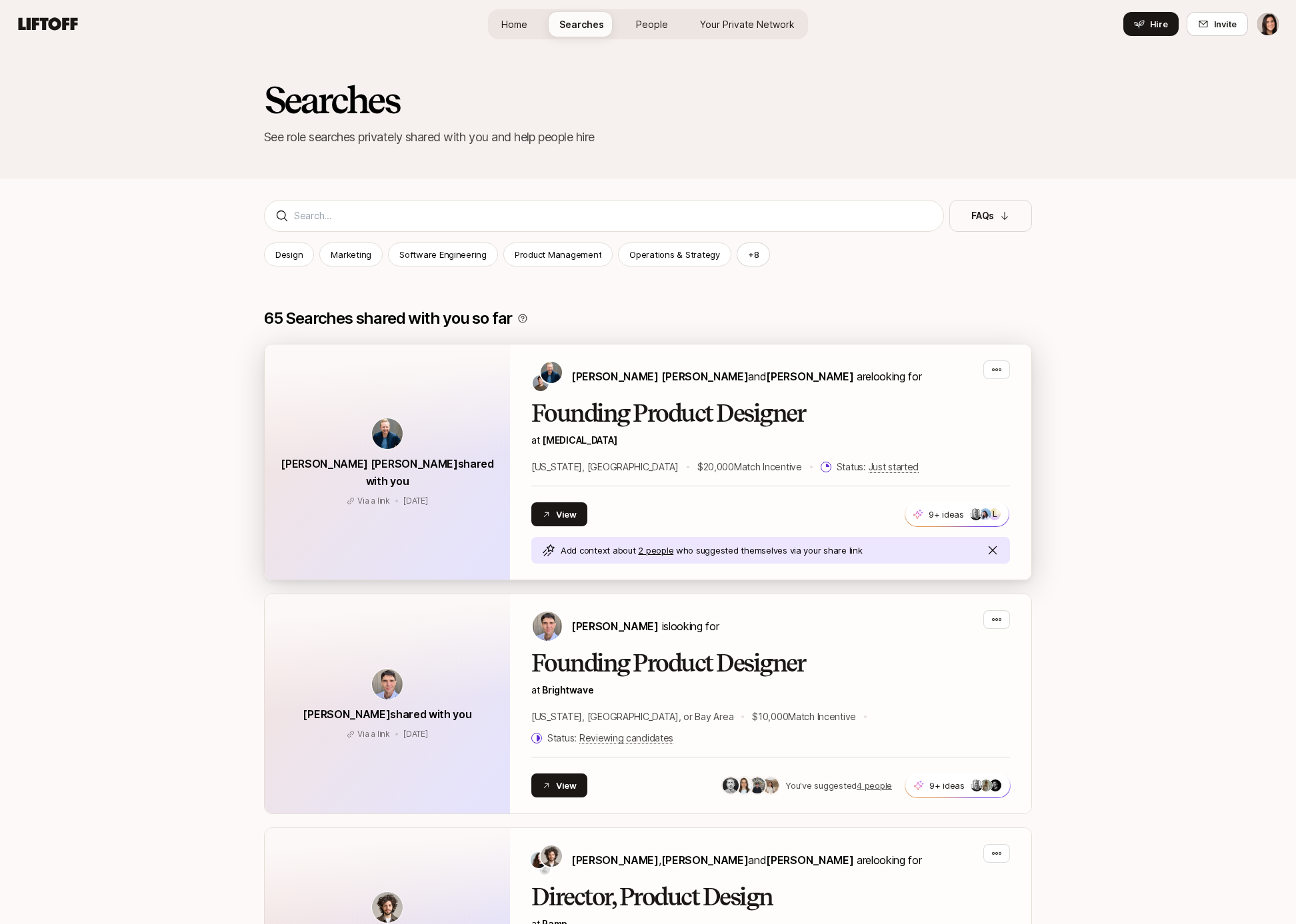
click at [652, 435] on p "at SONATA" at bounding box center [770, 440] width 478 height 16
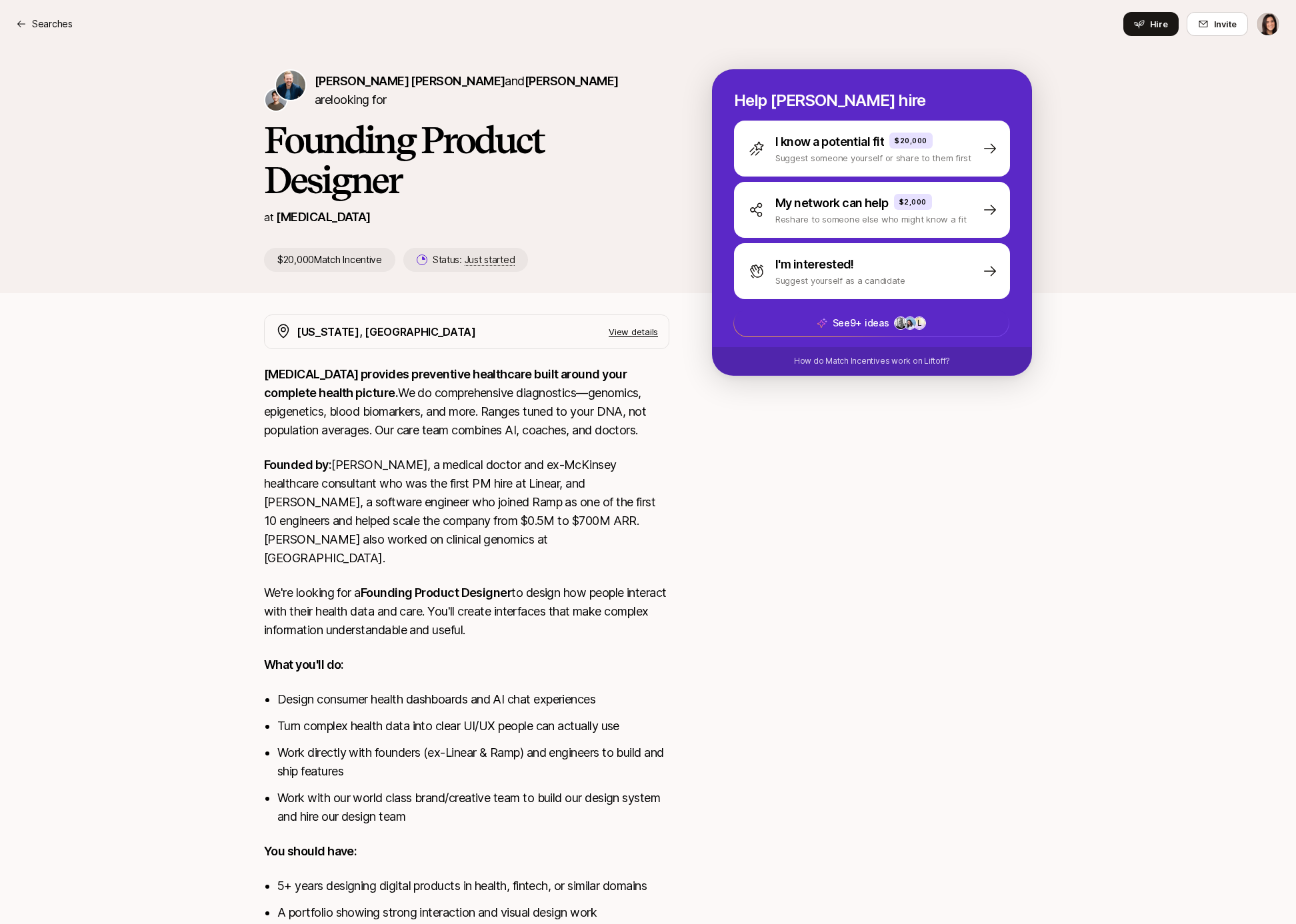
click at [358, 496] on p "Founded by: Sagan, a medical doctor and ex-McKinsey healthcare consultant who w…" at bounding box center [466, 511] width 405 height 112
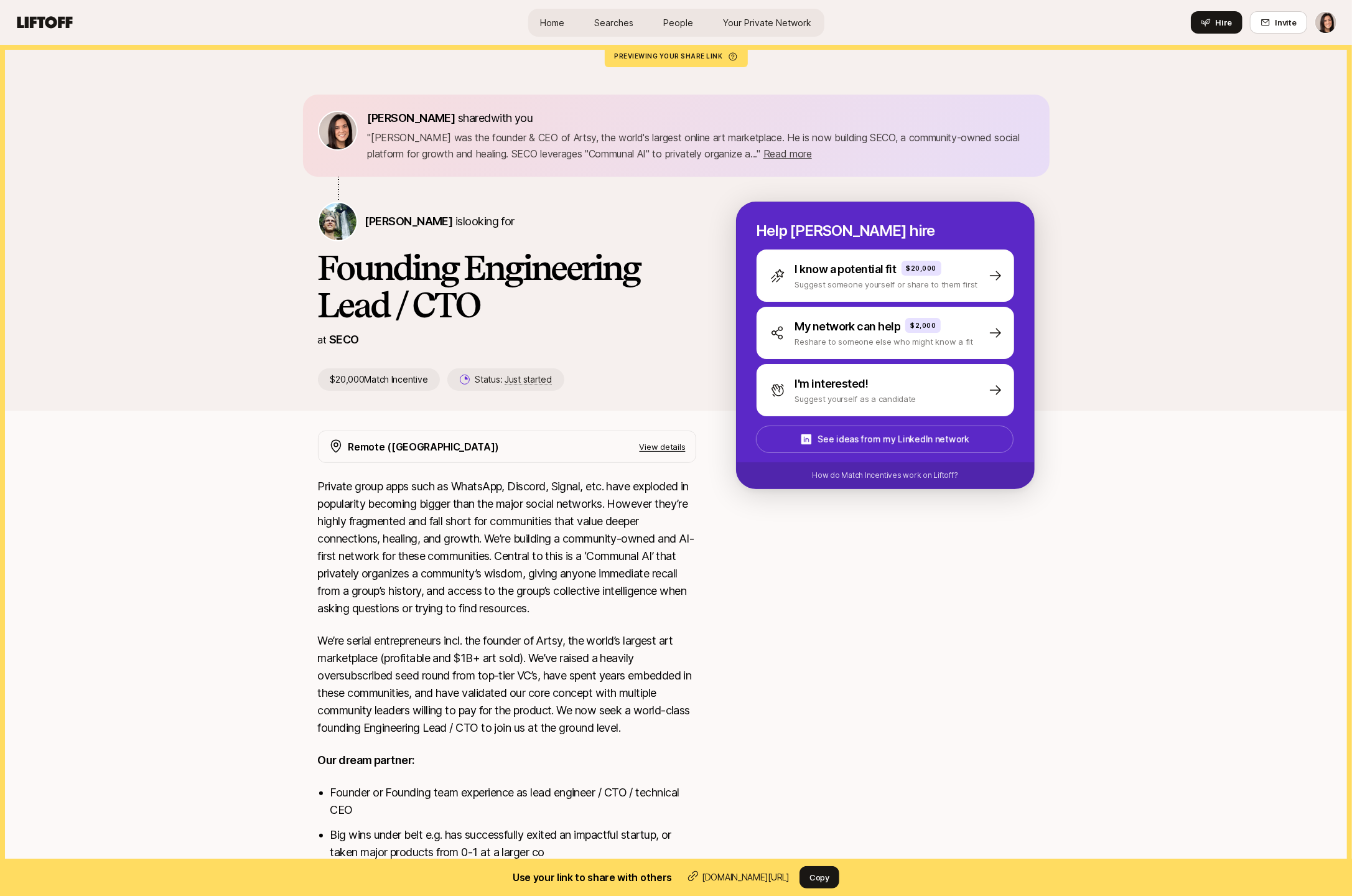
click at [562, 32] on link "Home" at bounding box center [553, 23] width 44 height 23
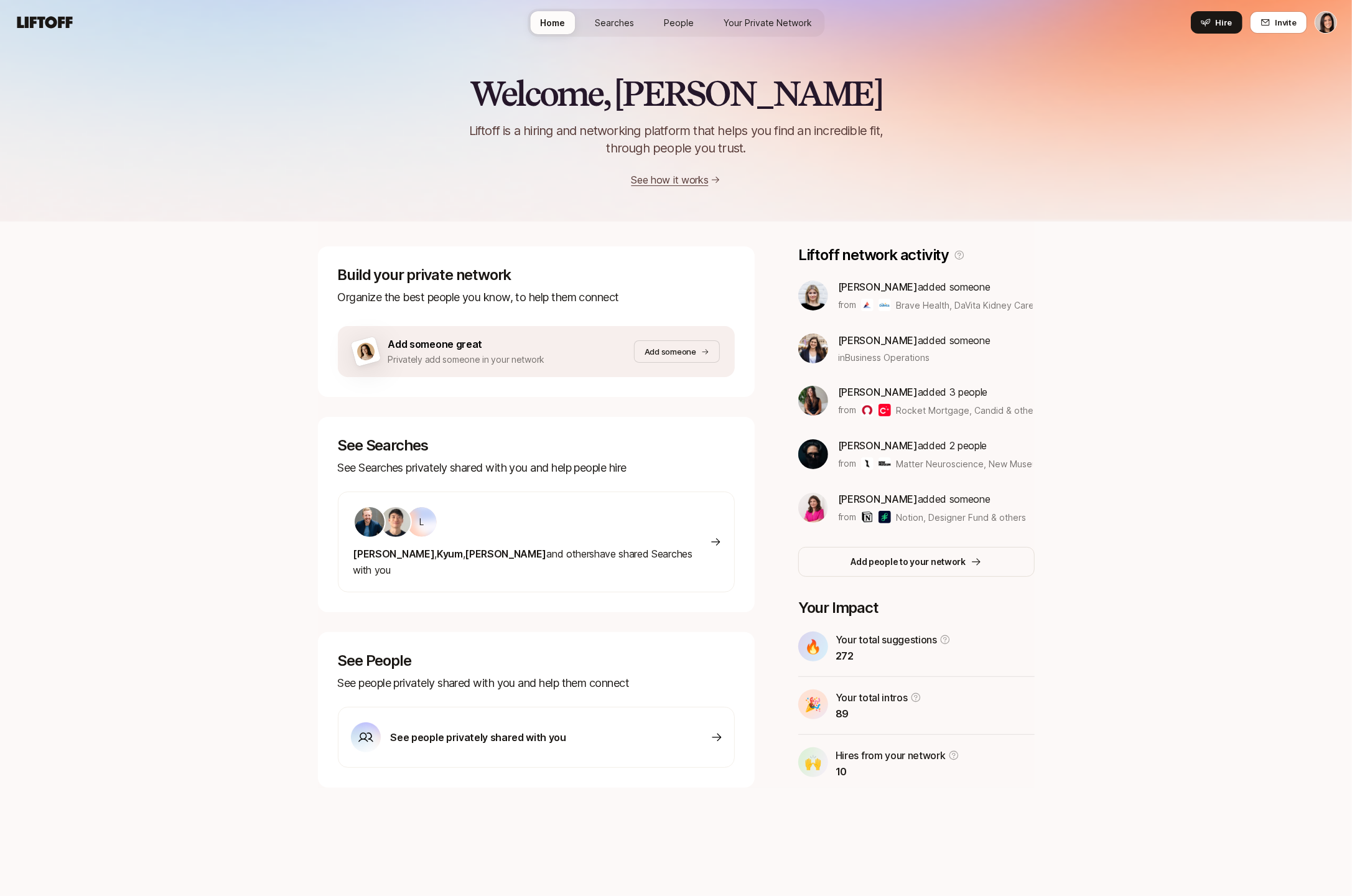
click at [636, 28] on link "Searches" at bounding box center [615, 23] width 59 height 23
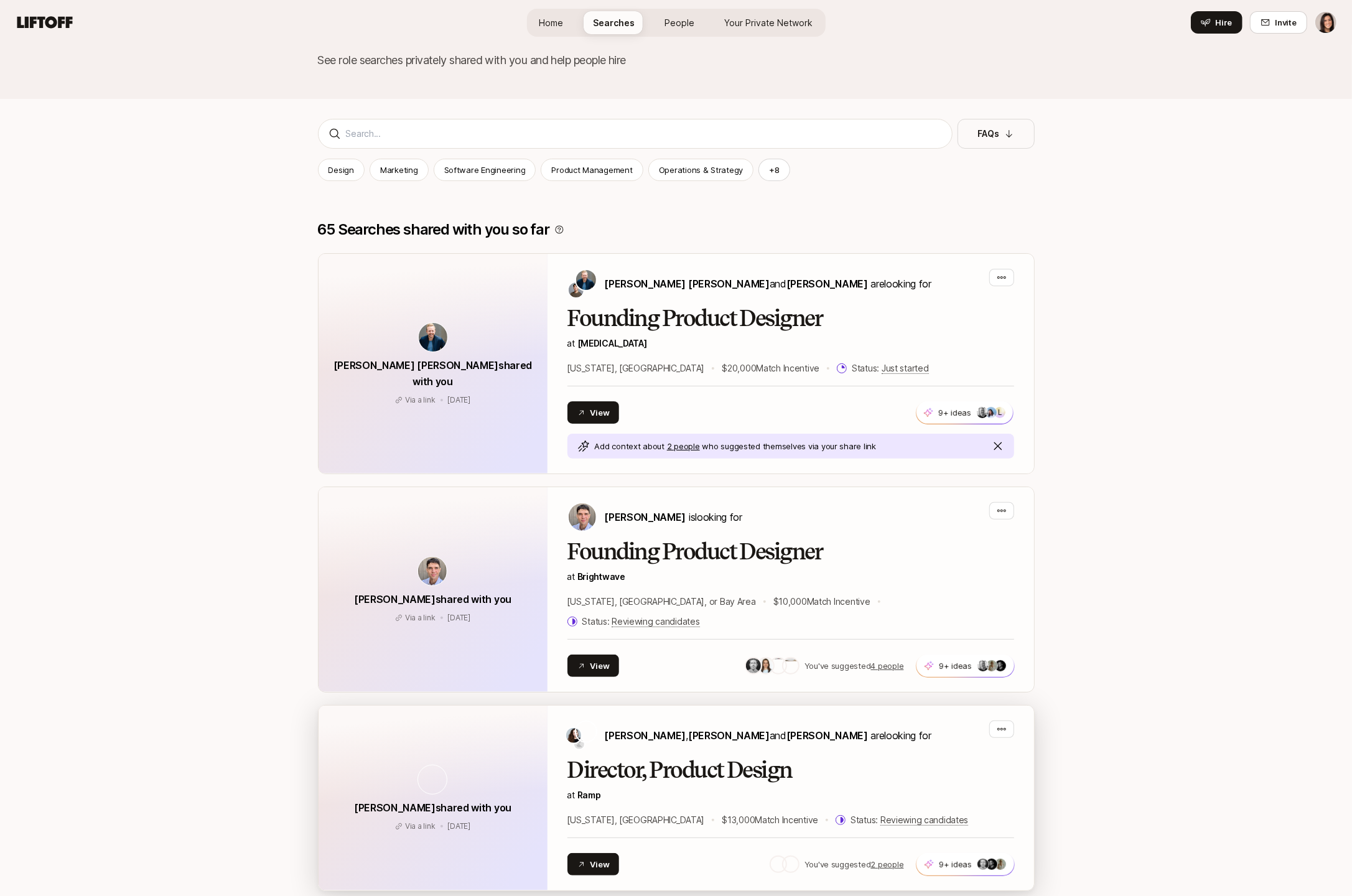
scroll to position [38, 0]
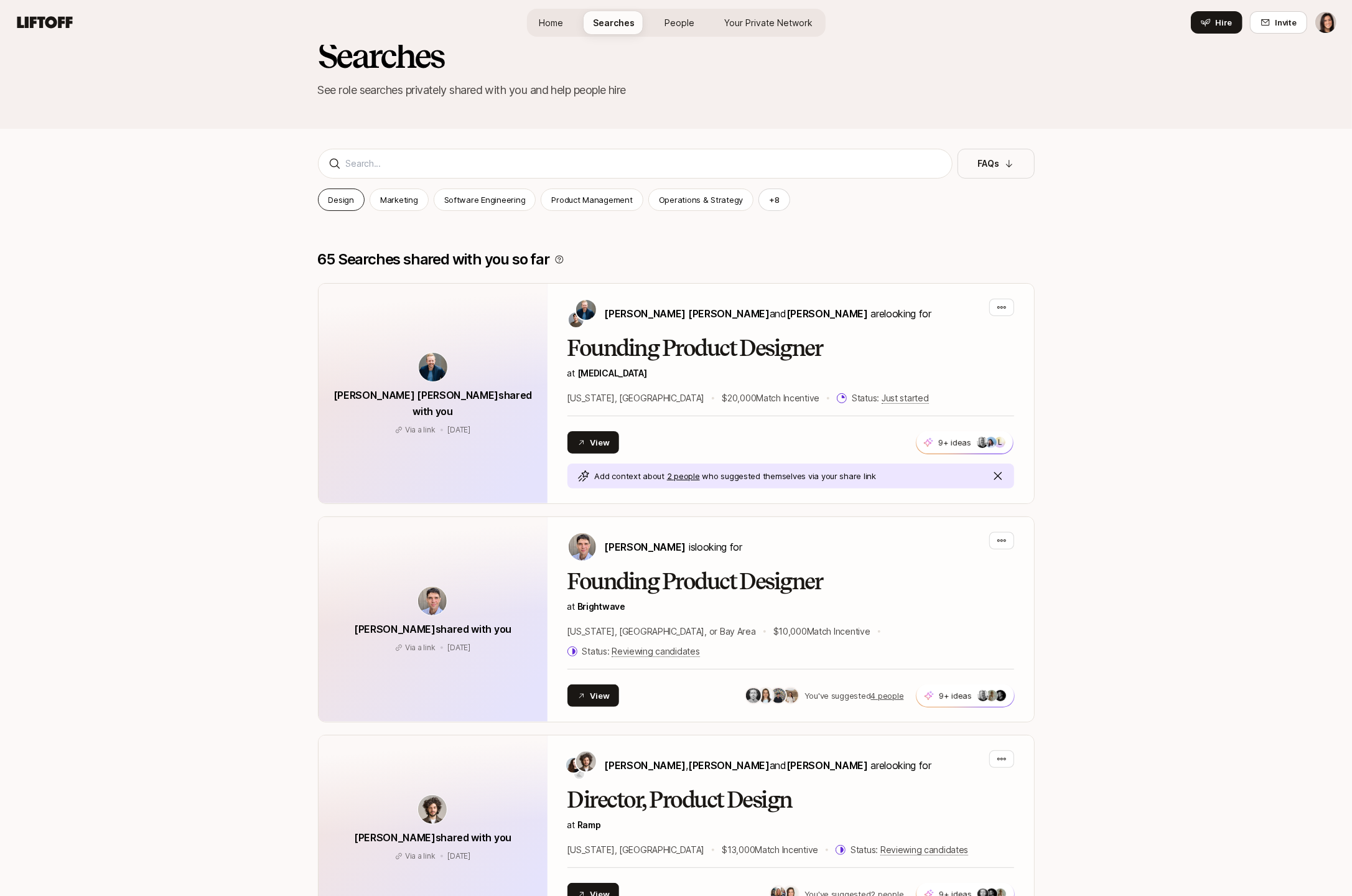
click at [351, 198] on p "Design" at bounding box center [341, 200] width 25 height 13
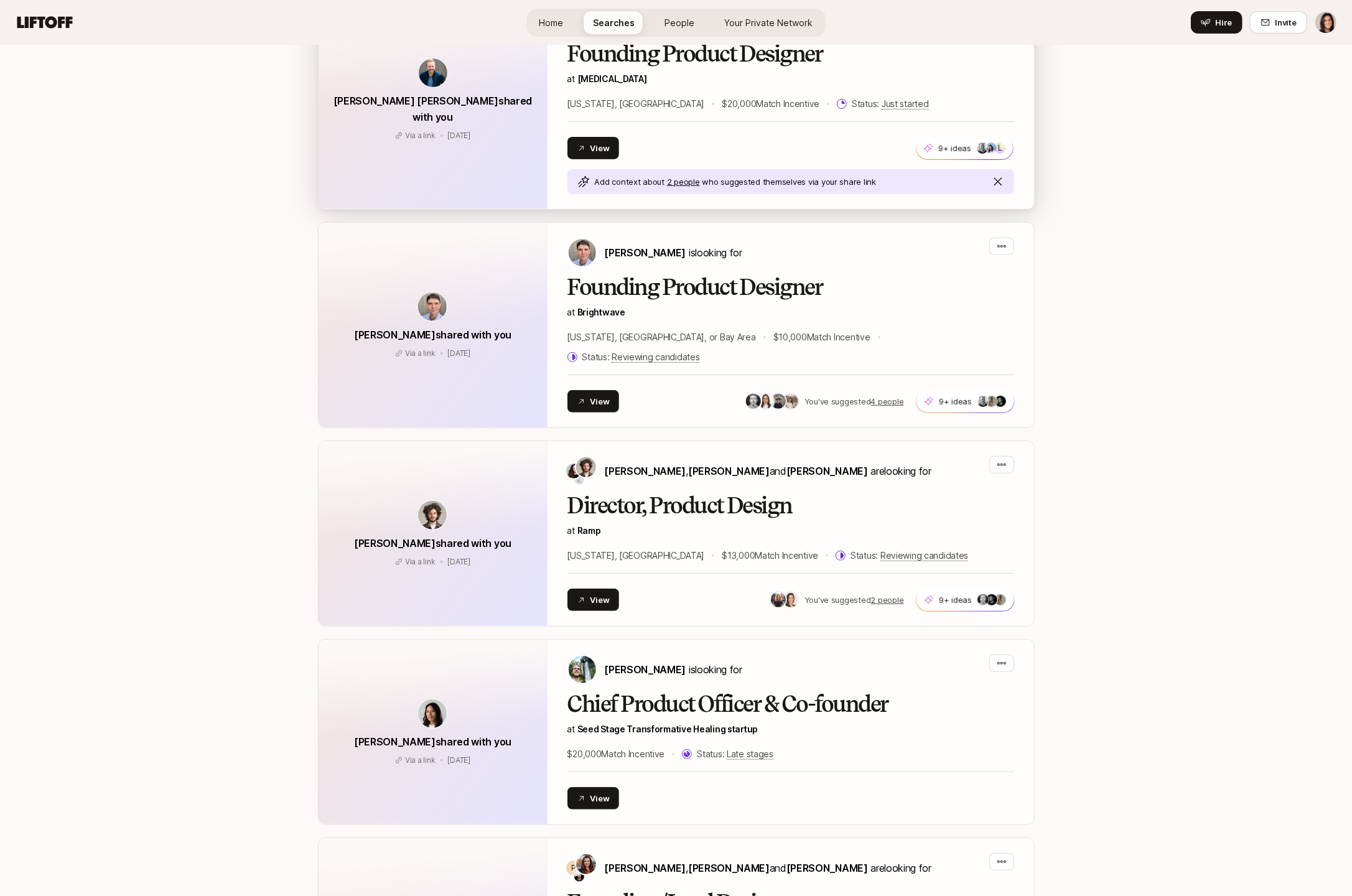
scroll to position [4, 0]
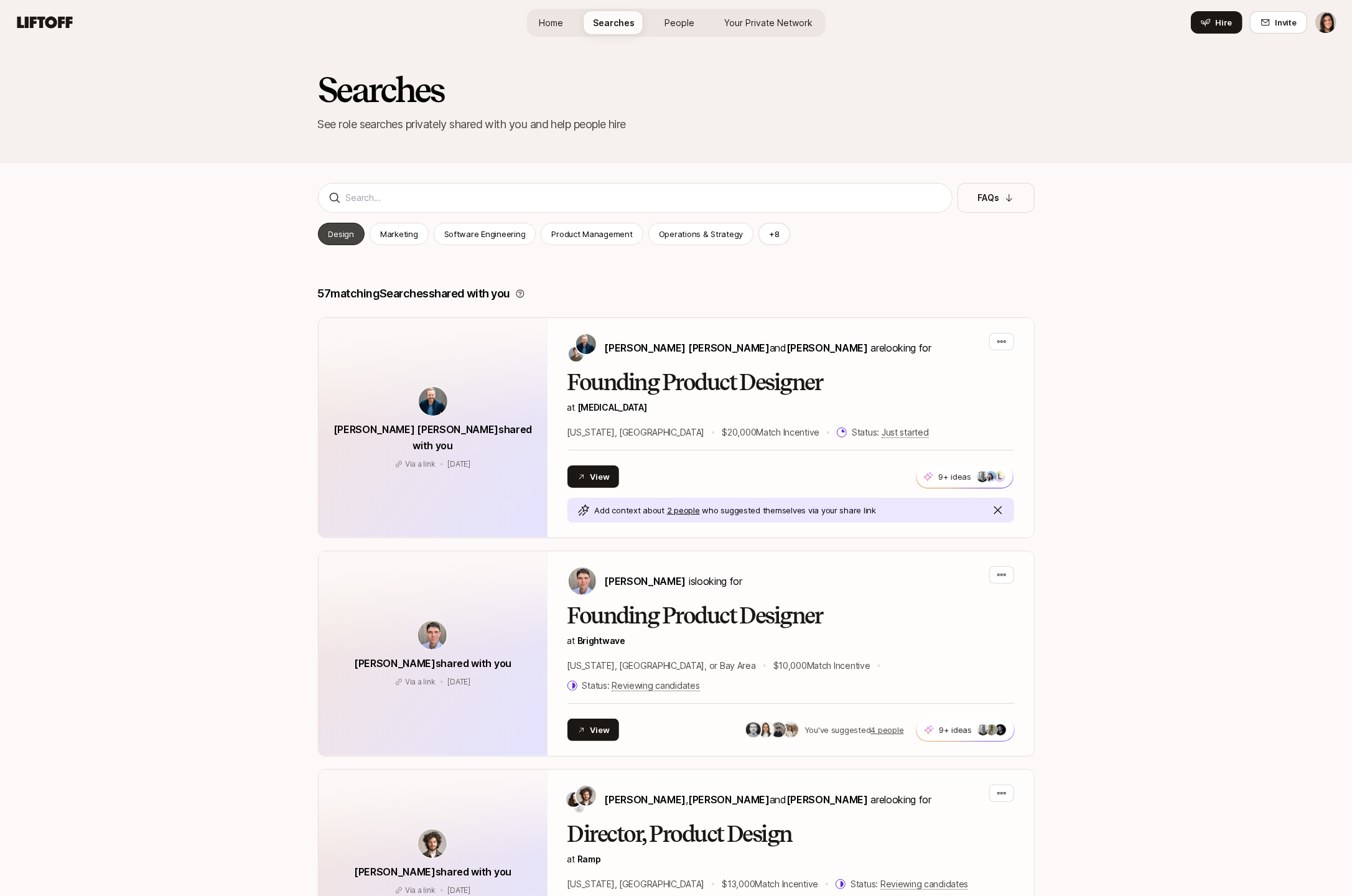
click at [354, 234] on div "Design" at bounding box center [341, 234] width 47 height 22
